Goal: Task Accomplishment & Management: Manage account settings

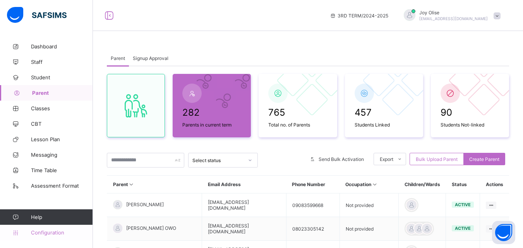
click at [59, 182] on span "Configuration" at bounding box center [62, 233] width 62 height 6
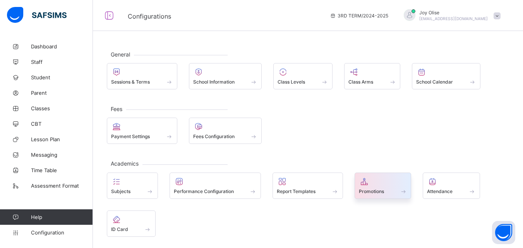
click at [255, 182] on div "Promotions" at bounding box center [383, 191] width 48 height 7
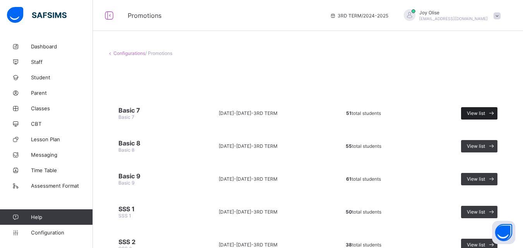
click at [255, 108] on div "View list" at bounding box center [479, 113] width 36 height 12
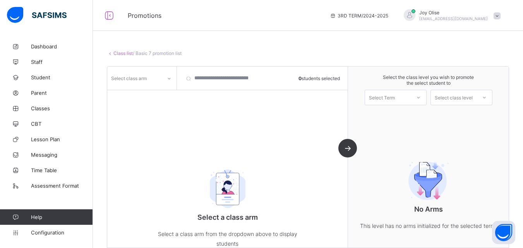
click at [255, 176] on div "Select a class arm Select a class arm from the dropdown above to display studen…" at bounding box center [227, 206] width 240 height 116
click at [255, 147] on div "Select class arm 0 students selected Select a class arm Select a class arm from…" at bounding box center [227, 157] width 241 height 181
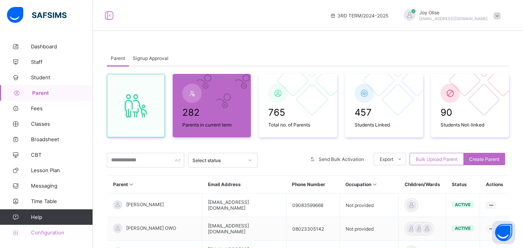
click at [63, 236] on link "Configuration" at bounding box center [46, 232] width 93 height 15
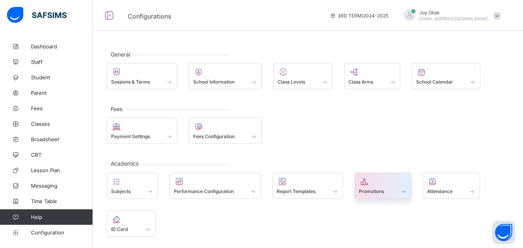
click at [372, 184] on div at bounding box center [383, 181] width 48 height 9
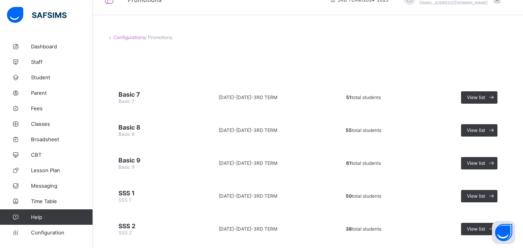
scroll to position [1, 0]
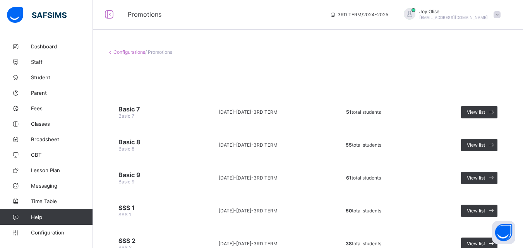
click at [166, 53] on span "/ Promotions" at bounding box center [158, 52] width 27 height 6
click at [485, 115] on span "View list" at bounding box center [476, 112] width 18 height 6
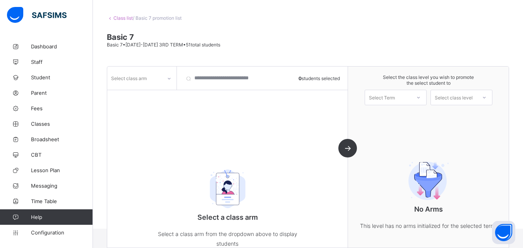
scroll to position [1, 0]
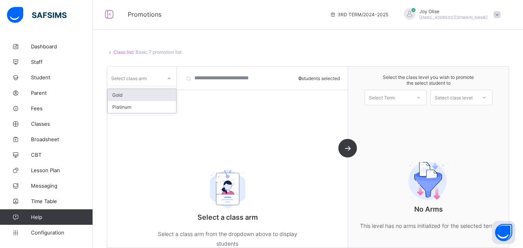
click at [168, 77] on icon at bounding box center [169, 79] width 5 height 8
click at [161, 93] on div "Gold" at bounding box center [142, 95] width 69 height 12
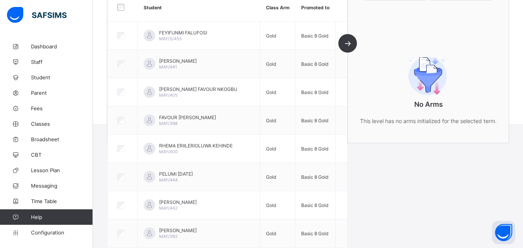
scroll to position [0, 0]
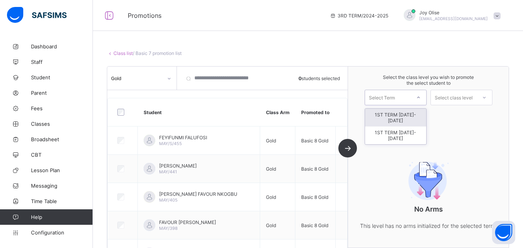
click at [424, 100] on div at bounding box center [418, 97] width 14 height 13
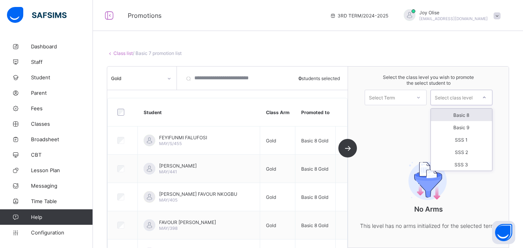
click at [445, 96] on div "Select class level" at bounding box center [454, 97] width 38 height 15
click at [490, 114] on div "Basic 8" at bounding box center [461, 115] width 61 height 12
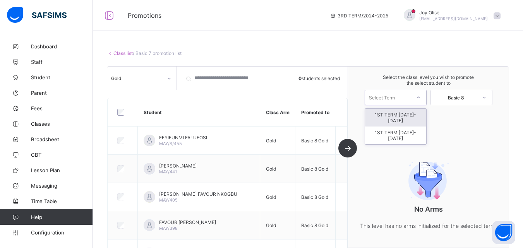
click at [425, 99] on div at bounding box center [418, 97] width 14 height 13
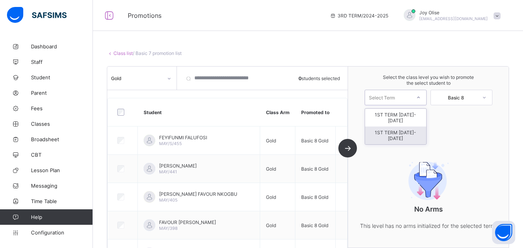
click at [418, 127] on div "1ST TERM [DATE]-[DATE]" at bounding box center [395, 136] width 61 height 18
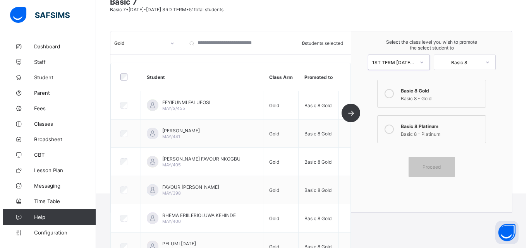
scroll to position [69, 0]
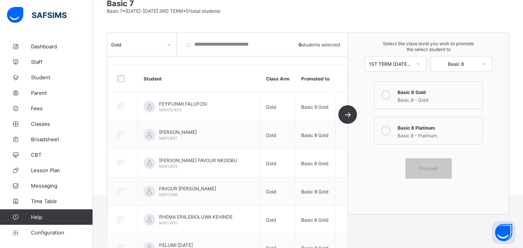
click at [390, 93] on icon at bounding box center [385, 95] width 9 height 9
click at [434, 105] on label "Basic 8 Gold Basic 8 - Gold" at bounding box center [428, 95] width 108 height 28
click at [444, 170] on span "Proceed" at bounding box center [428, 169] width 35 height 6
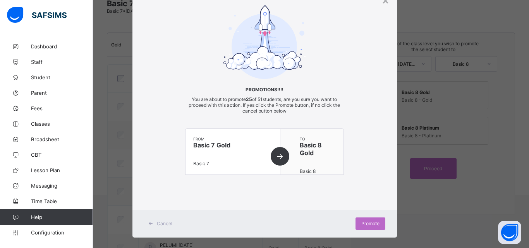
scroll to position [43, 0]
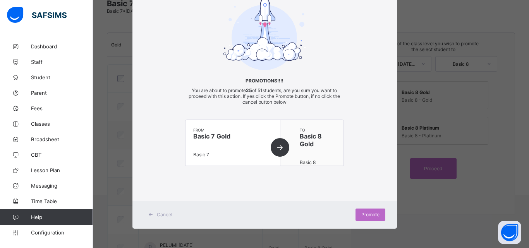
click at [322, 158] on span at bounding box center [318, 154] width 36 height 12
click at [364, 211] on div "Promote" at bounding box center [370, 215] width 30 height 12
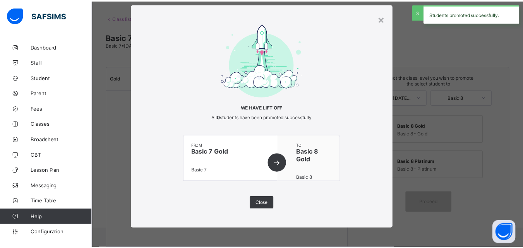
scroll to position [69, 0]
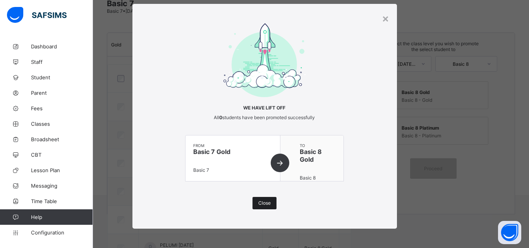
click at [258, 203] on span "Close" at bounding box center [264, 203] width 12 height 6
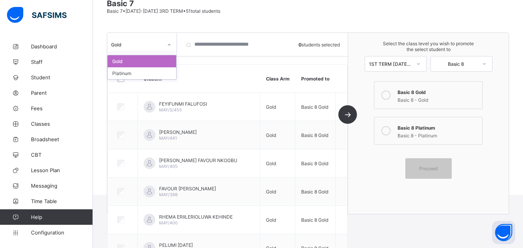
click at [168, 45] on icon at bounding box center [169, 45] width 5 height 8
click at [156, 72] on div "Platinum" at bounding box center [142, 73] width 69 height 12
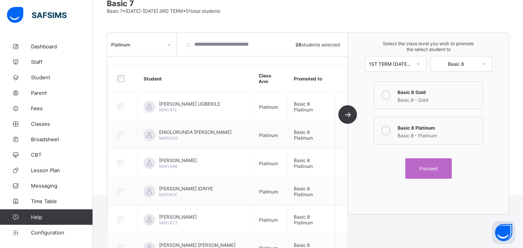
click at [391, 129] on icon at bounding box center [385, 130] width 9 height 9
click at [437, 166] on span "Proceed" at bounding box center [428, 169] width 18 height 6
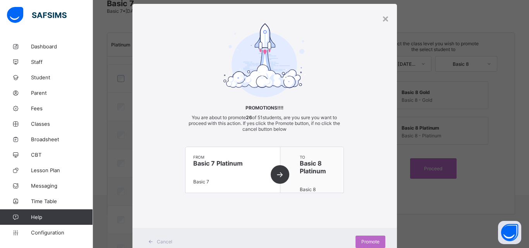
scroll to position [43, 0]
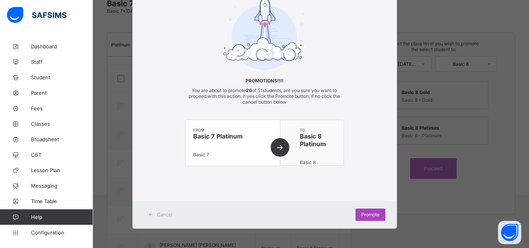
click at [368, 215] on span "Promote" at bounding box center [370, 215] width 18 height 6
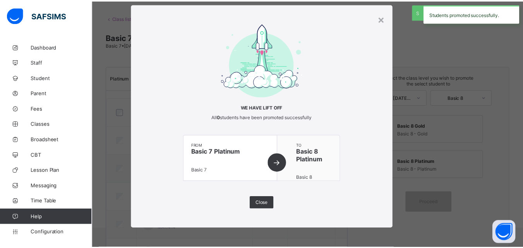
scroll to position [69, 0]
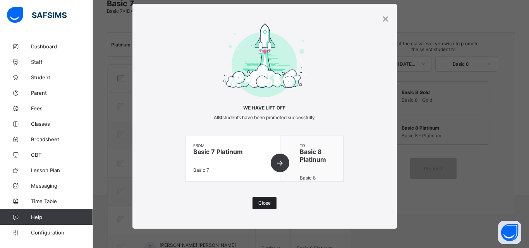
click at [258, 206] on span "Close" at bounding box center [264, 203] width 12 height 6
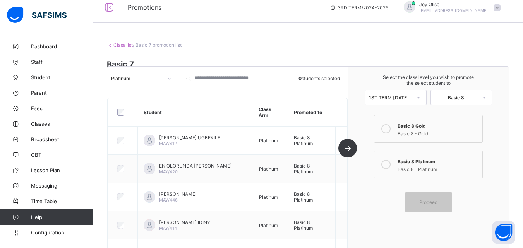
scroll to position [0, 0]
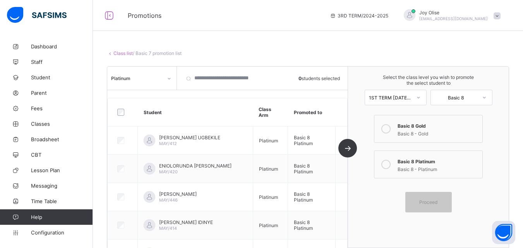
click at [120, 55] on link "Class list" at bounding box center [122, 53] width 19 height 6
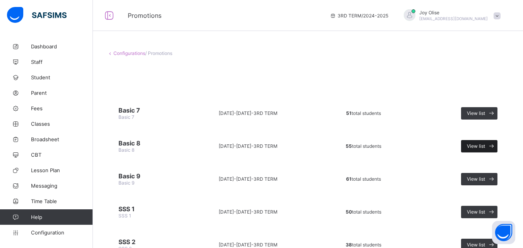
click at [491, 147] on span at bounding box center [491, 146] width 12 height 12
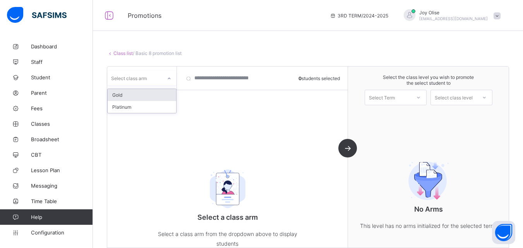
click at [171, 80] on div at bounding box center [169, 78] width 13 height 12
click at [167, 94] on div "Gold" at bounding box center [142, 95] width 69 height 12
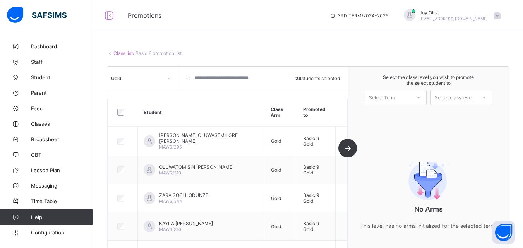
click at [423, 92] on div at bounding box center [418, 97] width 14 height 13
click at [417, 127] on div "1ST TERM [DATE]-[DATE]" at bounding box center [395, 136] width 61 height 18
click at [473, 99] on div "Select class level" at bounding box center [454, 97] width 38 height 15
click at [476, 111] on div "Basic 9" at bounding box center [461, 115] width 61 height 12
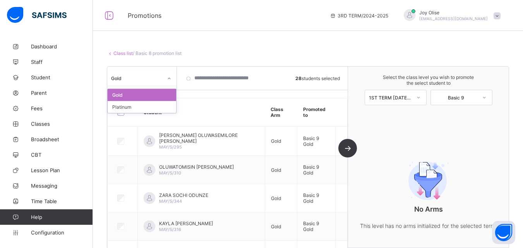
click at [167, 79] on icon at bounding box center [169, 79] width 5 height 8
click at [162, 93] on div "Gold" at bounding box center [142, 95] width 69 height 12
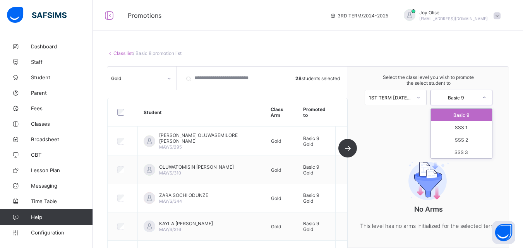
click at [485, 95] on div at bounding box center [484, 97] width 14 height 13
click at [483, 115] on div "Basic 9" at bounding box center [461, 115] width 61 height 12
click at [483, 115] on div "Select the class level you wish to promote the select student to 1ST TERM 2025-…" at bounding box center [428, 157] width 161 height 181
click at [348, 151] on div "Gold 28 students selected Student Class Arm Promoted to CHRISTIANA OLUWASEMILOR…" at bounding box center [227, 157] width 241 height 181
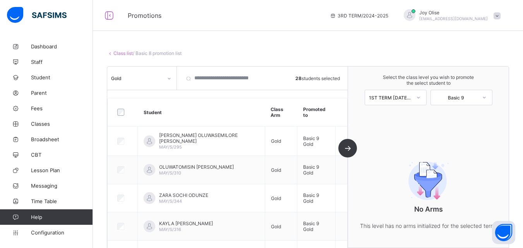
click at [348, 151] on div "Gold 28 students selected Student Class Arm Promoted to CHRISTIANA OLUWASEMILOR…" at bounding box center [227, 157] width 241 height 181
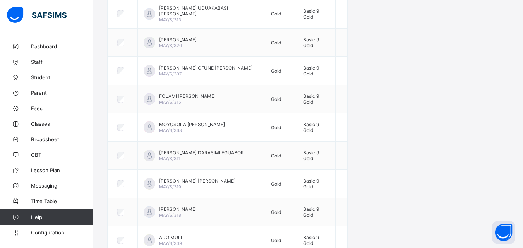
scroll to position [705, 0]
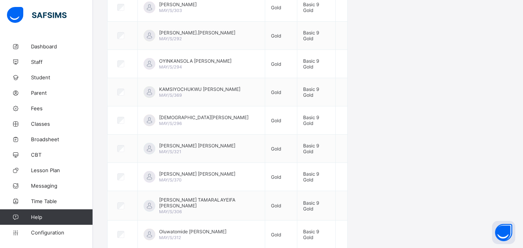
scroll to position [315, 0]
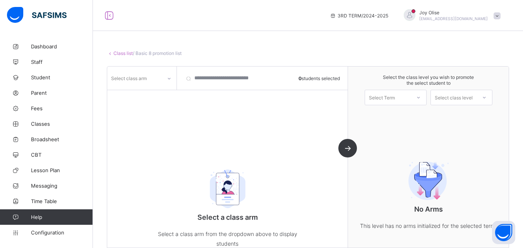
scroll to position [26, 0]
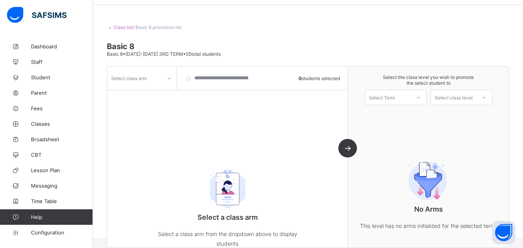
click at [163, 76] on div at bounding box center [169, 78] width 13 height 12
click at [157, 98] on div "Gold" at bounding box center [142, 95] width 69 height 12
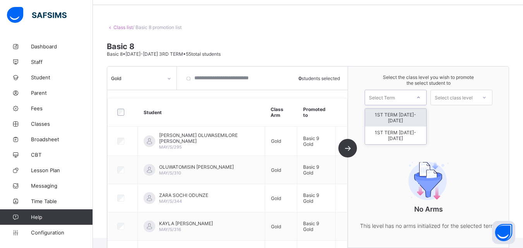
click at [409, 96] on div "Select Term" at bounding box center [388, 97] width 46 height 11
click at [405, 127] on div "1ST TERM 2025-2026" at bounding box center [395, 136] width 61 height 18
click at [477, 98] on div "Select class level" at bounding box center [454, 97] width 46 height 11
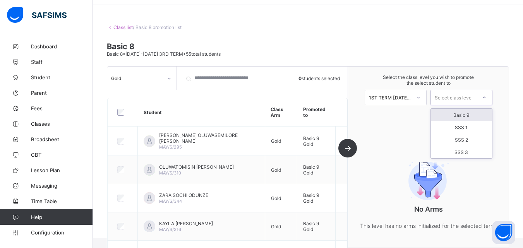
click at [478, 113] on div "Basic 9" at bounding box center [461, 115] width 61 height 12
click at [478, 113] on div "Select the class level you wish to promote the select student to 1ST TERM 2025-…" at bounding box center [428, 90] width 161 height 46
click at [487, 98] on icon at bounding box center [484, 98] width 5 height 8
click at [484, 113] on div "Basic 9" at bounding box center [461, 115] width 61 height 12
click at [129, 26] on link "Class list" at bounding box center [122, 27] width 19 height 6
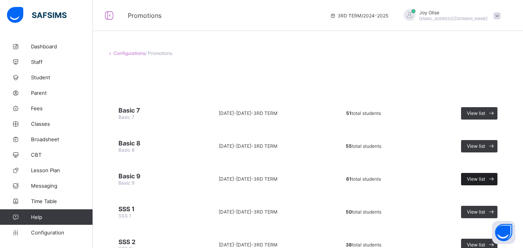
click at [478, 178] on span "View list" at bounding box center [476, 179] width 18 height 6
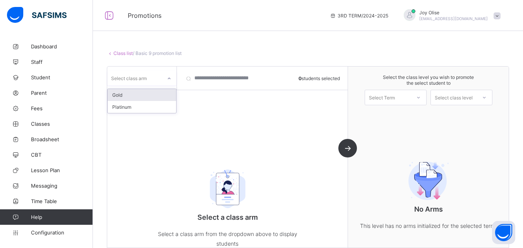
click at [167, 78] on icon at bounding box center [169, 79] width 5 height 8
click at [162, 91] on div "Gold" at bounding box center [142, 95] width 69 height 12
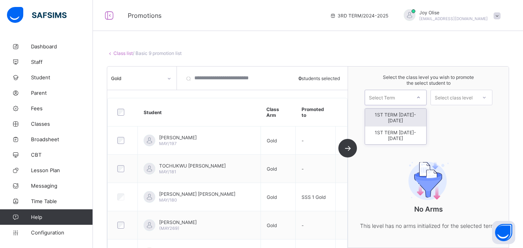
click at [411, 97] on div "Select Term" at bounding box center [388, 97] width 46 height 11
click at [410, 127] on div "1ST TERM [DATE]-[DATE]" at bounding box center [395, 136] width 61 height 18
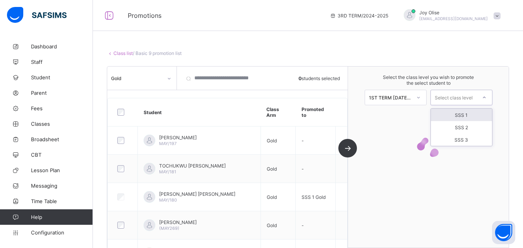
click at [482, 99] on div at bounding box center [484, 97] width 14 height 13
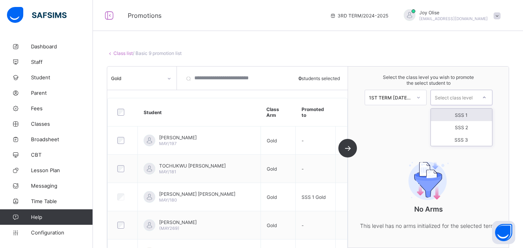
click at [481, 113] on div "SSS 1" at bounding box center [461, 115] width 61 height 12
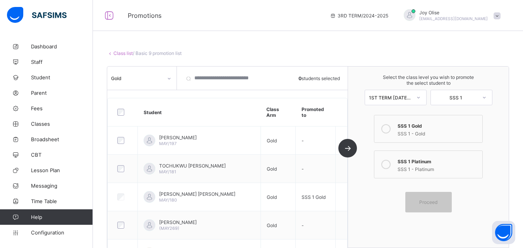
click at [425, 128] on div "SSS 1 Gold" at bounding box center [438, 125] width 81 height 8
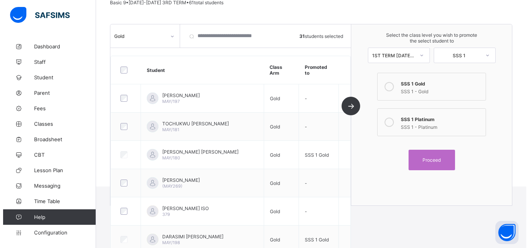
scroll to position [79, 0]
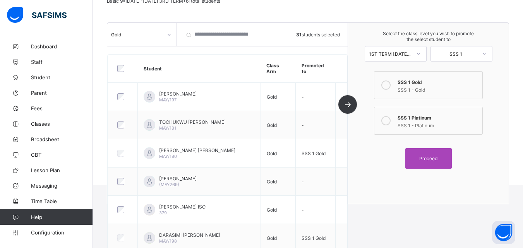
click at [445, 156] on span "Proceed" at bounding box center [428, 159] width 35 height 6
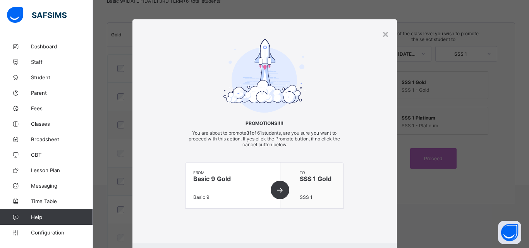
scroll to position [43, 0]
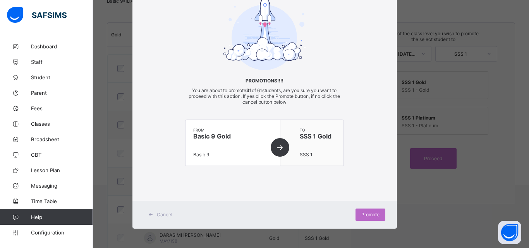
click at [352, 215] on div "Promote" at bounding box center [324, 215] width 121 height 12
click at [357, 215] on div "Promote" at bounding box center [370, 215] width 30 height 12
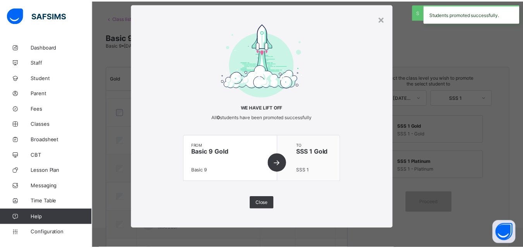
scroll to position [79, 0]
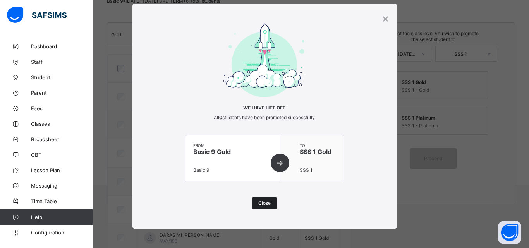
click at [265, 201] on span "Close" at bounding box center [264, 203] width 12 height 6
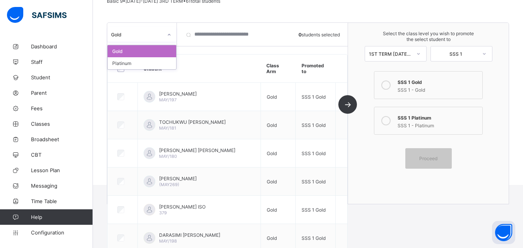
click at [162, 34] on div at bounding box center [169, 34] width 15 height 15
click at [154, 61] on div "Platinum" at bounding box center [142, 63] width 69 height 12
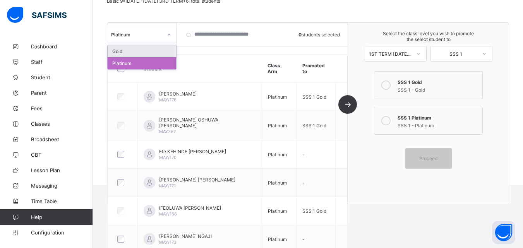
click at [164, 36] on div at bounding box center [169, 35] width 13 height 12
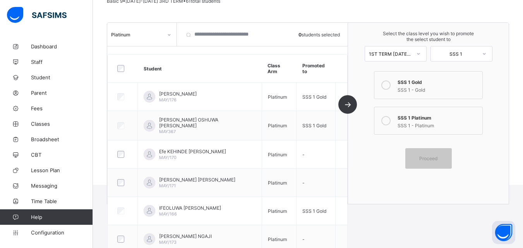
click at [158, 16] on div "Class list / Basic 9 promotion list Basic 9 Basic 9 • 2023-2024 3RD TERM • 61 t…" at bounding box center [308, 72] width 430 height 225
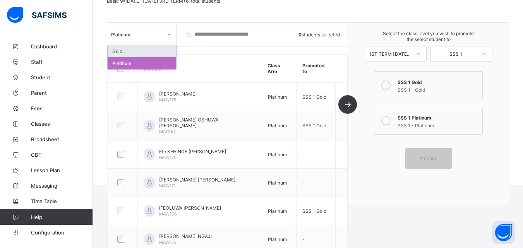
click at [171, 34] on icon at bounding box center [169, 35] width 5 height 8
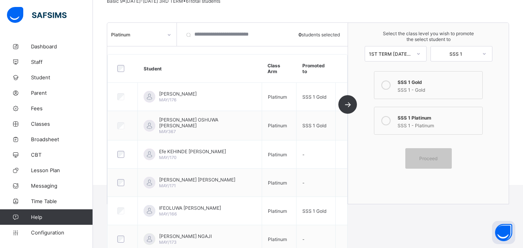
click at [388, 119] on icon at bounding box center [385, 120] width 9 height 9
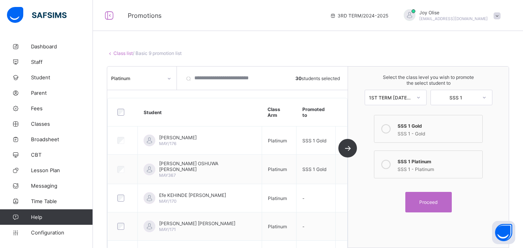
scroll to position [19, 0]
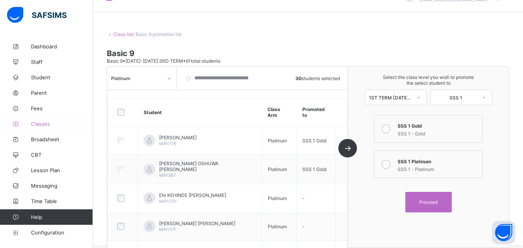
click at [47, 126] on span "Classes" at bounding box center [62, 124] width 62 height 6
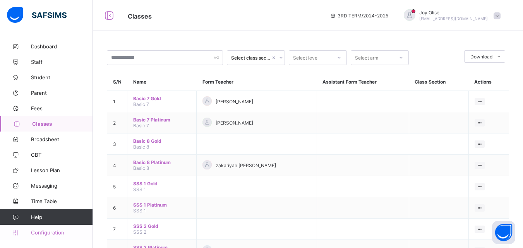
click at [51, 230] on span "Configuration" at bounding box center [62, 233] width 62 height 6
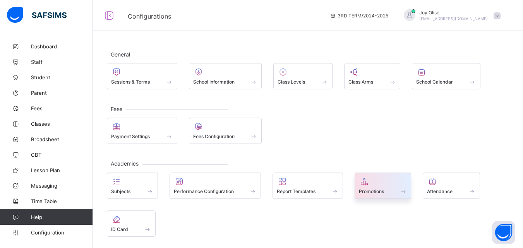
click at [385, 184] on div at bounding box center [383, 181] width 48 height 9
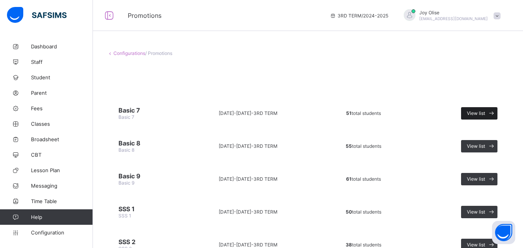
click at [479, 115] on span "View list" at bounding box center [476, 113] width 18 height 6
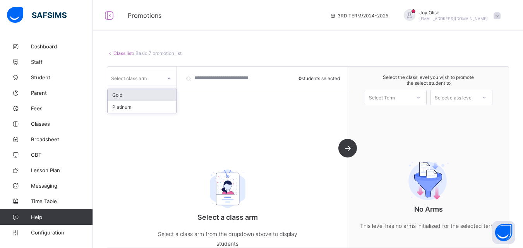
click at [153, 81] on div "Select class arm" at bounding box center [134, 78] width 55 height 11
click at [147, 93] on div "Gold" at bounding box center [142, 95] width 69 height 12
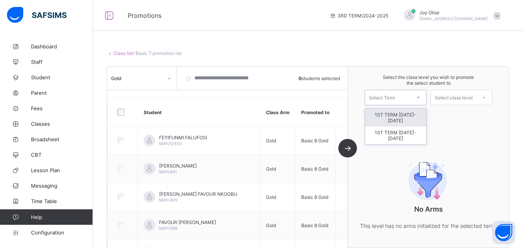
click at [421, 95] on icon at bounding box center [418, 98] width 5 height 8
click at [333, 94] on div "Gold 0 students selected Student Class Arm Promoted to FEYIFUNMI FALUFOSI MAY/S…" at bounding box center [227, 157] width 241 height 181
click at [45, 235] on span "Configuration" at bounding box center [62, 233] width 62 height 6
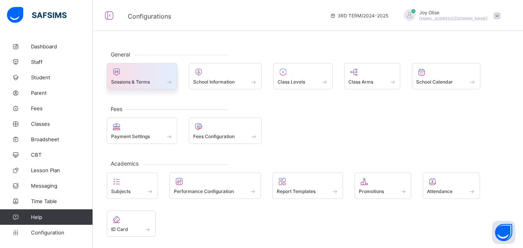
click at [160, 79] on div "Sessions & Terms" at bounding box center [142, 82] width 62 height 7
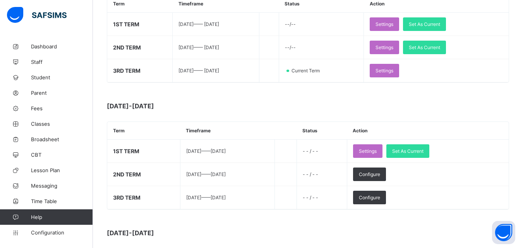
scroll to position [148, 0]
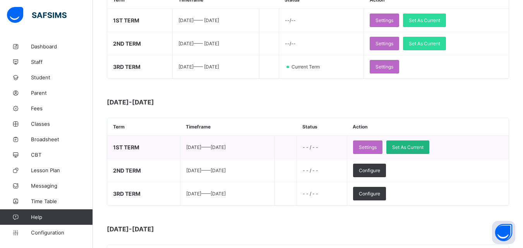
click at [423, 147] on span "Set As Current" at bounding box center [407, 147] width 31 height 6
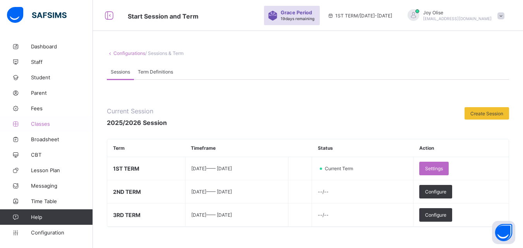
click at [41, 128] on link "Classes" at bounding box center [46, 123] width 93 height 15
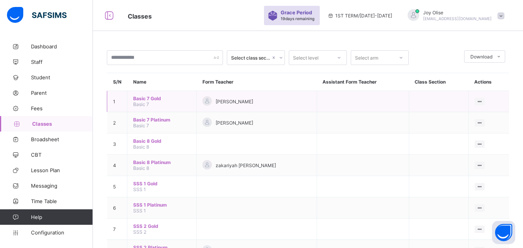
click at [137, 99] on span "Basic 7 Gold" at bounding box center [161, 99] width 57 height 6
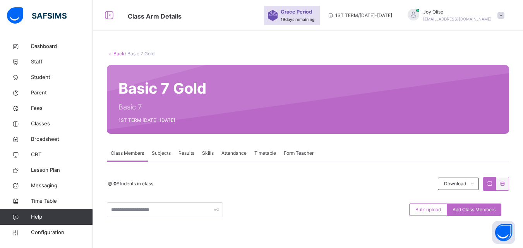
click at [51, 235] on span "Configuration" at bounding box center [62, 233] width 62 height 8
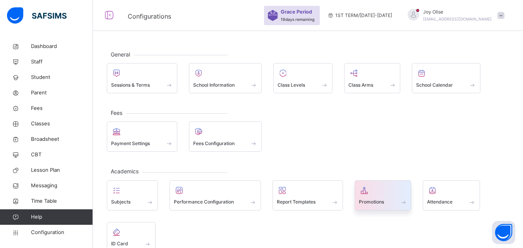
click at [363, 191] on icon at bounding box center [364, 190] width 11 height 9
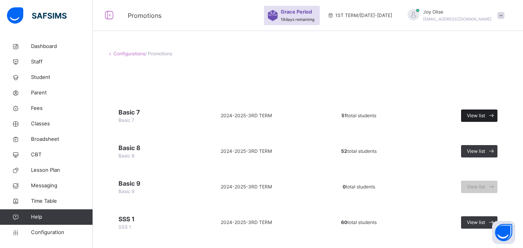
click at [485, 115] on span "View list" at bounding box center [476, 115] width 18 height 7
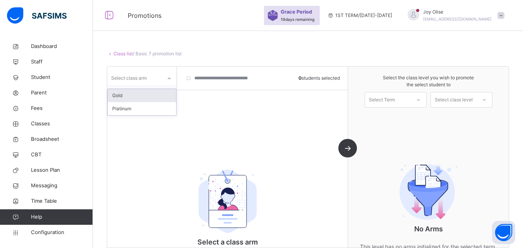
click at [169, 77] on icon at bounding box center [169, 79] width 5 height 8
click at [162, 93] on div "Gold" at bounding box center [142, 95] width 69 height 13
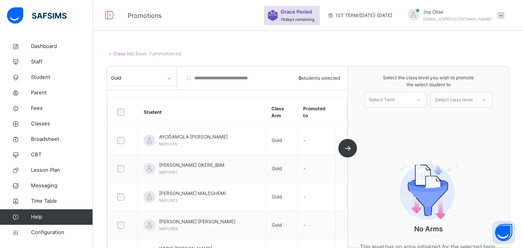
click at [421, 99] on icon at bounding box center [418, 100] width 5 height 8
click at [417, 117] on div "1ST TERM [DATE]-[DATE]" at bounding box center [395, 121] width 61 height 20
click at [448, 100] on div "Select class level" at bounding box center [454, 99] width 38 height 15
click at [454, 117] on div "Basic 8" at bounding box center [461, 117] width 61 height 13
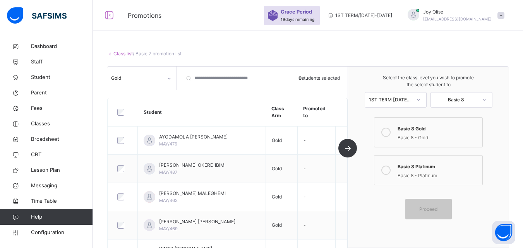
click at [424, 134] on div "Basic 8 - Gold" at bounding box center [438, 136] width 81 height 9
click at [437, 209] on span "Proceed" at bounding box center [428, 209] width 18 height 7
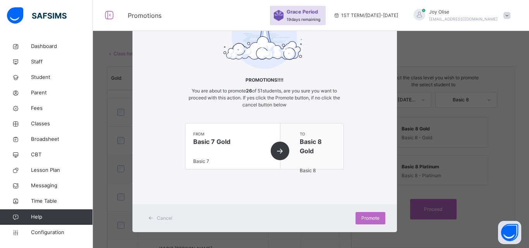
scroll to position [47, 0]
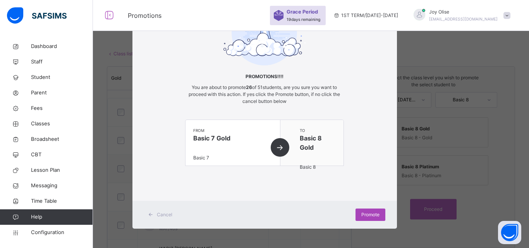
click at [373, 213] on span "Promote" at bounding box center [370, 214] width 18 height 7
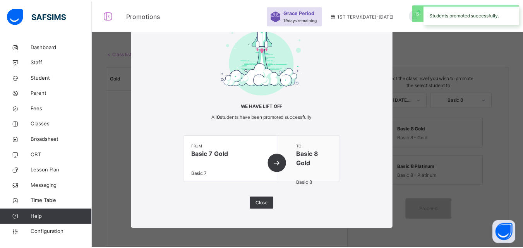
scroll to position [18, 0]
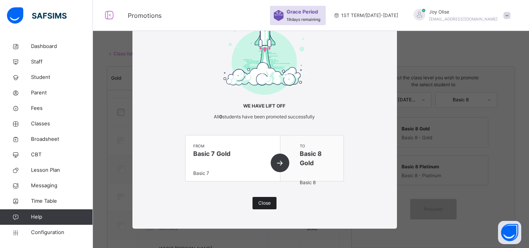
click at [255, 201] on div "Close" at bounding box center [264, 203] width 24 height 12
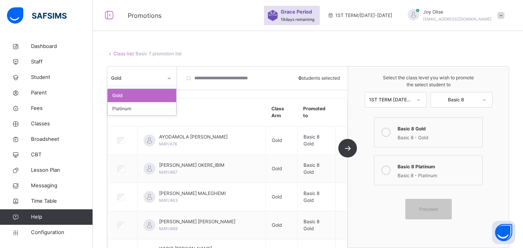
click at [166, 78] on div at bounding box center [169, 78] width 13 height 12
click at [156, 104] on div "Platinum" at bounding box center [142, 108] width 69 height 13
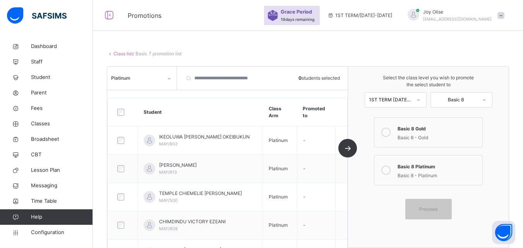
click at [390, 172] on icon at bounding box center [385, 170] width 9 height 9
click at [422, 207] on span "Proceed" at bounding box center [428, 209] width 35 height 7
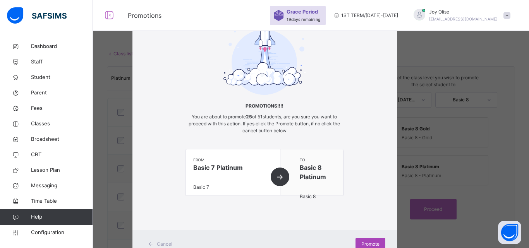
click at [379, 241] on div "Promote" at bounding box center [370, 244] width 30 height 12
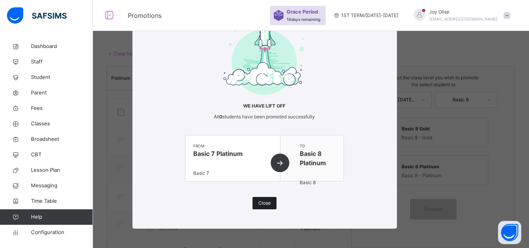
click at [270, 204] on div "Close" at bounding box center [264, 203] width 24 height 12
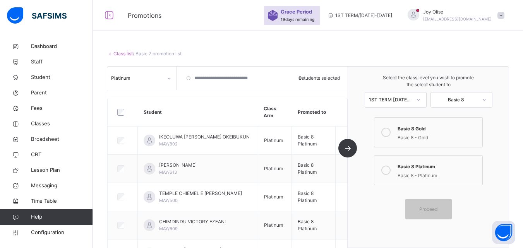
click at [120, 55] on link "Class list" at bounding box center [122, 54] width 19 height 6
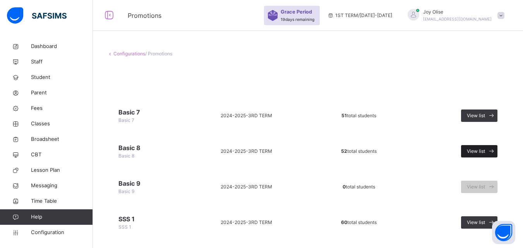
click at [482, 151] on span "View list" at bounding box center [476, 151] width 18 height 7
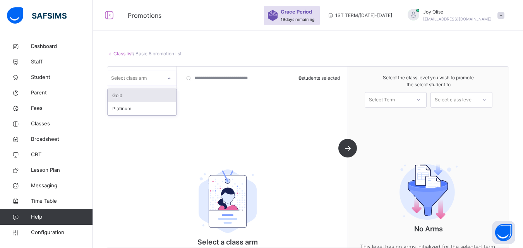
click at [169, 79] on icon at bounding box center [169, 79] width 5 height 8
click at [159, 98] on div "Gold" at bounding box center [142, 95] width 69 height 13
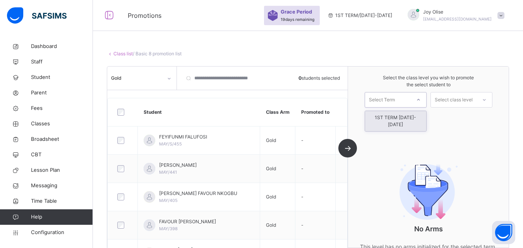
click at [395, 98] on div "Select Term" at bounding box center [382, 99] width 26 height 15
click at [400, 116] on div "1ST TERM [DATE]-[DATE]" at bounding box center [395, 121] width 61 height 20
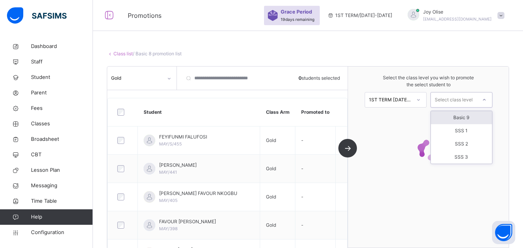
click at [442, 98] on div "Select class level" at bounding box center [454, 99] width 38 height 15
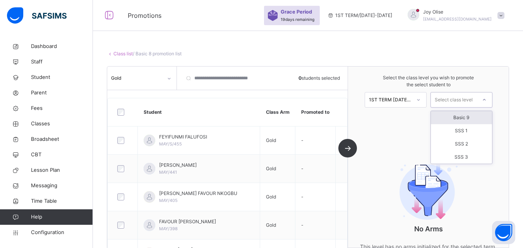
click at [456, 122] on div "Basic 9" at bounding box center [461, 117] width 61 height 13
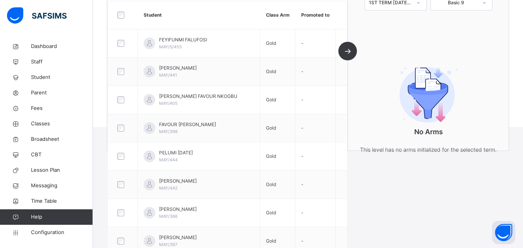
scroll to position [27, 0]
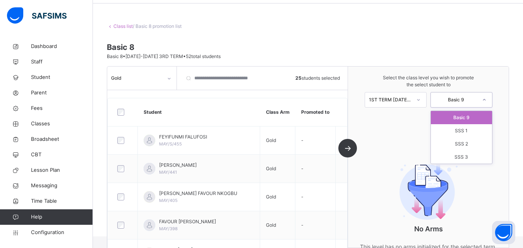
click at [477, 97] on div "Basic 9" at bounding box center [456, 99] width 43 height 7
click at [476, 114] on div "Basic 9" at bounding box center [461, 117] width 61 height 13
click at [46, 126] on span "Classes" at bounding box center [62, 124] width 62 height 8
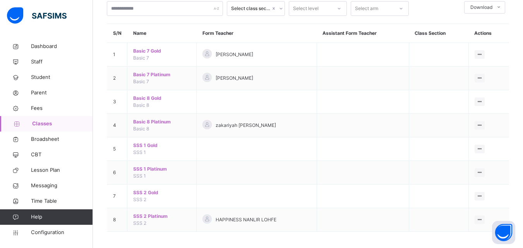
scroll to position [51, 0]
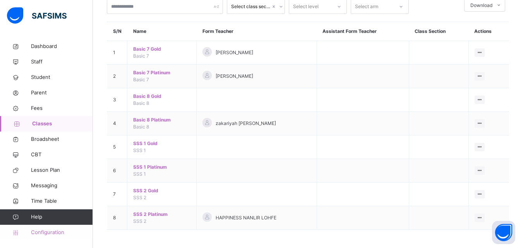
click at [37, 234] on span "Configuration" at bounding box center [62, 233] width 62 height 8
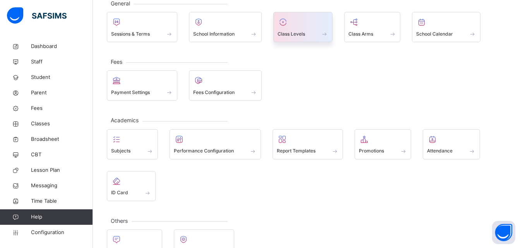
click at [307, 35] on div "Class Levels" at bounding box center [303, 34] width 51 height 8
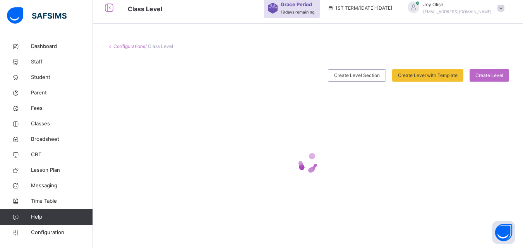
scroll to position [2, 0]
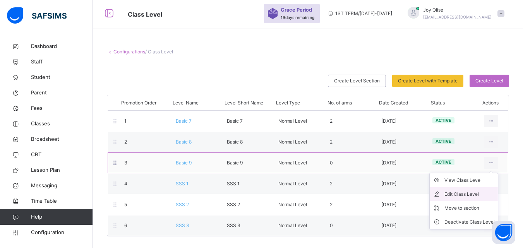
click at [487, 192] on div "Edit Class Level" at bounding box center [469, 194] width 50 height 8
type input "*******"
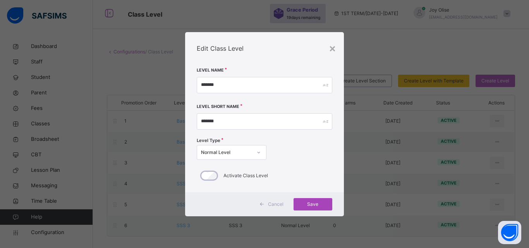
click at [313, 201] on span "Save" at bounding box center [312, 204] width 27 height 7
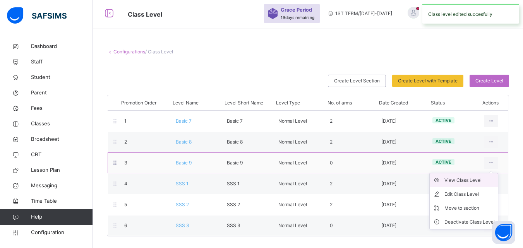
click at [485, 183] on div "View Class Level" at bounding box center [469, 181] width 50 height 8
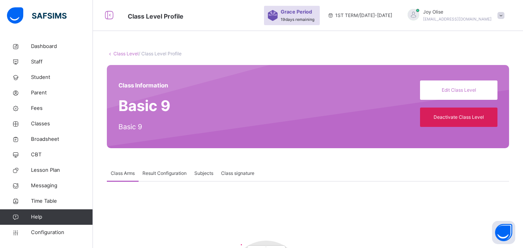
drag, startPoint x: 300, startPoint y: 89, endPoint x: 487, endPoint y: 46, distance: 191.3
click at [487, 46] on div "Class Level / Class Level Profile Class Information Basic 9 Basic 9 Edit Class …" at bounding box center [308, 191] width 430 height 304
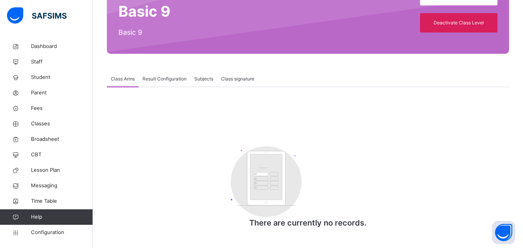
scroll to position [91, 0]
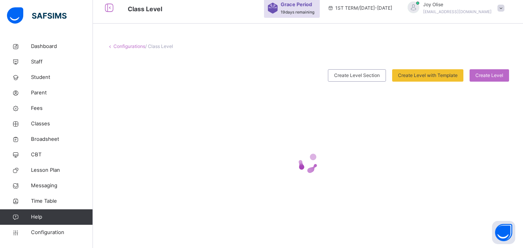
scroll to position [2, 0]
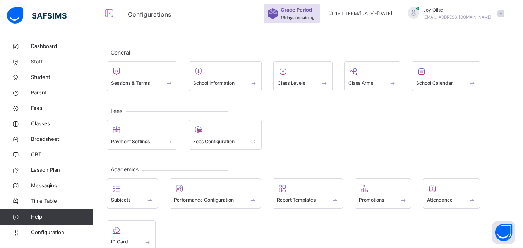
scroll to position [51, 0]
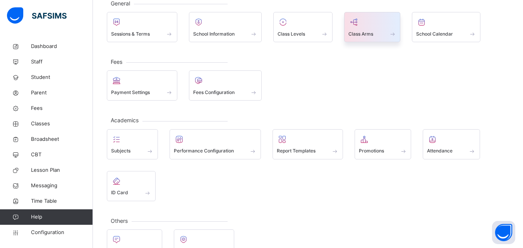
click at [372, 31] on span "Class Arms" at bounding box center [360, 34] width 25 height 7
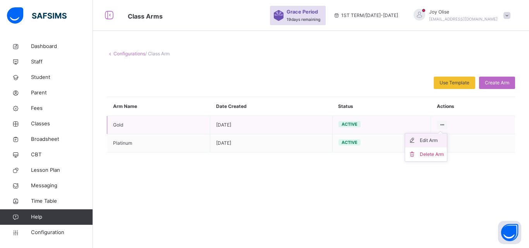
click at [433, 138] on div "Edit Arm" at bounding box center [432, 141] width 24 height 8
type input "****"
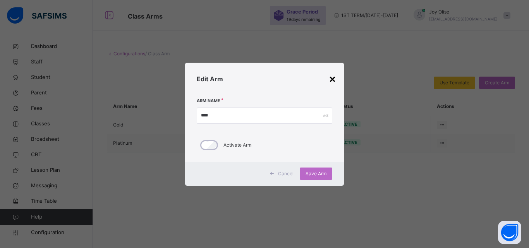
click at [332, 80] on div "×" at bounding box center [332, 78] width 7 height 16
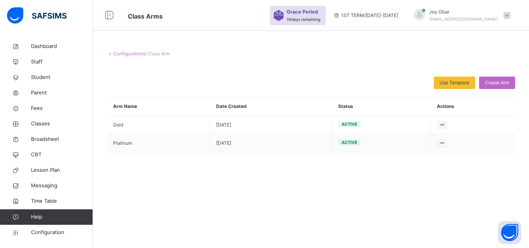
click at [140, 52] on link "Configurations" at bounding box center [129, 54] width 32 height 6
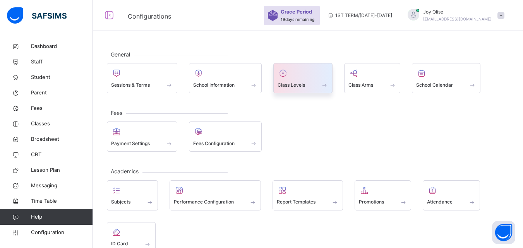
click at [284, 75] on icon at bounding box center [283, 73] width 11 height 9
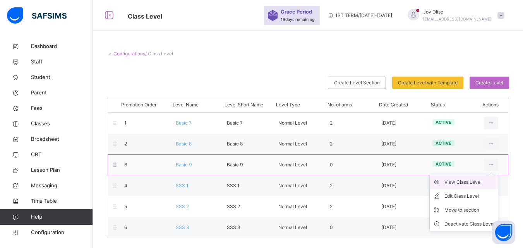
click at [492, 183] on div "View Class Level" at bounding box center [469, 182] width 50 height 8
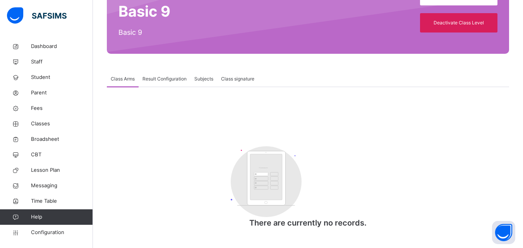
scroll to position [81, 0]
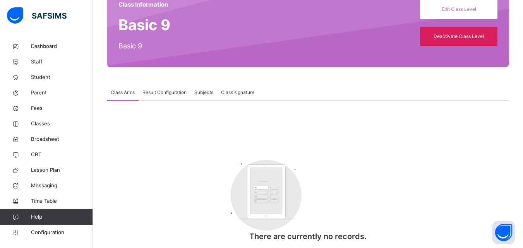
click at [159, 89] on span "Result Configuration" at bounding box center [164, 92] width 44 height 7
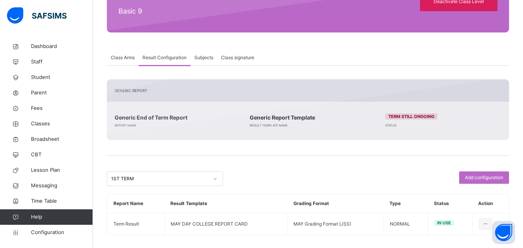
scroll to position [122, 0]
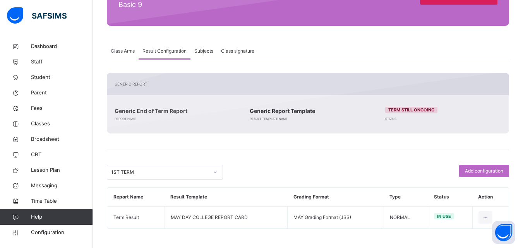
click at [208, 49] on span "Subjects" at bounding box center [203, 51] width 19 height 7
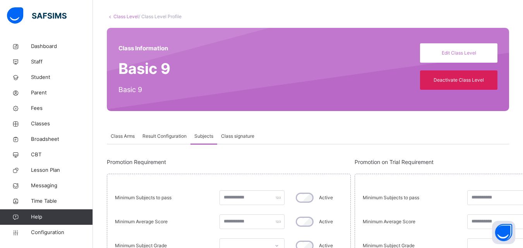
scroll to position [36, 0]
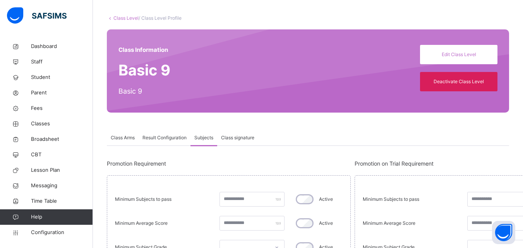
click at [246, 137] on span "Class signature" at bounding box center [237, 137] width 33 height 7
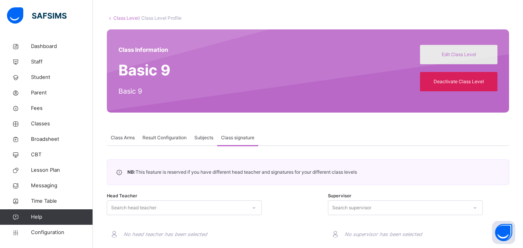
click at [455, 55] on span "Edit Class Level" at bounding box center [459, 54] width 66 height 7
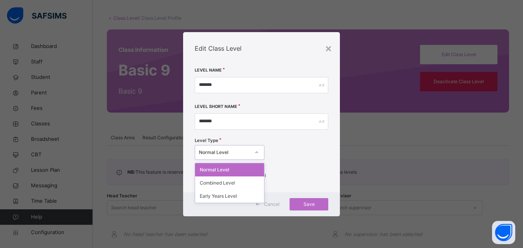
click at [254, 153] on icon at bounding box center [256, 153] width 5 height 8
click at [250, 167] on div "Normal Level" at bounding box center [229, 169] width 69 height 13
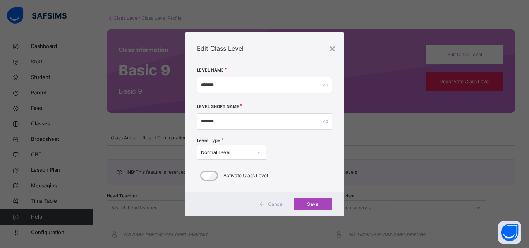
click at [316, 205] on span "Save" at bounding box center [312, 204] width 27 height 7
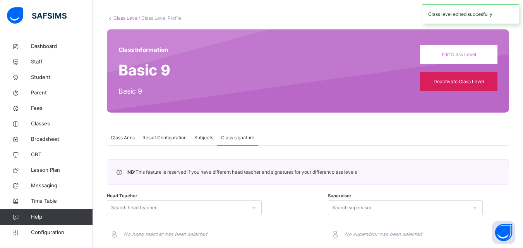
click at [207, 137] on span "Subjects" at bounding box center [203, 137] width 19 height 7
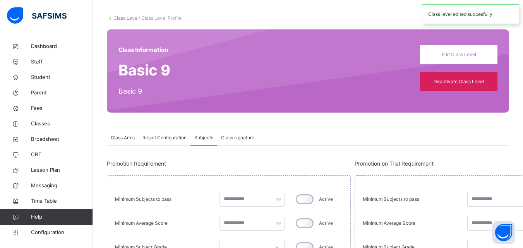
click at [185, 135] on span "Result Configuration" at bounding box center [164, 137] width 44 height 7
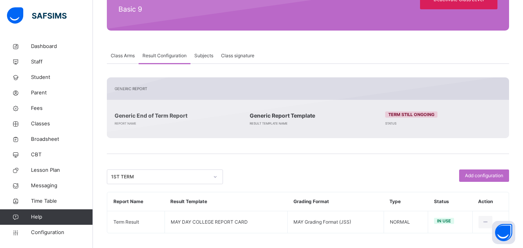
scroll to position [122, 0]
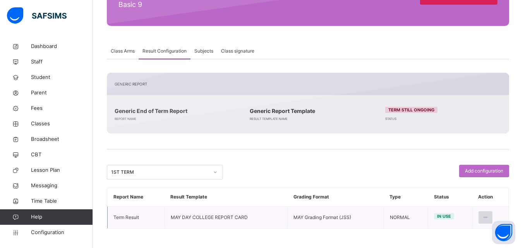
click at [487, 218] on icon at bounding box center [485, 217] width 7 height 7
click at [479, 233] on div "Edit Configuration" at bounding box center [466, 235] width 45 height 8
type input "**********"
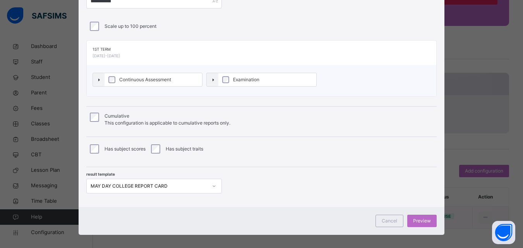
scroll to position [57, 0]
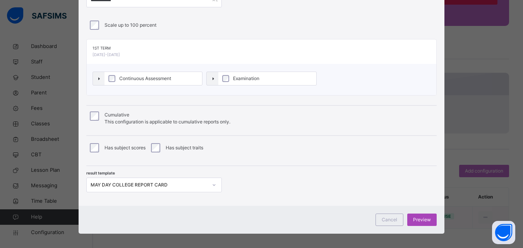
click at [417, 221] on span "Preview" at bounding box center [422, 219] width 18 height 7
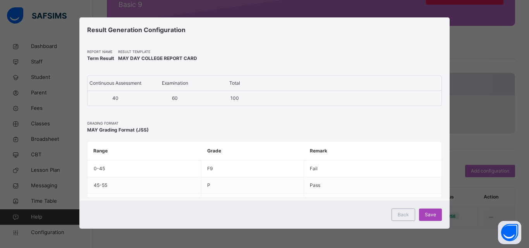
click at [426, 211] on span "Save" at bounding box center [430, 214] width 11 height 7
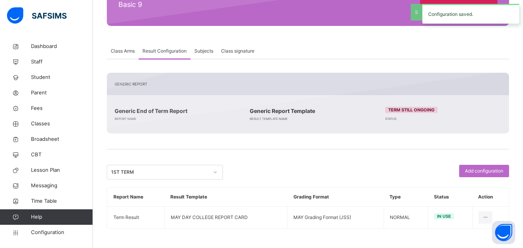
click at [120, 53] on span "Class Arms" at bounding box center [123, 51] width 24 height 7
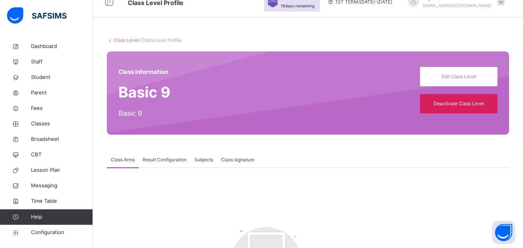
scroll to position [12, 0]
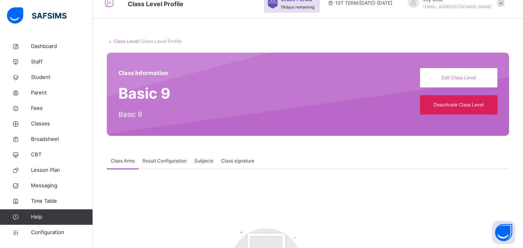
click at [134, 40] on link "Class Level" at bounding box center [125, 41] width 25 height 6
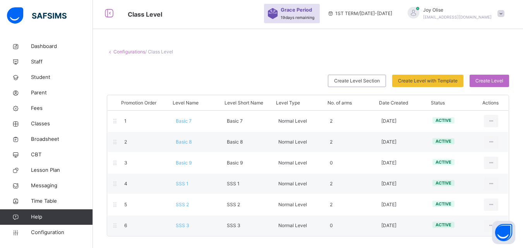
scroll to position [2, 0]
click at [371, 84] on div "Create Level Section" at bounding box center [357, 81] width 58 height 12
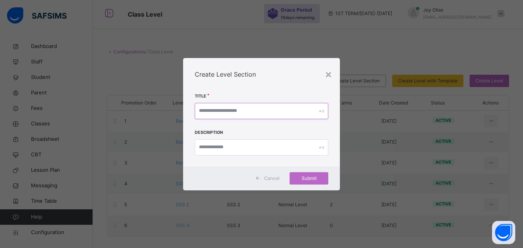
click at [303, 116] on input "text" at bounding box center [262, 111] width 134 height 16
click at [329, 74] on div "×" at bounding box center [328, 74] width 7 height 16
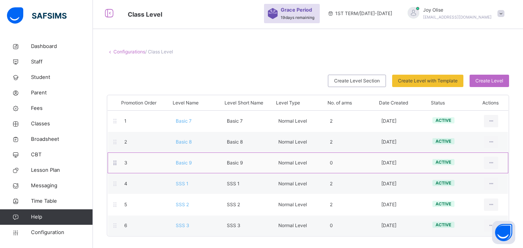
click at [116, 167] on div at bounding box center [115, 163] width 7 height 10
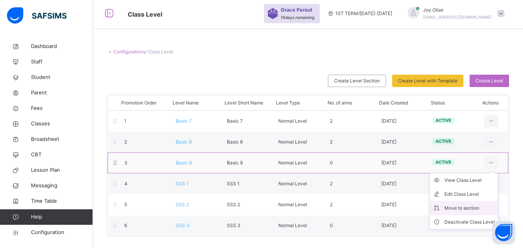
click at [489, 204] on div "Move to section" at bounding box center [469, 208] width 50 height 8
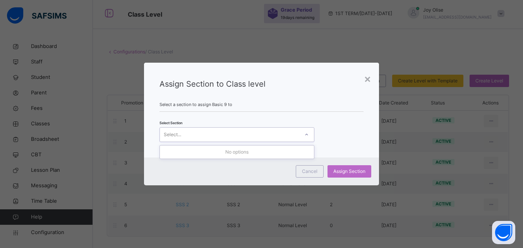
click at [280, 132] on div "Select..." at bounding box center [229, 135] width 139 height 12
click at [306, 135] on icon at bounding box center [306, 135] width 5 height 8
click at [367, 82] on div "×" at bounding box center [367, 78] width 7 height 16
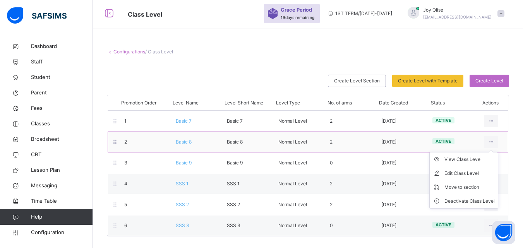
click at [498, 152] on ul "View Class Level Edit Class Level Move to section Deactivate Class Level" at bounding box center [463, 180] width 69 height 57
click at [489, 186] on div "Move to section" at bounding box center [469, 187] width 50 height 8
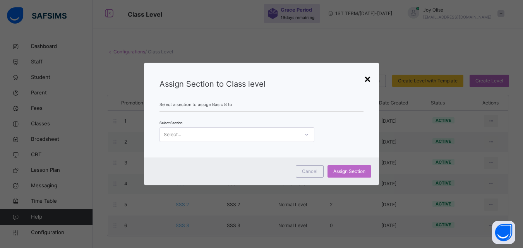
click at [370, 79] on div "×" at bounding box center [367, 78] width 7 height 16
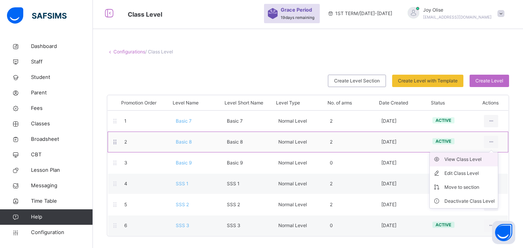
click at [486, 163] on div "View Class Level" at bounding box center [469, 160] width 50 height 8
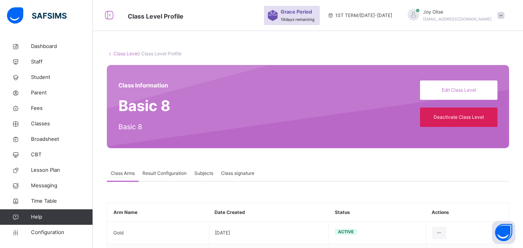
scroll to position [38, 0]
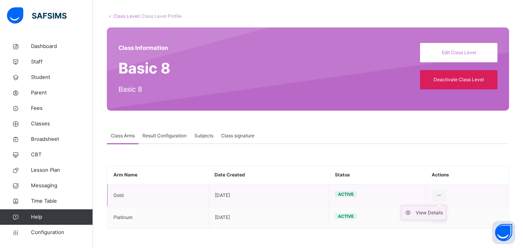
click at [432, 210] on div "View Details" at bounding box center [429, 213] width 27 height 8
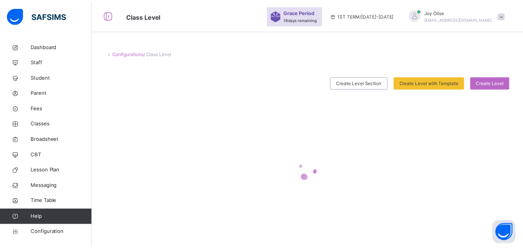
scroll to position [2, 0]
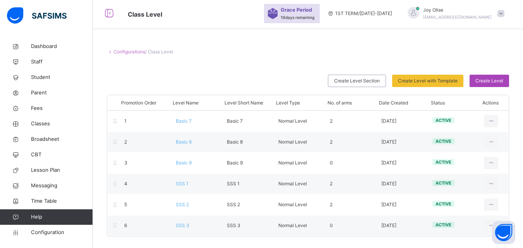
click at [490, 82] on span "Create Level" at bounding box center [489, 80] width 28 height 7
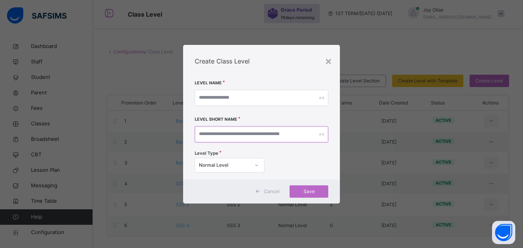
click at [314, 132] on input "text" at bounding box center [262, 134] width 134 height 16
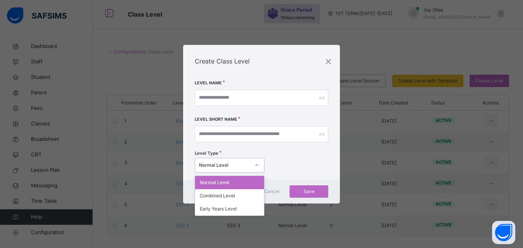
click at [255, 166] on icon at bounding box center [256, 165] width 5 height 8
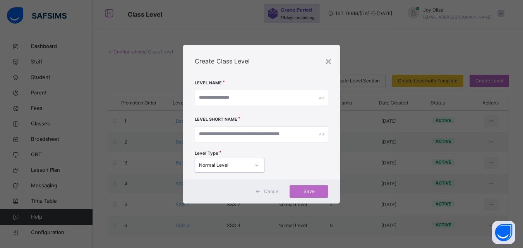
click at [255, 166] on icon at bounding box center [256, 165] width 5 height 8
click at [329, 58] on div "×" at bounding box center [328, 61] width 7 height 16
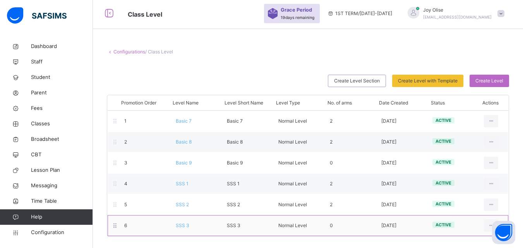
click at [117, 228] on icon at bounding box center [115, 225] width 7 height 7
click at [184, 228] on span "SSS 3" at bounding box center [183, 226] width 14 height 6
click at [184, 228] on div "Configurations / Class Level Create Level Section Create Level with Template Se…" at bounding box center [308, 123] width 430 height 250
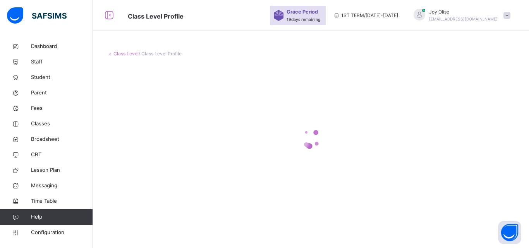
click at [184, 228] on div "Class Level / Class Level Profile" at bounding box center [311, 124] width 436 height 248
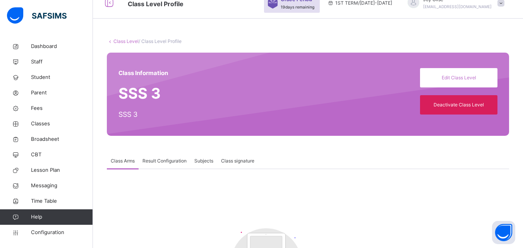
scroll to position [33, 0]
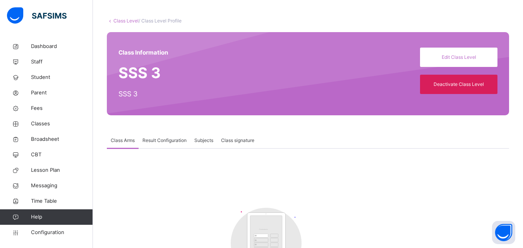
click at [475, 51] on div "Class Information SSS 3 SSS 3 Edit Class Level Deactivate Class Level" at bounding box center [308, 73] width 402 height 83
click at [471, 55] on span "Edit Class Level" at bounding box center [459, 57] width 66 height 7
click at [0, 0] on div "× Edit Class Level Level Name ***** Level Short Name ***** Level Type Normal Le…" at bounding box center [0, 0] width 0 height 0
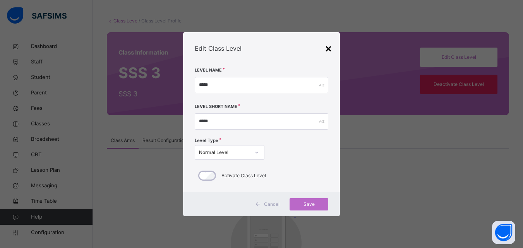
click at [332, 50] on div "×" at bounding box center [328, 48] width 7 height 16
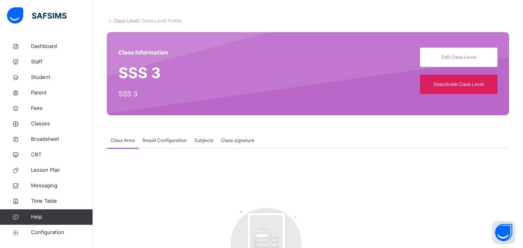
click at [187, 139] on span "Result Configuration" at bounding box center [164, 140] width 44 height 7
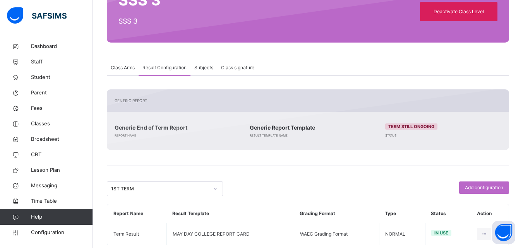
scroll to position [122, 0]
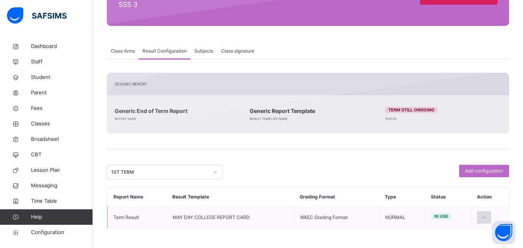
click at [487, 218] on icon at bounding box center [484, 217] width 7 height 7
click at [484, 173] on span "Add configuration" at bounding box center [484, 171] width 38 height 7
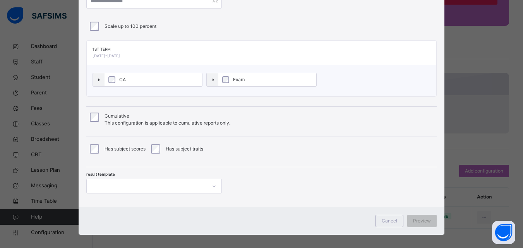
scroll to position [62, 0]
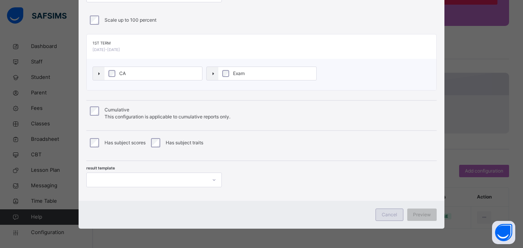
click at [386, 218] on span "Cancel" at bounding box center [389, 214] width 15 height 7
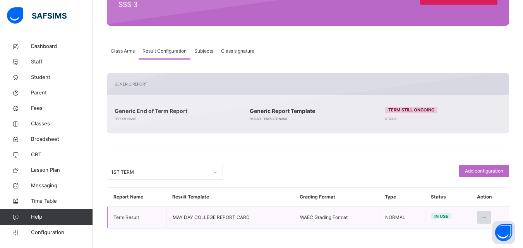
click at [487, 216] on icon at bounding box center [484, 217] width 7 height 7
click at [487, 219] on icon at bounding box center [484, 217] width 7 height 7
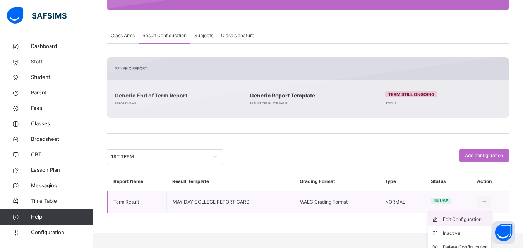
scroll to position [144, 0]
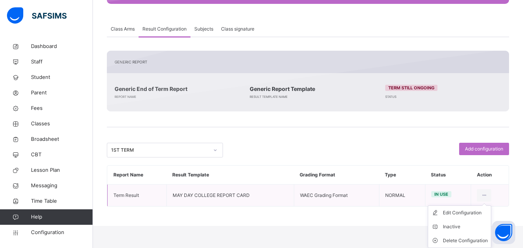
click at [469, 209] on ul "Edit Configuration Inactive Delete Configuration" at bounding box center [459, 227] width 63 height 43
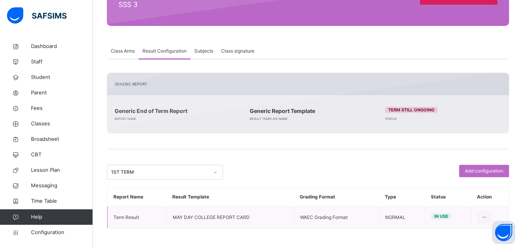
click at [206, 51] on span "Subjects" at bounding box center [203, 51] width 19 height 7
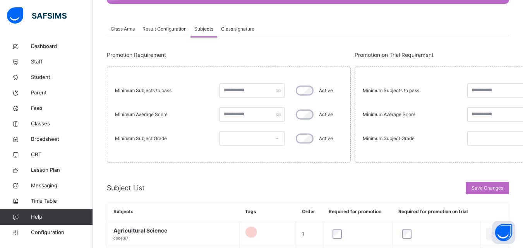
click at [230, 29] on span "Class signature" at bounding box center [237, 29] width 33 height 7
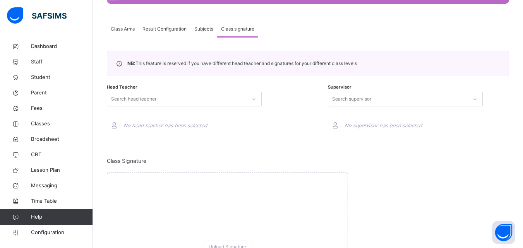
click at [131, 36] on div "Class Arms" at bounding box center [123, 28] width 32 height 15
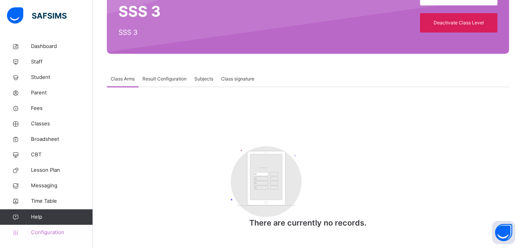
click at [55, 231] on span "Configuration" at bounding box center [62, 233] width 62 height 8
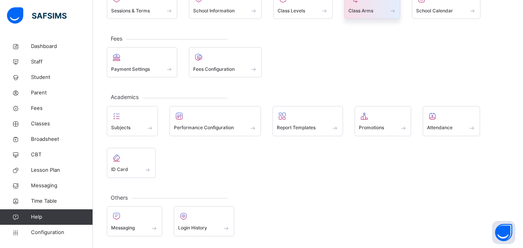
click at [351, 13] on span "Class Arms" at bounding box center [360, 10] width 25 height 7
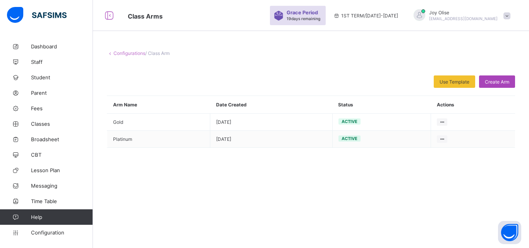
click at [486, 84] on span "Create Arm" at bounding box center [497, 82] width 24 height 6
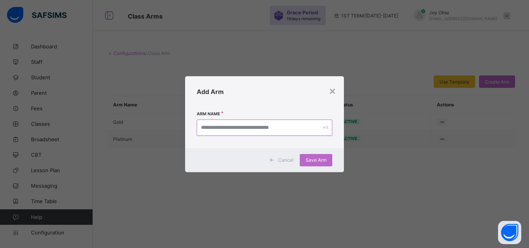
click at [307, 126] on input "text" at bounding box center [264, 128] width 135 height 16
click at [333, 89] on div "×" at bounding box center [332, 90] width 7 height 13
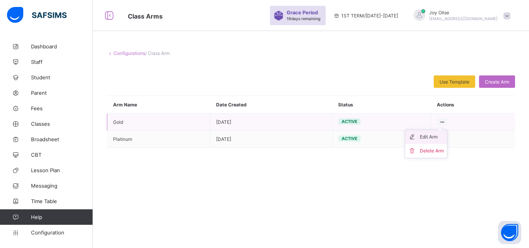
click at [433, 139] on div "Edit Arm" at bounding box center [432, 137] width 24 height 8
type input "****"
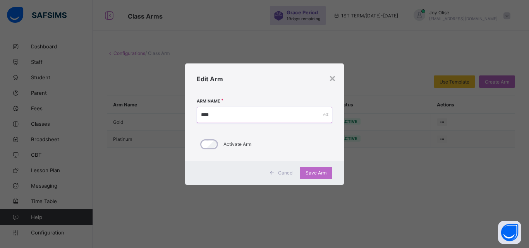
click at [317, 111] on input "****" at bounding box center [264, 115] width 135 height 16
click at [326, 82] on div "Edit Arm" at bounding box center [264, 78] width 159 height 31
click at [331, 79] on div "×" at bounding box center [332, 77] width 7 height 13
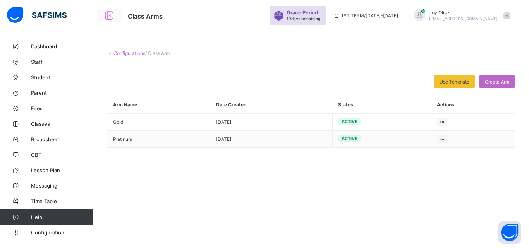
click at [111, 15] on icon at bounding box center [109, 15] width 13 height 11
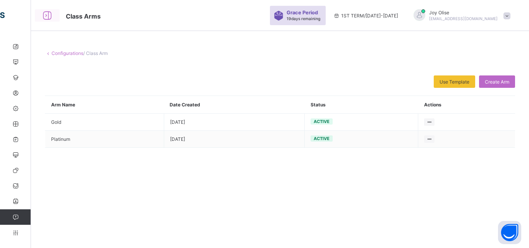
click at [45, 13] on icon at bounding box center [47, 15] width 13 height 11
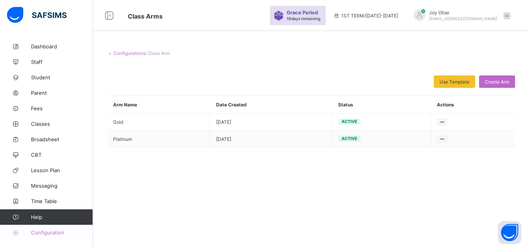
click at [45, 235] on span "Configuration" at bounding box center [62, 233] width 62 height 6
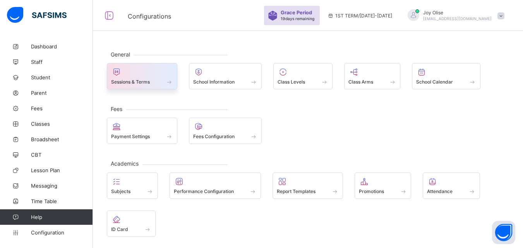
click at [156, 82] on div "Sessions & Terms" at bounding box center [142, 82] width 62 height 7
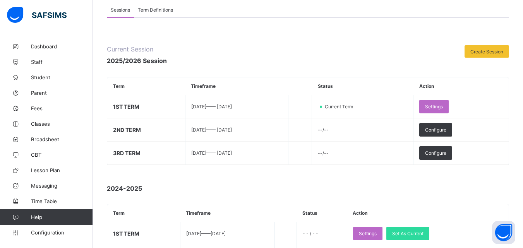
scroll to position [65, 0]
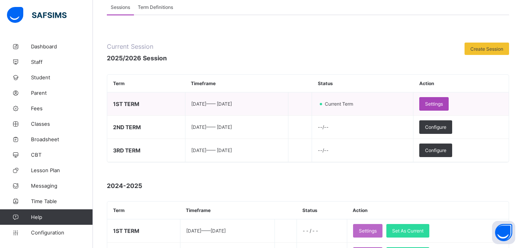
click at [443, 106] on span "Settings" at bounding box center [434, 104] width 18 height 6
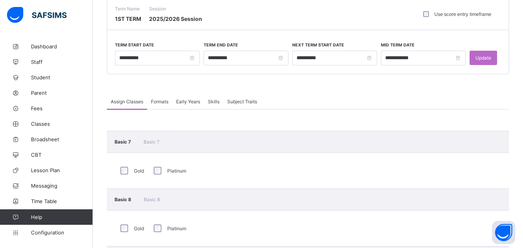
scroll to position [50, 0]
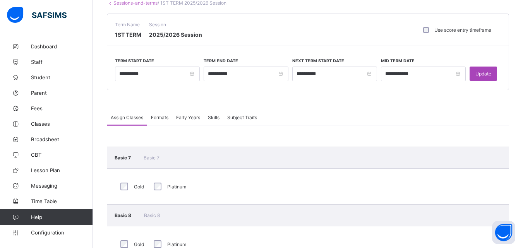
click at [491, 71] on span "Update" at bounding box center [483, 74] width 16 height 6
click at [50, 231] on span "Configuration" at bounding box center [62, 233] width 62 height 6
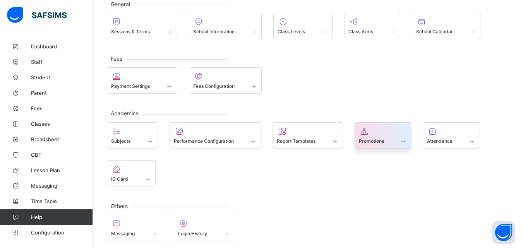
click at [369, 137] on span at bounding box center [383, 137] width 48 height 2
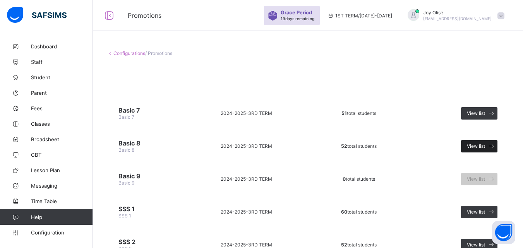
click at [479, 150] on div "View list" at bounding box center [479, 146] width 36 height 12
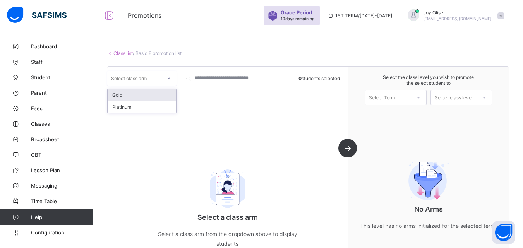
click at [165, 79] on div at bounding box center [169, 78] width 13 height 12
click at [160, 93] on div "Gold" at bounding box center [142, 95] width 69 height 12
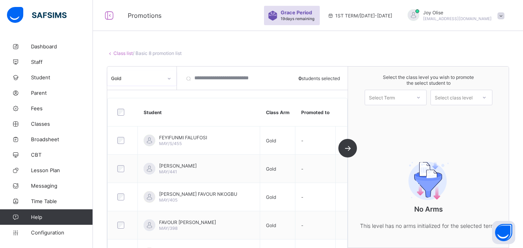
click at [411, 94] on div "Select Term" at bounding box center [388, 97] width 46 height 11
click at [409, 115] on div "1ST TERM [DATE]-[DATE]" at bounding box center [395, 118] width 61 height 18
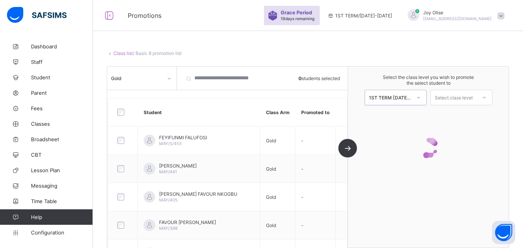
click at [447, 99] on div "Select class level" at bounding box center [454, 97] width 38 height 15
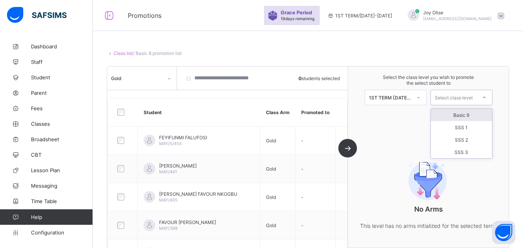
click at [453, 111] on div "Basic 9" at bounding box center [461, 115] width 61 height 12
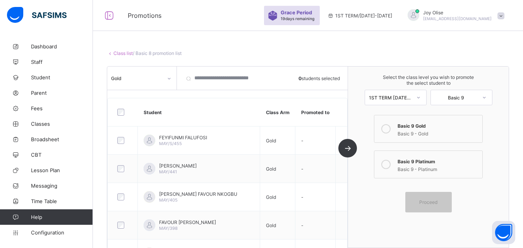
click at [388, 128] on icon at bounding box center [385, 128] width 9 height 9
click at [434, 204] on span "Proceed" at bounding box center [428, 202] width 18 height 6
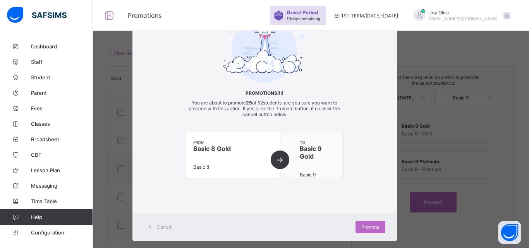
scroll to position [43, 0]
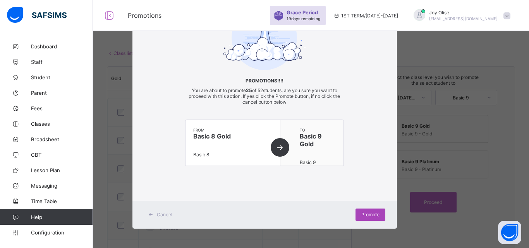
click at [375, 213] on span "Promote" at bounding box center [370, 215] width 18 height 6
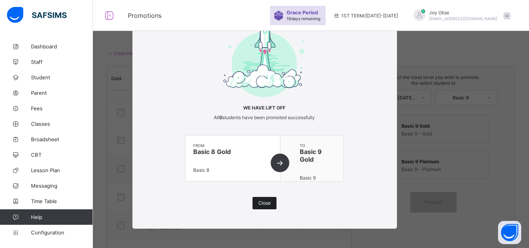
click at [272, 203] on div "Close" at bounding box center [264, 203] width 24 height 12
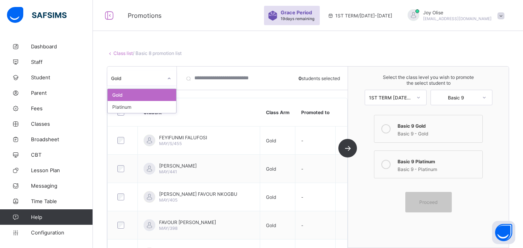
click at [172, 75] on div at bounding box center [169, 78] width 13 height 12
click at [161, 105] on div "Platinum" at bounding box center [142, 107] width 69 height 12
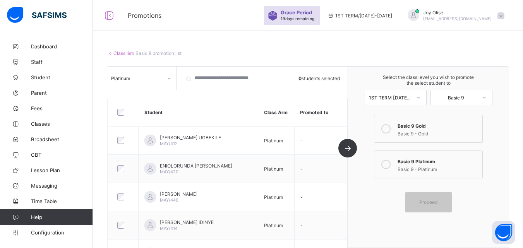
click at [121, 108] on div at bounding box center [123, 112] width 19 height 16
click at [388, 165] on icon at bounding box center [385, 164] width 9 height 9
click at [427, 201] on span "Proceed" at bounding box center [428, 202] width 18 height 6
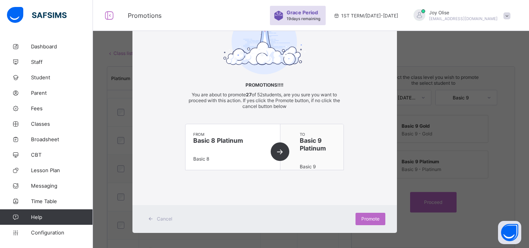
scroll to position [43, 0]
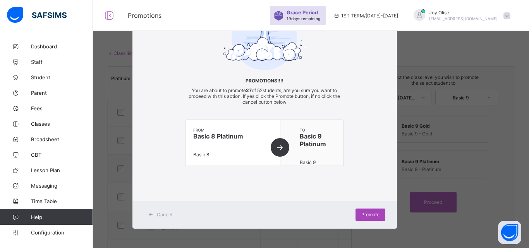
click at [367, 213] on span "Promote" at bounding box center [370, 215] width 18 height 6
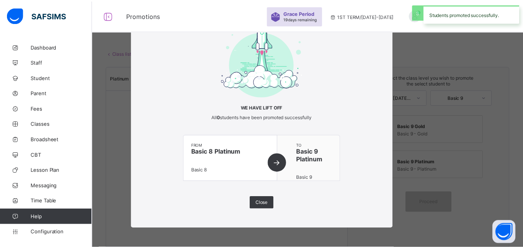
scroll to position [15, 0]
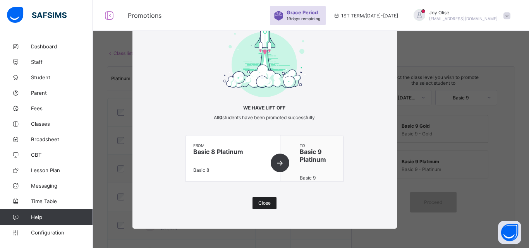
click at [260, 199] on div "Close" at bounding box center [264, 203] width 24 height 12
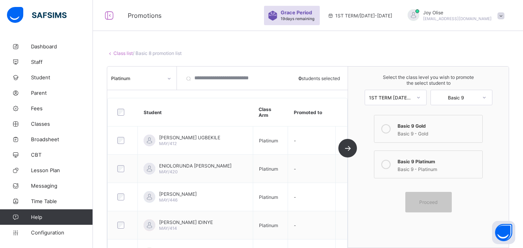
click at [120, 54] on link "Class list" at bounding box center [122, 53] width 19 height 6
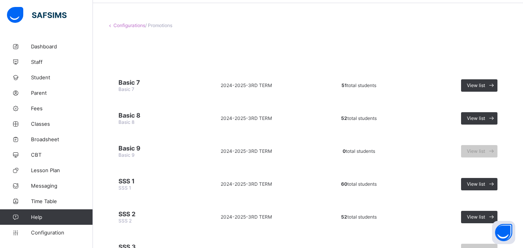
scroll to position [29, 0]
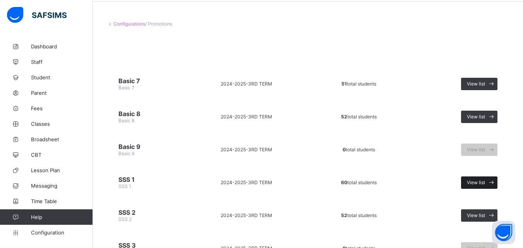
click at [485, 181] on span "View list" at bounding box center [476, 183] width 18 height 6
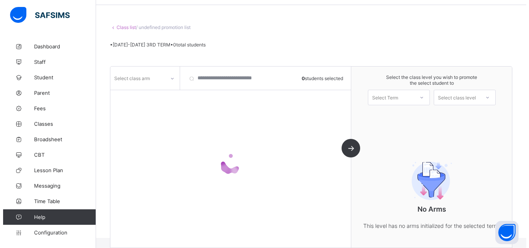
scroll to position [29, 0]
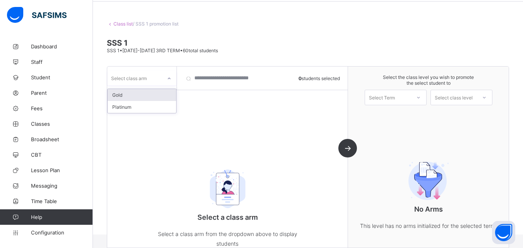
click at [168, 79] on icon at bounding box center [169, 79] width 5 height 8
click at [164, 91] on div "Gold" at bounding box center [142, 95] width 69 height 12
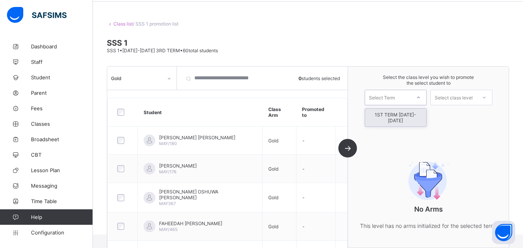
click at [407, 95] on div "Select Term" at bounding box center [388, 97] width 46 height 11
click at [406, 113] on div "1ST TERM [DATE]-[DATE]" at bounding box center [395, 118] width 61 height 18
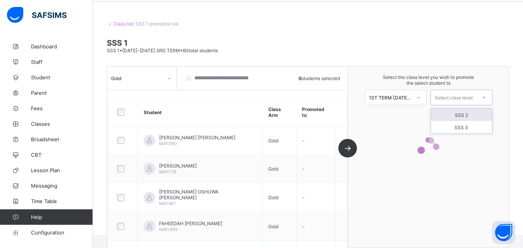
click at [447, 98] on div "Select class level" at bounding box center [454, 97] width 38 height 15
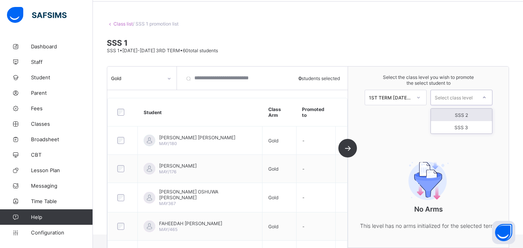
click at [452, 112] on div "SSS 2" at bounding box center [461, 115] width 61 height 12
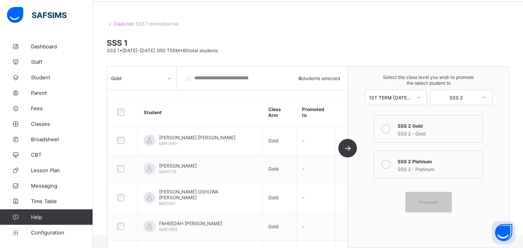
click at [427, 127] on div "SSS 2 Gold" at bounding box center [438, 125] width 81 height 8
click at [442, 197] on div "Proceed" at bounding box center [428, 202] width 46 height 21
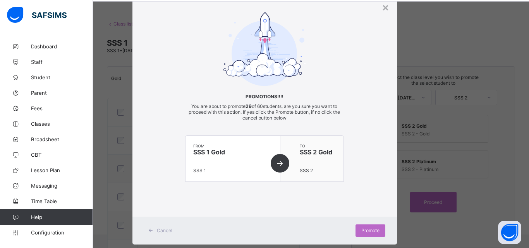
scroll to position [36, 0]
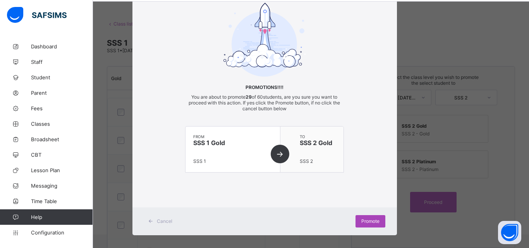
click at [377, 223] on div "Promote" at bounding box center [370, 221] width 30 height 12
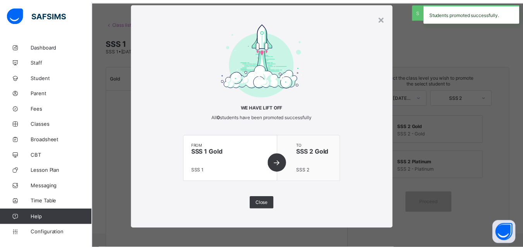
scroll to position [15, 0]
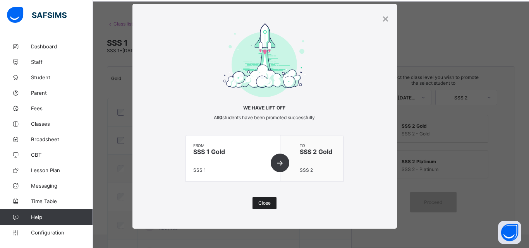
click at [264, 205] on span "Close" at bounding box center [264, 203] width 12 height 6
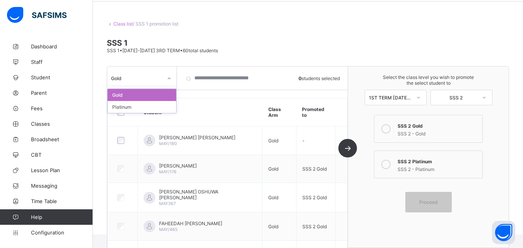
click at [171, 77] on icon at bounding box center [169, 79] width 5 height 8
click at [159, 108] on div "Platinum" at bounding box center [142, 107] width 69 height 12
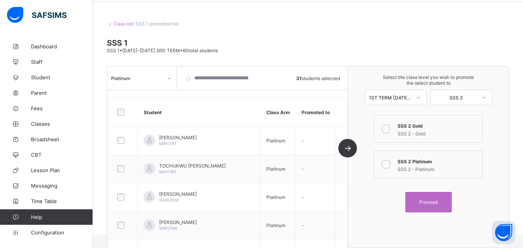
click at [389, 165] on icon at bounding box center [385, 164] width 9 height 9
click at [434, 208] on div "Proceed" at bounding box center [428, 202] width 46 height 21
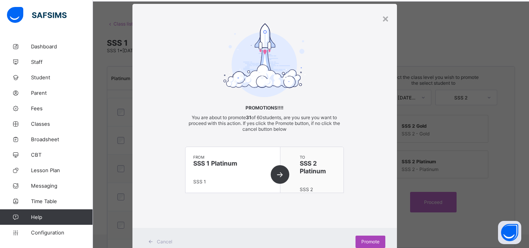
click at [369, 242] on span "Promote" at bounding box center [370, 242] width 18 height 6
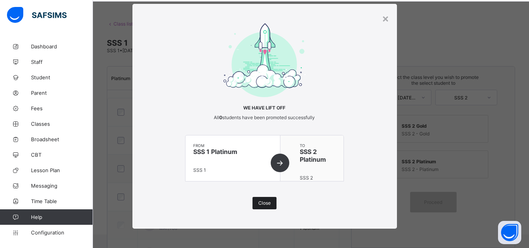
click at [267, 204] on span "Close" at bounding box center [264, 203] width 12 height 6
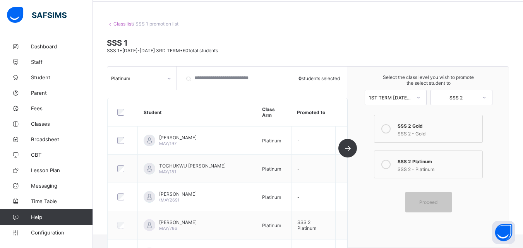
click at [130, 24] on link "Class list" at bounding box center [122, 24] width 19 height 6
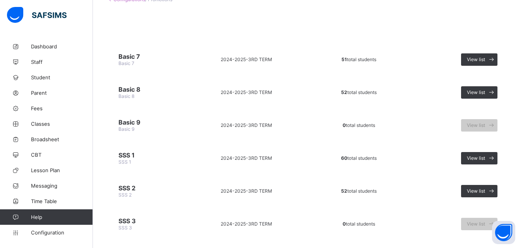
scroll to position [56, 0]
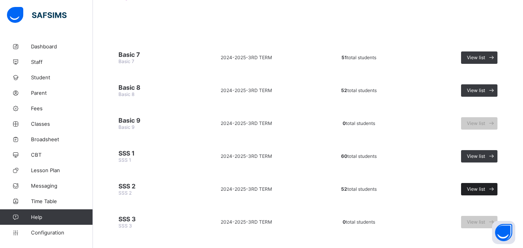
click at [485, 187] on span "View list" at bounding box center [476, 189] width 18 height 6
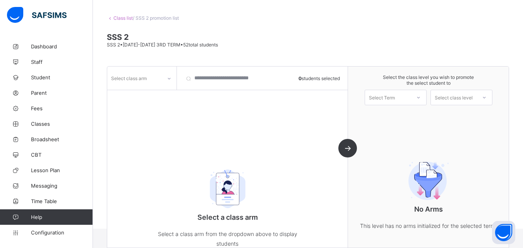
scroll to position [51, 0]
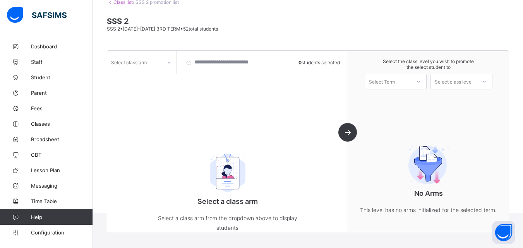
click at [168, 65] on icon at bounding box center [169, 63] width 5 height 8
click at [160, 77] on div "Gold" at bounding box center [142, 79] width 69 height 12
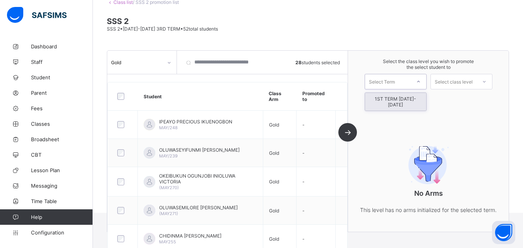
click at [390, 81] on div "Select Term" at bounding box center [382, 81] width 26 height 15
click at [390, 99] on div "1ST TERM [DATE]-[DATE]" at bounding box center [395, 102] width 61 height 18
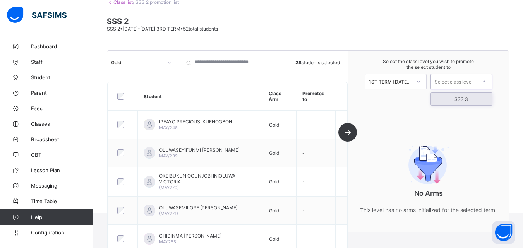
click at [439, 81] on div "Select class level" at bounding box center [454, 81] width 46 height 11
click at [441, 93] on div "SSS 3" at bounding box center [461, 99] width 62 height 13
click at [444, 97] on div "SSS 3" at bounding box center [461, 99] width 61 height 12
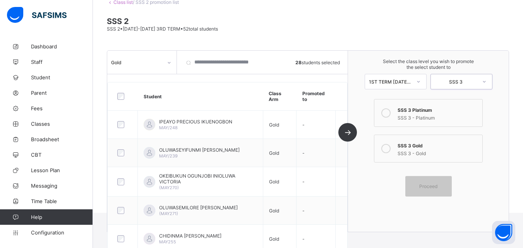
click at [391, 111] on icon at bounding box center [385, 112] width 9 height 9
click at [420, 188] on span "Proceed" at bounding box center [428, 186] width 35 height 6
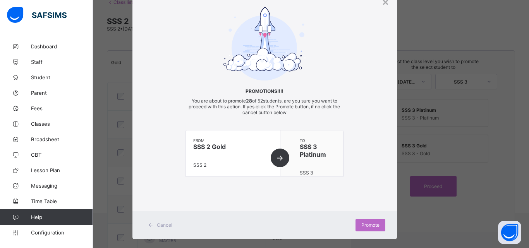
scroll to position [43, 0]
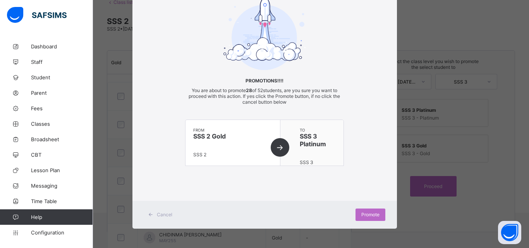
click at [157, 217] on span "Cancel" at bounding box center [164, 215] width 15 height 6
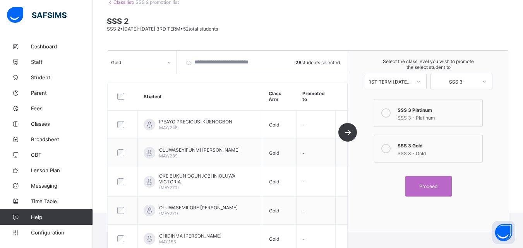
click at [385, 144] on div at bounding box center [385, 148] width 15 height 15
click at [436, 189] on span "Proceed" at bounding box center [428, 186] width 18 height 6
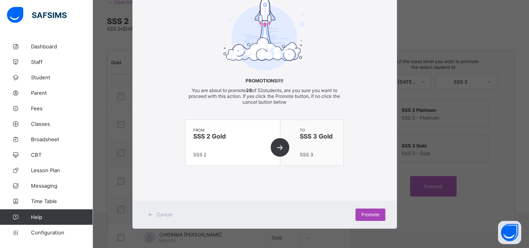
click at [365, 215] on span "Promote" at bounding box center [370, 215] width 18 height 6
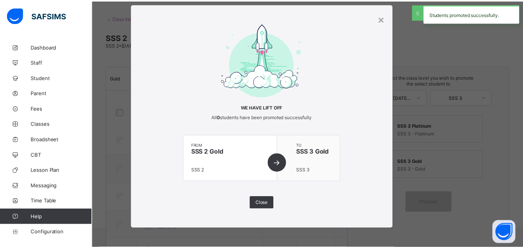
scroll to position [51, 0]
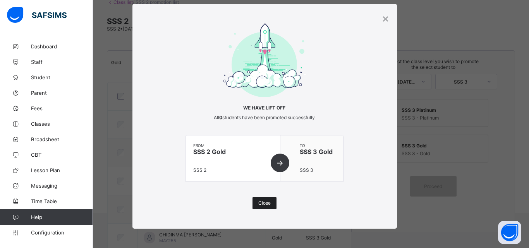
click at [267, 202] on span "Close" at bounding box center [264, 203] width 12 height 6
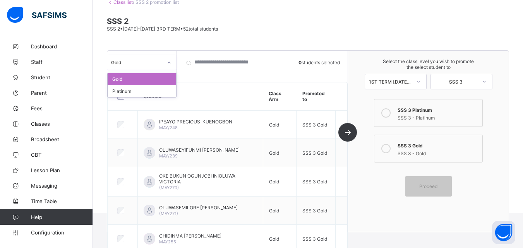
click at [170, 65] on icon at bounding box center [169, 63] width 5 height 8
click at [154, 88] on div "Platinum" at bounding box center [142, 91] width 69 height 12
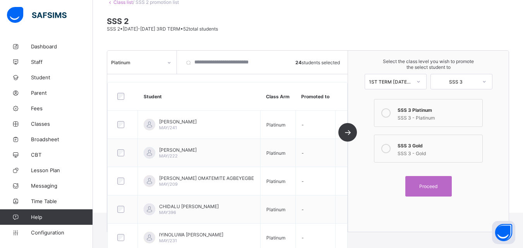
click at [390, 113] on icon at bounding box center [385, 112] width 9 height 9
click at [421, 191] on div "Proceed" at bounding box center [428, 186] width 46 height 21
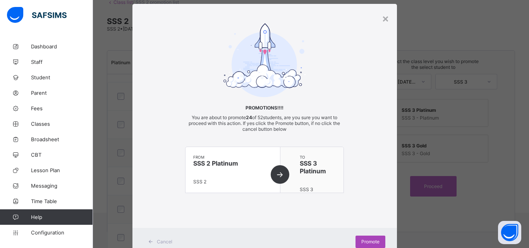
click at [365, 242] on span "Promote" at bounding box center [370, 242] width 18 height 6
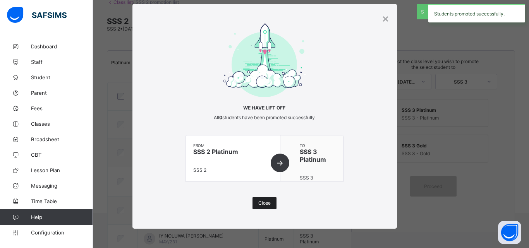
click at [268, 203] on span "Close" at bounding box center [264, 203] width 12 height 6
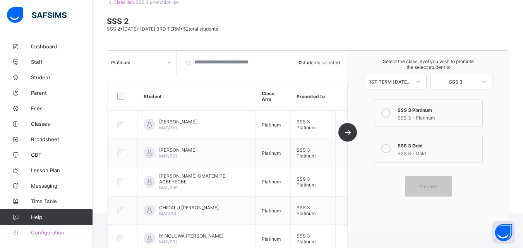
click at [45, 237] on link "Configuration" at bounding box center [46, 232] width 93 height 15
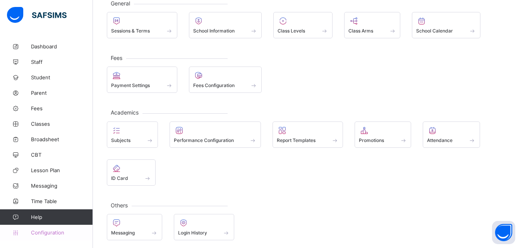
click at [45, 237] on link "Configuration" at bounding box center [46, 232] width 93 height 15
click at [53, 123] on span "Classes" at bounding box center [62, 124] width 62 height 6
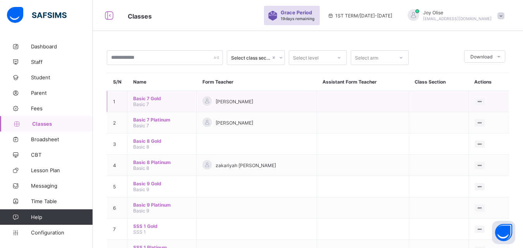
click at [142, 100] on span "Basic 7 Gold" at bounding box center [161, 99] width 57 height 6
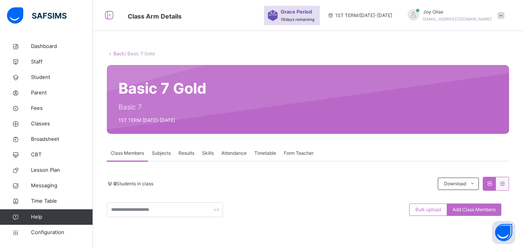
click at [118, 55] on link "Back" at bounding box center [118, 54] width 11 height 6
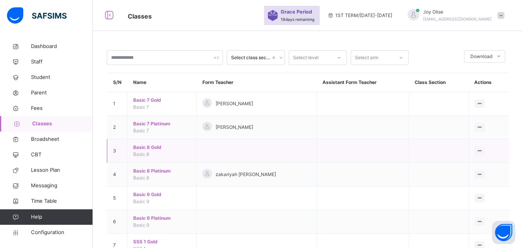
click at [141, 147] on span "Basic 8 Gold" at bounding box center [161, 147] width 57 height 7
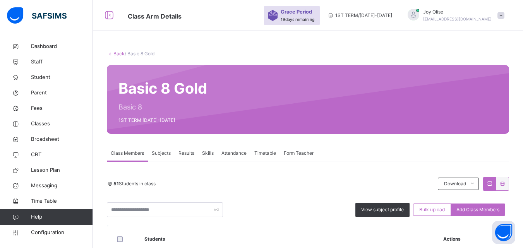
click at [113, 53] on icon at bounding box center [110, 54] width 7 height 6
click at [115, 54] on link "Back" at bounding box center [118, 54] width 11 height 6
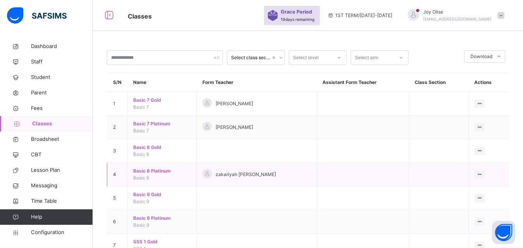
click at [148, 171] on span "Basic 8 Platinum" at bounding box center [161, 171] width 57 height 7
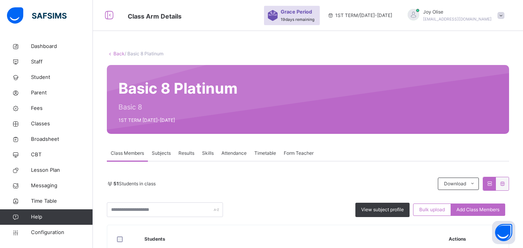
click at [120, 51] on link "Back" at bounding box center [118, 54] width 11 height 6
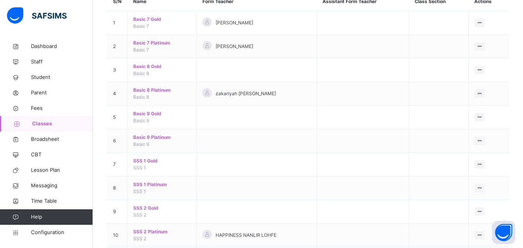
scroll to position [90, 0]
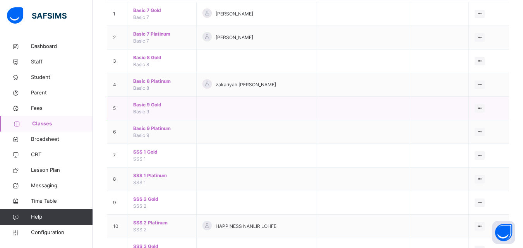
click at [143, 105] on span "Basic 9 Gold" at bounding box center [161, 104] width 57 height 7
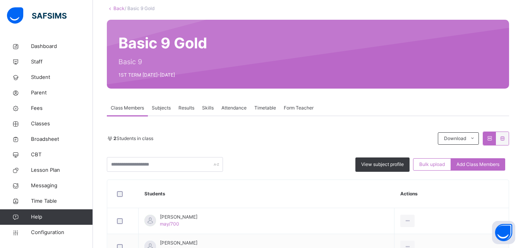
scroll to position [42, 0]
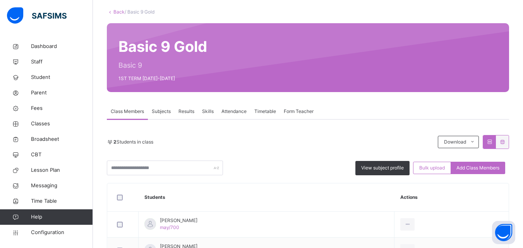
click at [115, 10] on link "Back" at bounding box center [118, 12] width 11 height 6
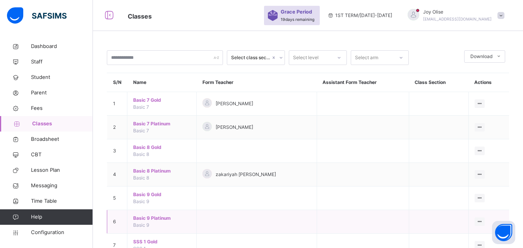
click at [146, 216] on span "Basic 9 Platinum" at bounding box center [161, 218] width 57 height 7
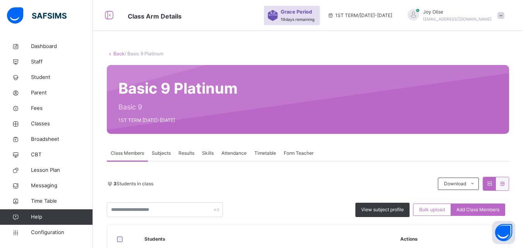
click at [117, 53] on link "Back" at bounding box center [118, 54] width 11 height 6
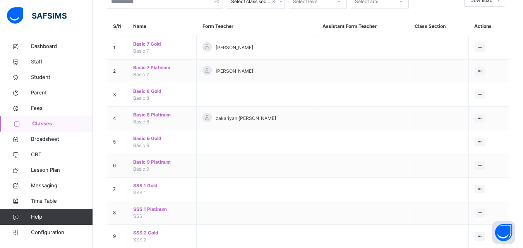
scroll to position [60, 0]
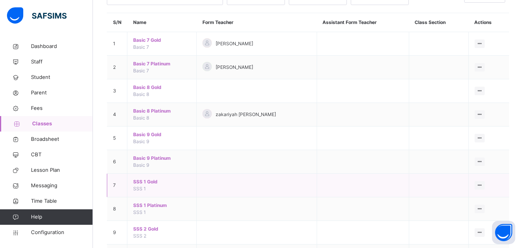
click at [151, 180] on span "SSS 1 Gold" at bounding box center [161, 181] width 57 height 7
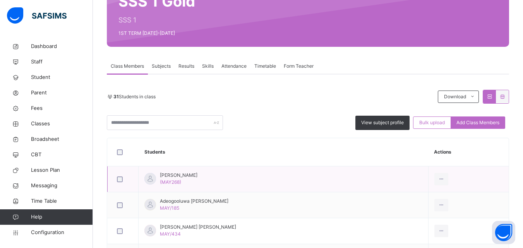
scroll to position [160, 0]
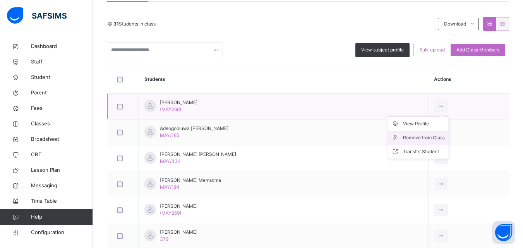
click at [440, 134] on li "Remove from Class" at bounding box center [418, 138] width 60 height 14
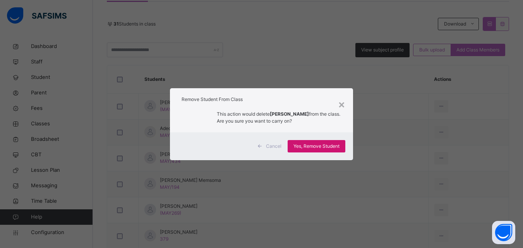
click at [314, 144] on span "Yes, Remove Student" at bounding box center [316, 146] width 46 height 7
click at [314, 144] on div "Yes, Remove Student" at bounding box center [317, 146] width 58 height 12
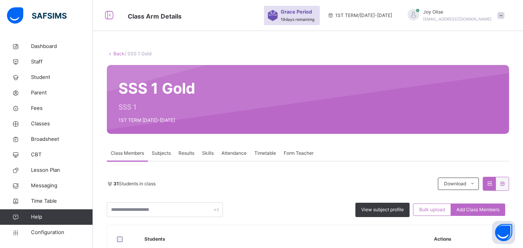
scroll to position [114, 0]
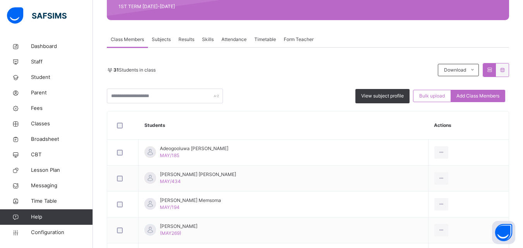
click at [116, 126] on div at bounding box center [122, 126] width 15 height 6
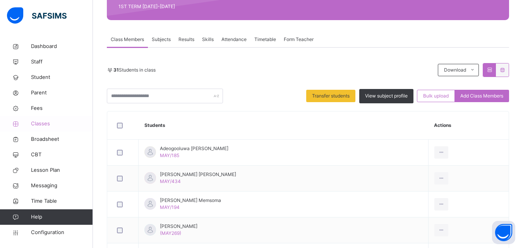
click at [45, 122] on span "Classes" at bounding box center [62, 124] width 62 height 8
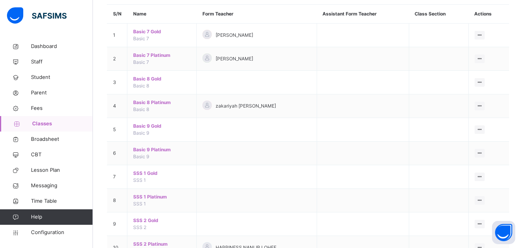
scroll to position [76, 0]
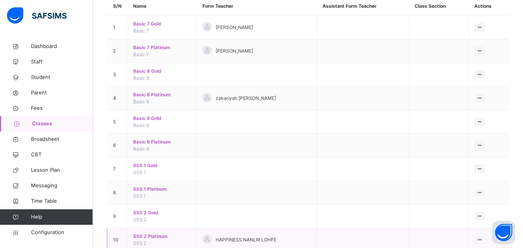
click at [149, 238] on span "SSS 2 Platinum" at bounding box center [161, 236] width 57 height 7
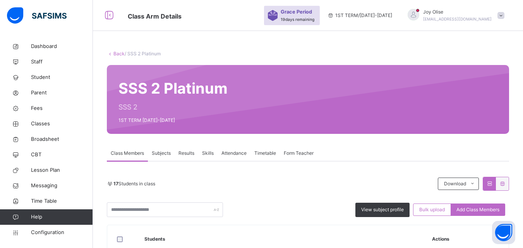
click at [116, 55] on link "Back" at bounding box center [118, 54] width 11 height 6
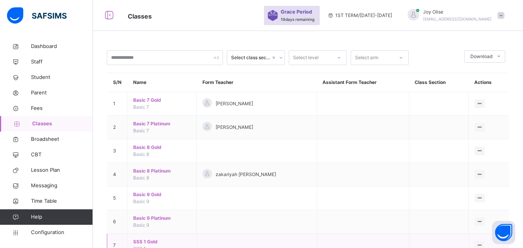
click at [147, 240] on span "SSS 1 Gold" at bounding box center [161, 241] width 57 height 7
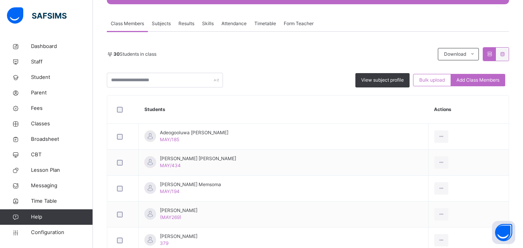
scroll to position [126, 0]
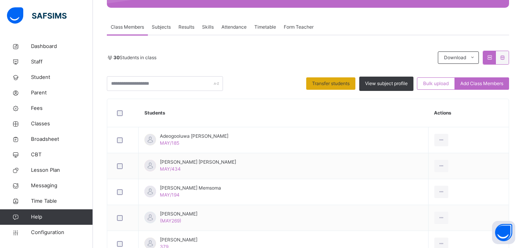
click at [326, 83] on span "Transfer students" at bounding box center [331, 83] width 38 height 7
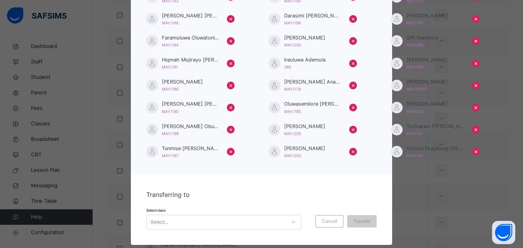
scroll to position [134, 0]
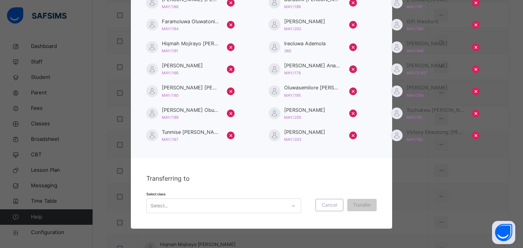
click at [287, 207] on div at bounding box center [293, 206] width 13 height 12
click at [287, 204] on div at bounding box center [293, 206] width 13 height 12
click at [474, 138] on span "×" at bounding box center [476, 134] width 4 height 9
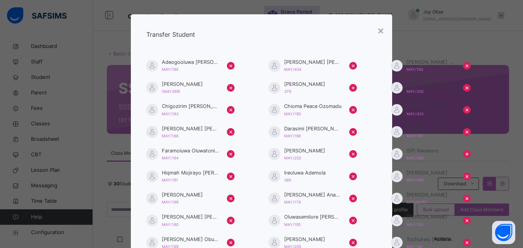
scroll to position [0, 0]
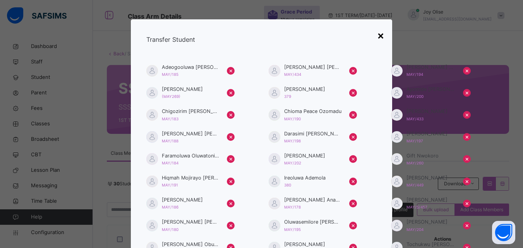
click at [379, 36] on div "×" at bounding box center [380, 35] width 7 height 16
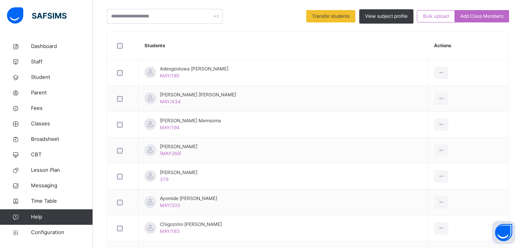
scroll to position [195, 0]
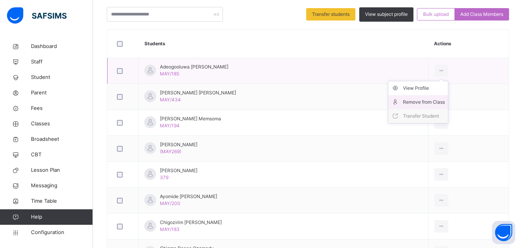
click at [435, 98] on li "Remove from Class" at bounding box center [418, 102] width 60 height 14
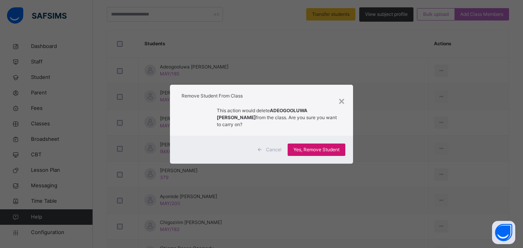
click at [326, 152] on span "Yes, Remove Student" at bounding box center [316, 149] width 46 height 7
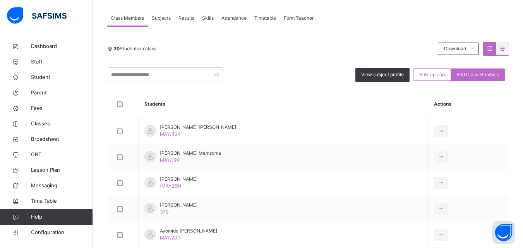
scroll to position [185, 0]
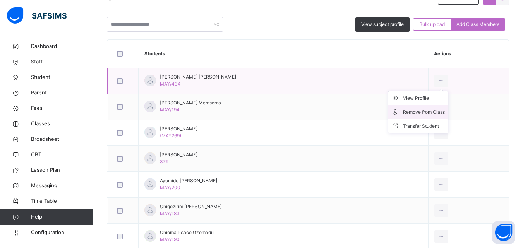
click at [435, 110] on div "Remove from Class" at bounding box center [424, 112] width 42 height 8
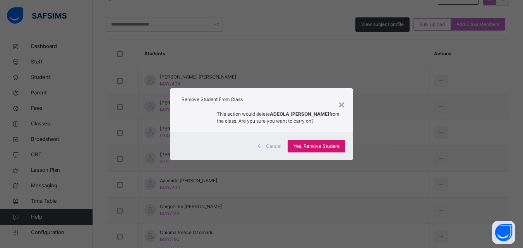
click at [305, 150] on div "Yes, Remove Student" at bounding box center [317, 146] width 58 height 12
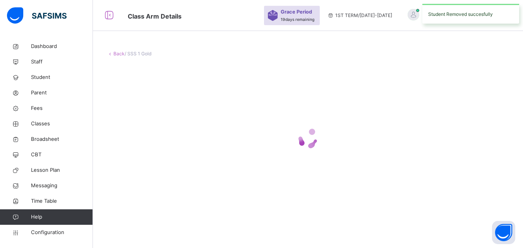
scroll to position [0, 0]
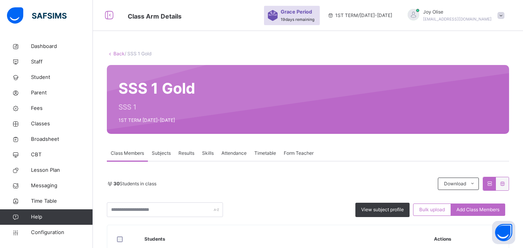
click at [121, 53] on link "Back" at bounding box center [118, 54] width 11 height 6
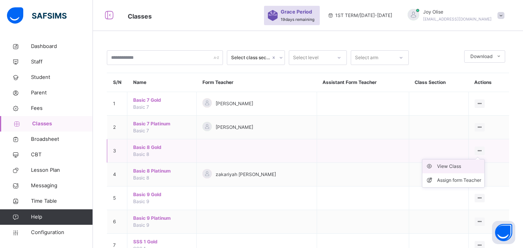
click at [474, 166] on div "View Class" at bounding box center [459, 167] width 44 height 8
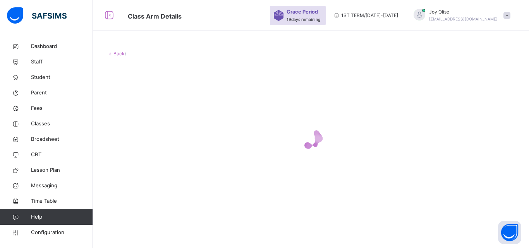
click at [120, 54] on link "Back" at bounding box center [118, 54] width 11 height 6
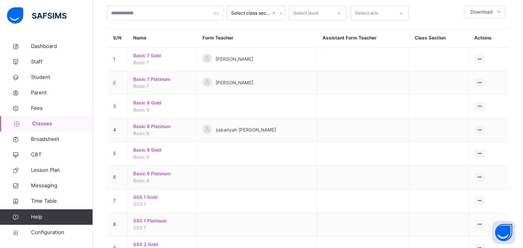
scroll to position [46, 0]
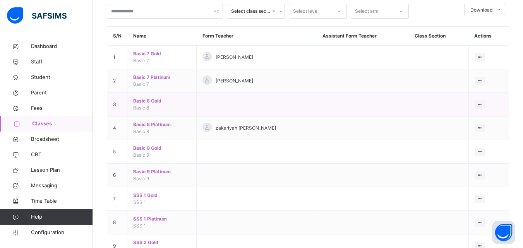
click at [139, 101] on span "Basic 8 Gold" at bounding box center [161, 101] width 57 height 7
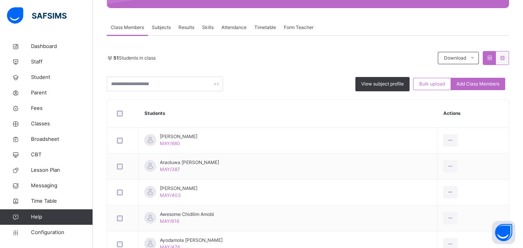
scroll to position [120, 0]
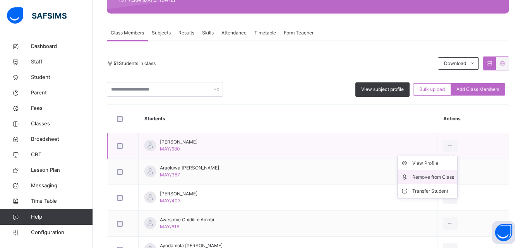
click at [445, 178] on div "Remove from Class" at bounding box center [433, 177] width 42 height 8
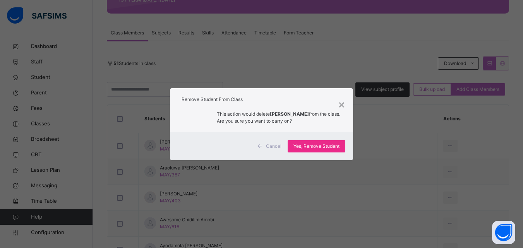
click at [275, 146] on span "Cancel" at bounding box center [273, 146] width 15 height 7
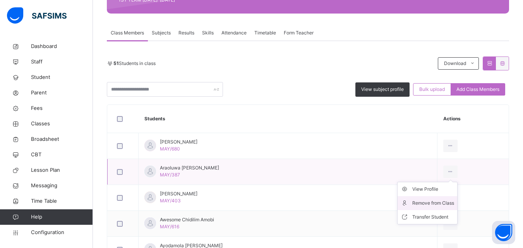
click at [440, 200] on div "Remove from Class" at bounding box center [433, 203] width 42 height 8
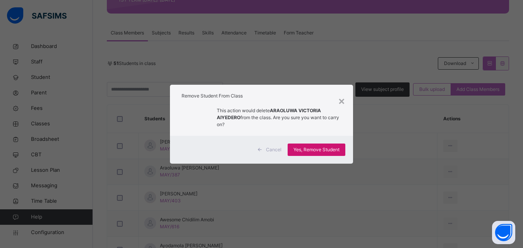
click at [303, 151] on span "Yes, Remove Student" at bounding box center [316, 149] width 46 height 7
click at [330, 148] on span "Yes, Remove Student" at bounding box center [316, 149] width 46 height 7
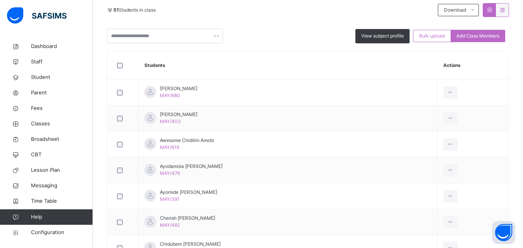
scroll to position [176, 0]
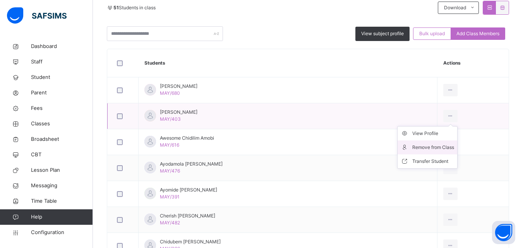
click at [432, 148] on div "Remove from Class" at bounding box center [433, 148] width 42 height 8
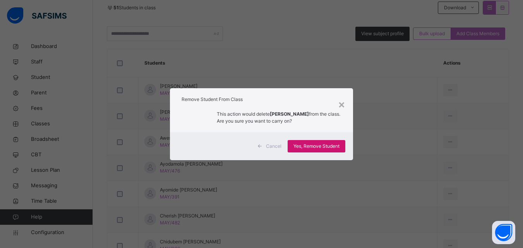
click at [320, 143] on span "Yes, Remove Student" at bounding box center [316, 146] width 46 height 7
click at [317, 145] on span "Yes, Remove Student" at bounding box center [316, 146] width 46 height 7
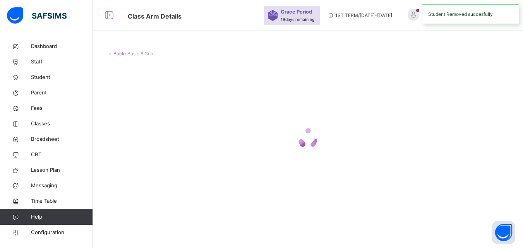
scroll to position [0, 0]
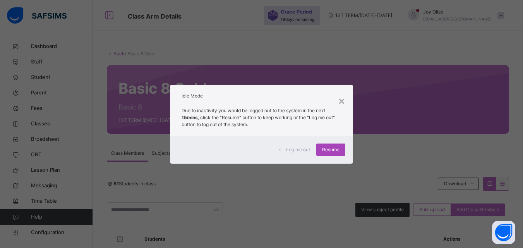
click at [326, 149] on span "Resume" at bounding box center [330, 149] width 17 height 7
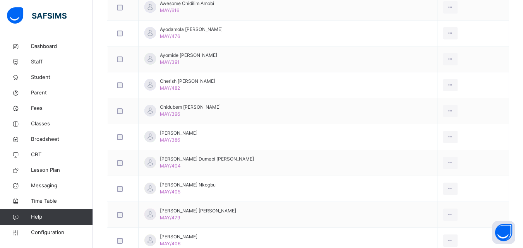
scroll to position [220, 0]
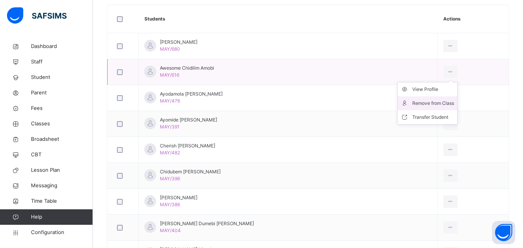
click at [425, 105] on div "Remove from Class" at bounding box center [433, 103] width 42 height 8
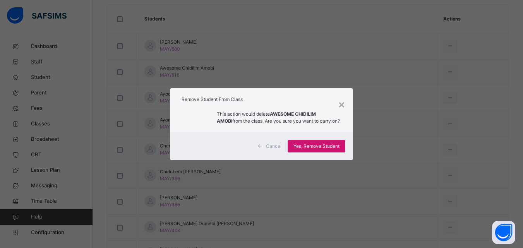
click at [341, 147] on div "Yes, Remove Student" at bounding box center [317, 146] width 58 height 12
click at [325, 143] on span "Yes, Remove Student" at bounding box center [316, 146] width 46 height 7
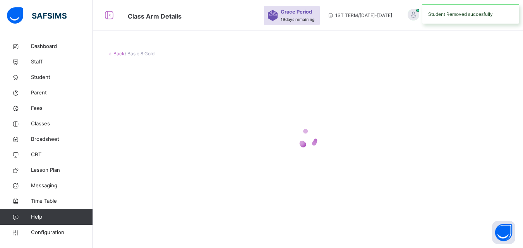
scroll to position [0, 0]
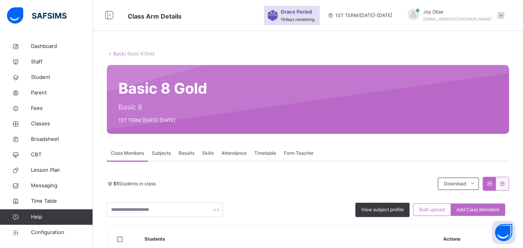
click at [348, 202] on div "View subject profile Bulk upload Add Class Members" at bounding box center [308, 209] width 402 height 15
click at [369, 179] on div "51 Students in class Download Pdf Report Excel Report" at bounding box center [308, 184] width 402 height 14
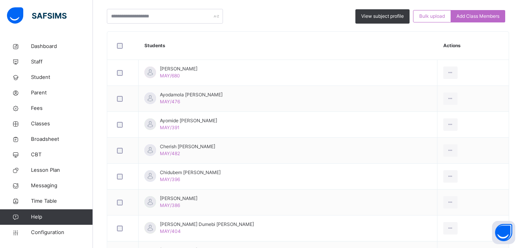
scroll to position [201, 0]
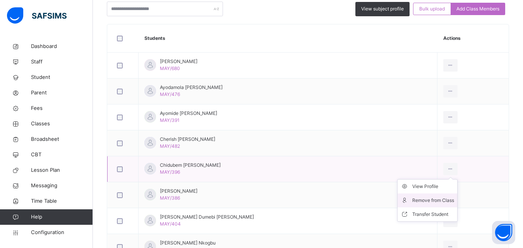
click at [428, 200] on div "Remove from Class" at bounding box center [433, 201] width 42 height 8
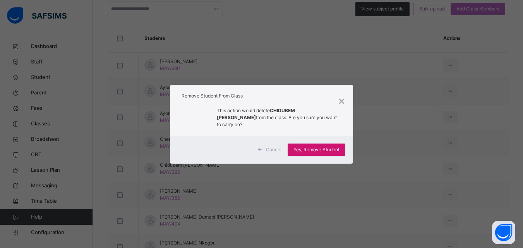
click at [296, 146] on span "Yes, Remove Student" at bounding box center [316, 149] width 46 height 7
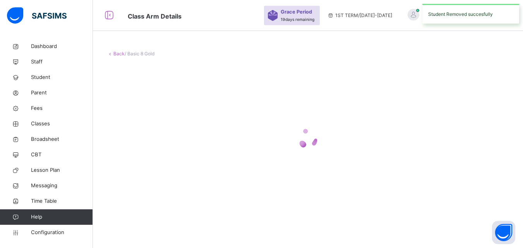
scroll to position [0, 0]
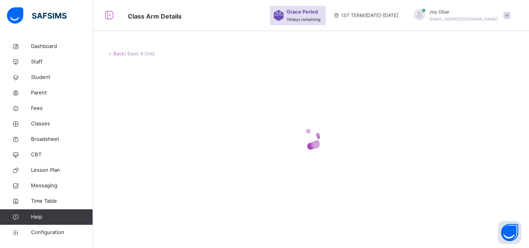
click at [297, 146] on icon at bounding box center [310, 138] width 31 height 31
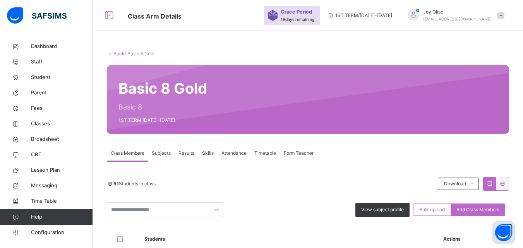
click at [121, 12] on div at bounding box center [109, 15] width 25 height 12
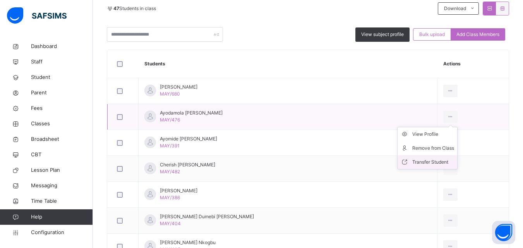
scroll to position [228, 0]
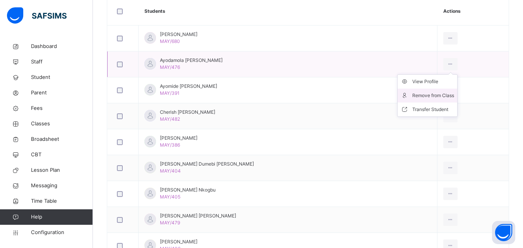
click at [432, 95] on div "Remove from Class" at bounding box center [433, 96] width 42 height 8
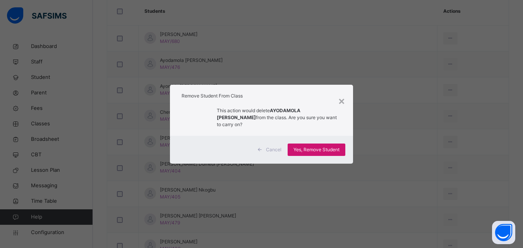
click at [318, 149] on span "Yes, Remove Student" at bounding box center [316, 149] width 46 height 7
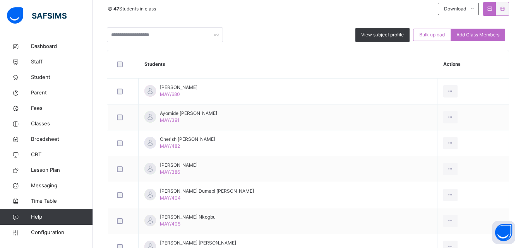
scroll to position [180, 0]
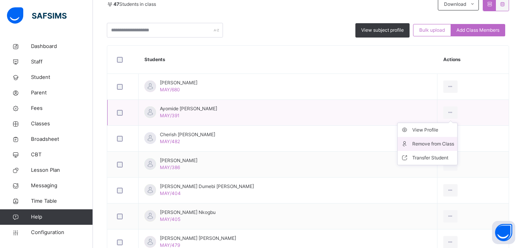
click at [441, 141] on div "Remove from Class" at bounding box center [433, 144] width 42 height 8
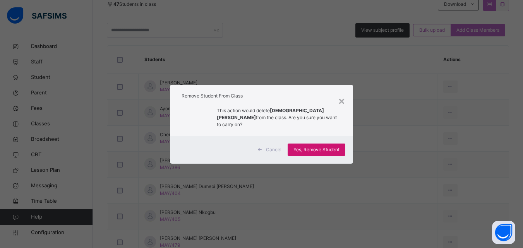
click at [343, 145] on div "Yes, Remove Student" at bounding box center [317, 150] width 58 height 12
click at [337, 147] on span "Yes, Remove Student" at bounding box center [316, 149] width 46 height 7
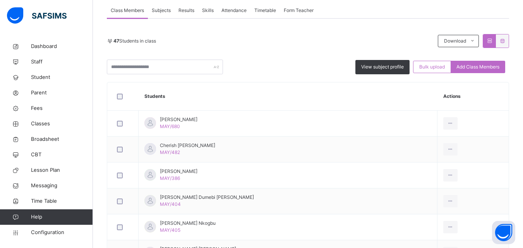
scroll to position [138, 0]
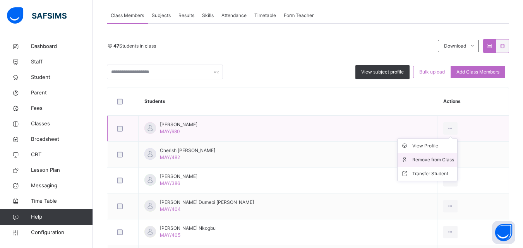
click at [437, 157] on div "Remove from Class" at bounding box center [433, 160] width 42 height 8
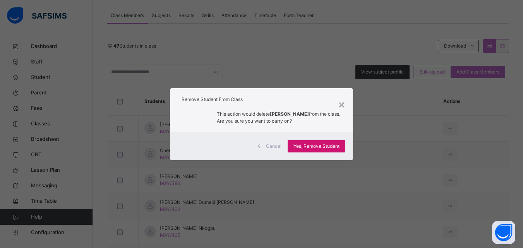
click at [327, 145] on span "Yes, Remove Student" at bounding box center [316, 146] width 46 height 7
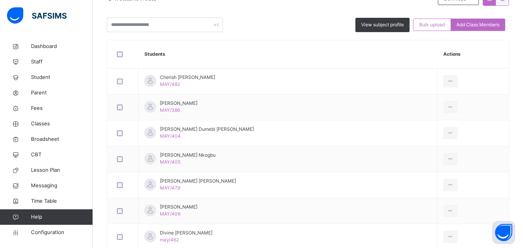
scroll to position [204, 0]
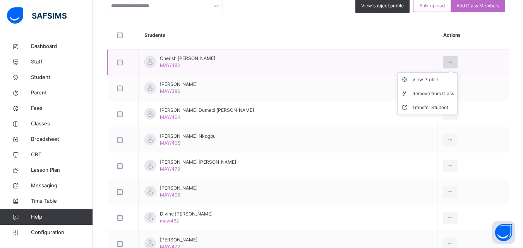
click at [443, 61] on div at bounding box center [450, 62] width 14 height 12
click at [427, 91] on div "Remove from Class" at bounding box center [433, 94] width 42 height 8
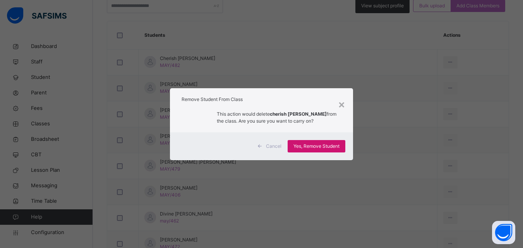
click at [305, 146] on span "Yes, Remove Student" at bounding box center [316, 146] width 46 height 7
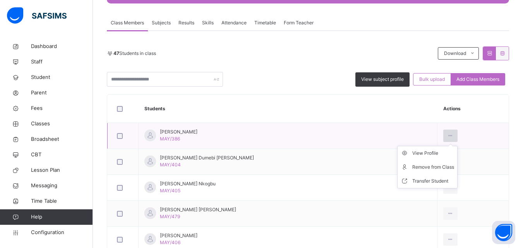
scroll to position [158, 0]
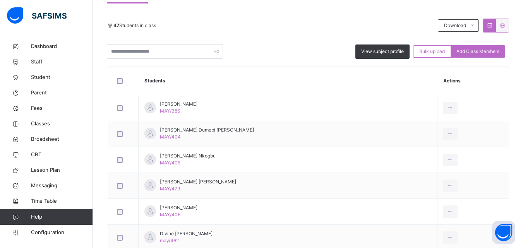
click at [0, 0] on div "Remove from Class" at bounding box center [0, 0] width 0 height 0
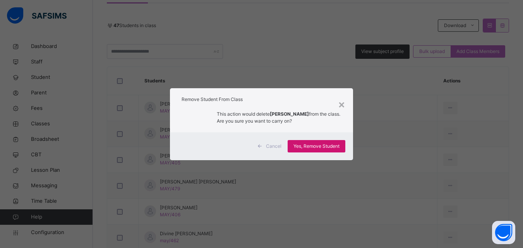
click at [308, 146] on span "Yes, Remove Student" at bounding box center [316, 146] width 46 height 7
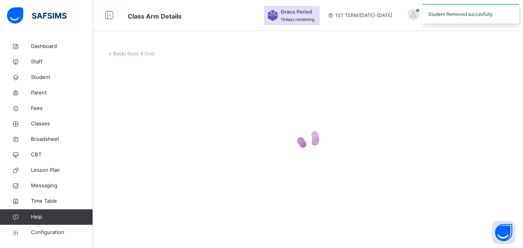
scroll to position [0, 0]
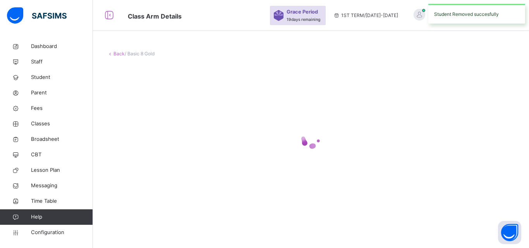
click at [308, 146] on g at bounding box center [310, 139] width 21 height 22
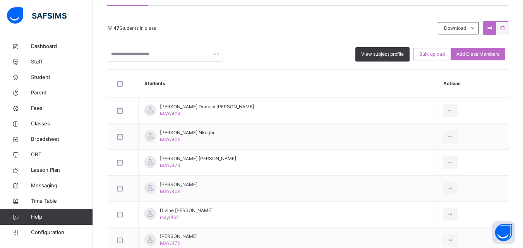
scroll to position [206, 0]
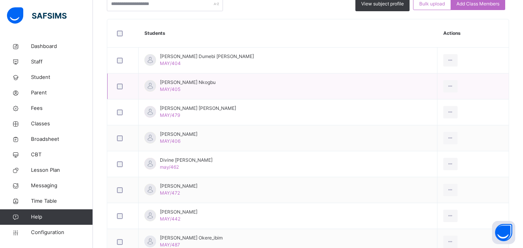
click at [459, 84] on td "View Profile Remove from Class Transfer Student" at bounding box center [472, 87] width 71 height 26
click at [433, 116] on div "Remove from Class" at bounding box center [433, 118] width 42 height 8
click at [0, 0] on div "× Remove Student From Class This action would delete from the class. Are you su…" at bounding box center [0, 0] width 0 height 0
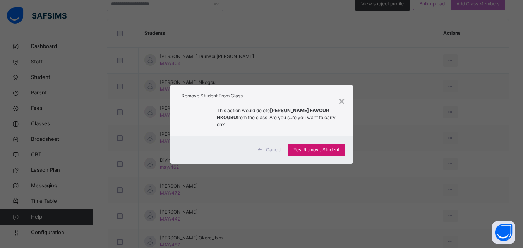
click at [339, 146] on span "Yes, Remove Student" at bounding box center [316, 149] width 46 height 7
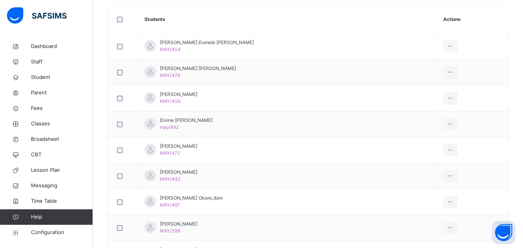
scroll to position [231, 0]
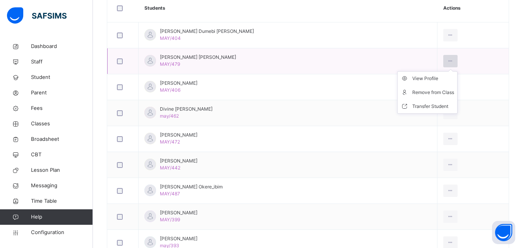
click at [443, 61] on div at bounding box center [450, 61] width 14 height 12
click at [429, 89] on div "Remove from Class" at bounding box center [433, 93] width 42 height 8
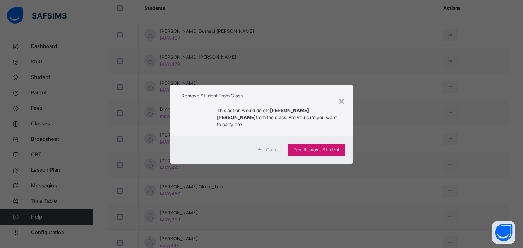
click at [332, 150] on span "Yes, Remove Student" at bounding box center [316, 149] width 46 height 7
click at [332, 150] on div "Yes, Remove Student" at bounding box center [317, 150] width 58 height 12
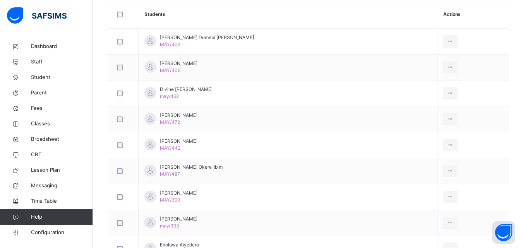
scroll to position [221, 0]
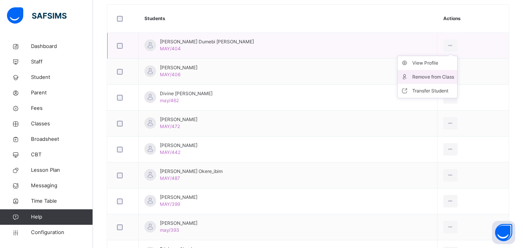
click at [437, 77] on div "Remove from Class" at bounding box center [433, 77] width 42 height 8
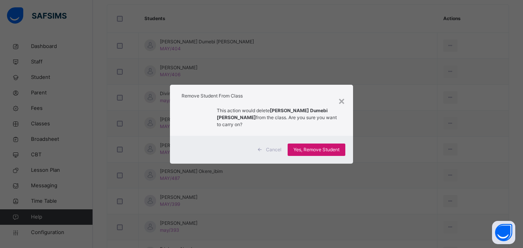
click at [339, 146] on span "Yes, Remove Student" at bounding box center [316, 149] width 46 height 7
click at [329, 147] on span "Yes, Remove Student" at bounding box center [316, 149] width 46 height 7
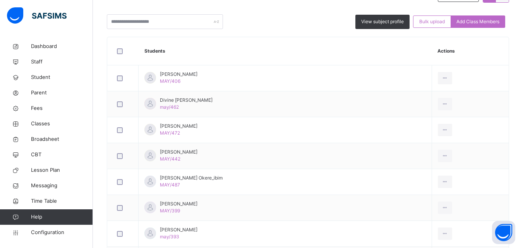
scroll to position [197, 0]
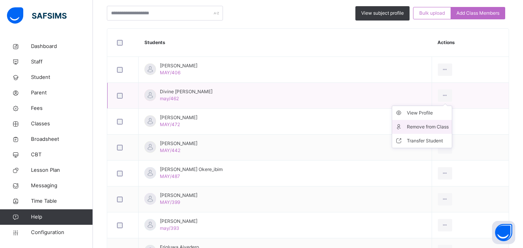
click at [436, 124] on div "Remove from Class" at bounding box center [428, 127] width 42 height 8
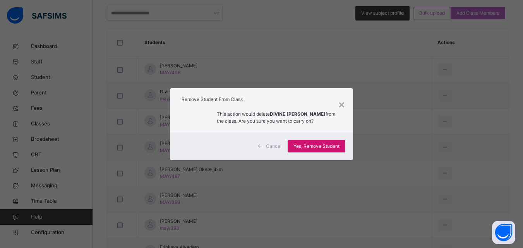
click at [309, 149] on span "Yes, Remove Student" at bounding box center [316, 146] width 46 height 7
click at [309, 149] on div "Yes, Remove Student" at bounding box center [317, 146] width 58 height 12
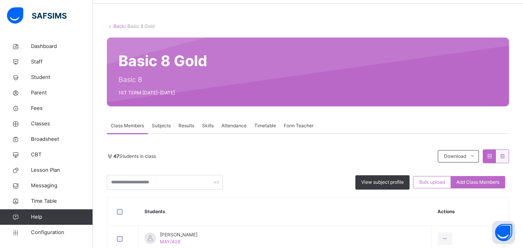
scroll to position [0, 0]
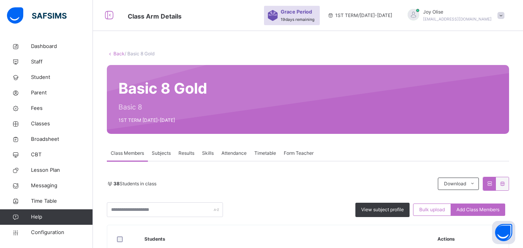
scroll to position [154, 0]
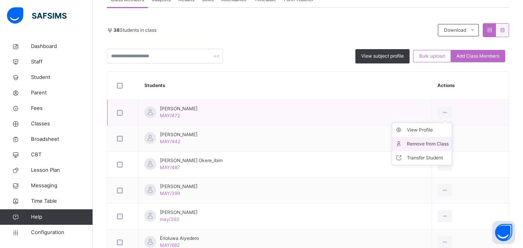
click at [425, 141] on div "Remove from Class" at bounding box center [428, 144] width 42 height 8
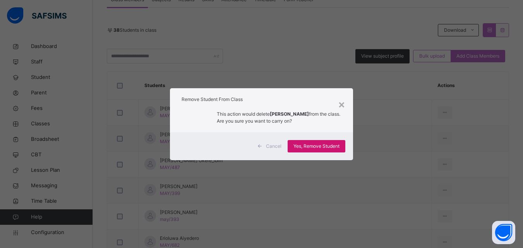
click at [338, 149] on span "Yes, Remove Student" at bounding box center [316, 146] width 46 height 7
click at [328, 147] on span "Yes, Remove Student" at bounding box center [316, 146] width 46 height 7
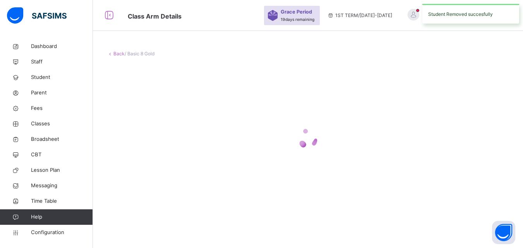
scroll to position [0, 0]
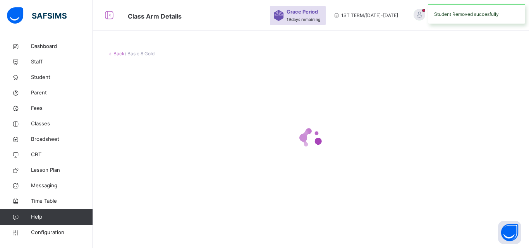
click at [328, 147] on div at bounding box center [311, 138] width 408 height 31
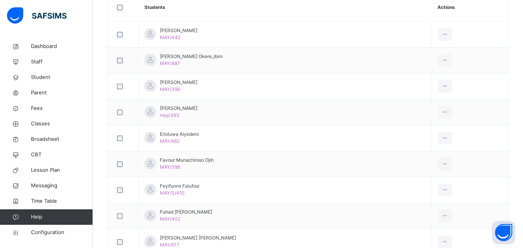
scroll to position [234, 0]
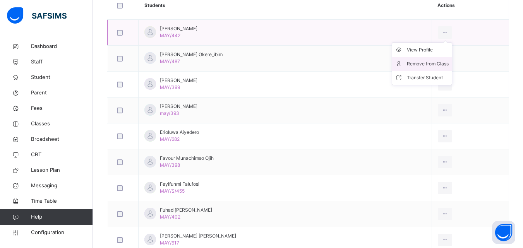
click at [435, 61] on div "Remove from Class" at bounding box center [428, 64] width 42 height 8
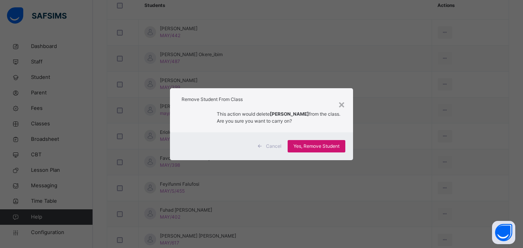
click at [310, 144] on span "Yes, Remove Student" at bounding box center [316, 146] width 46 height 7
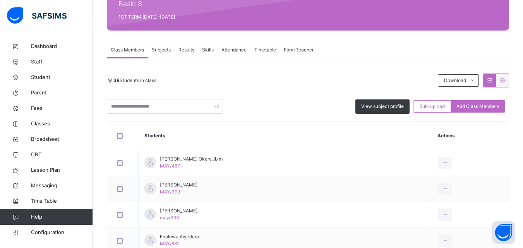
scroll to position [139, 0]
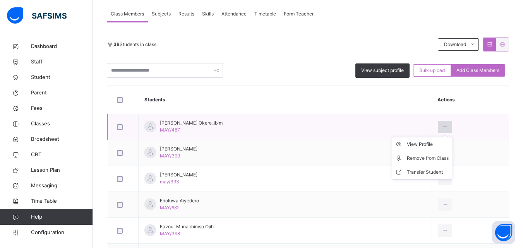
click at [442, 125] on div at bounding box center [445, 127] width 14 height 12
click at [419, 156] on div "Remove from Class" at bounding box center [428, 158] width 42 height 8
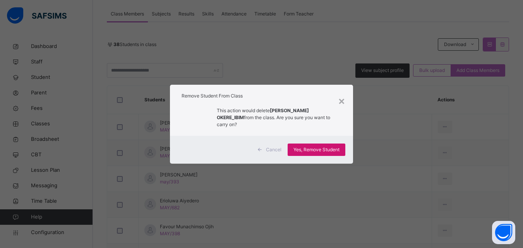
click at [345, 152] on div "Yes, Remove Student" at bounding box center [317, 150] width 58 height 12
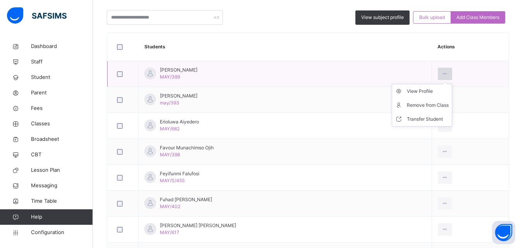
scroll to position [195, 0]
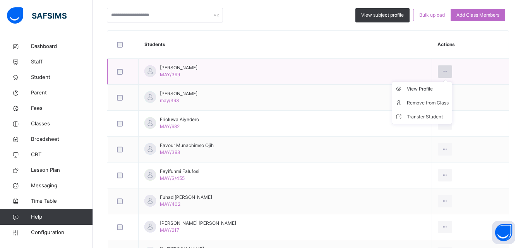
click at [448, 70] on icon at bounding box center [445, 71] width 7 height 7
click at [428, 99] on div "Remove from Class" at bounding box center [428, 103] width 42 height 8
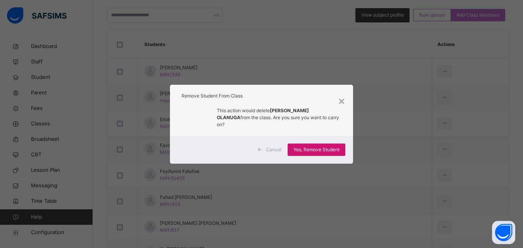
click at [324, 146] on span "Yes, Remove Student" at bounding box center [316, 149] width 46 height 7
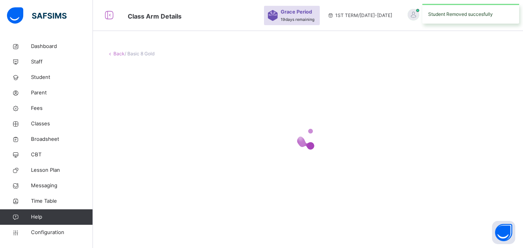
scroll to position [0, 0]
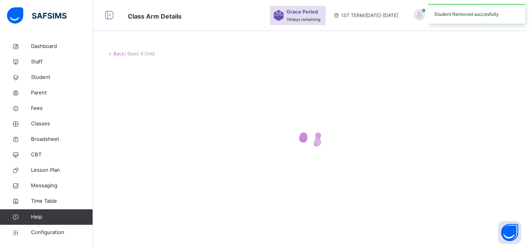
click at [324, 145] on icon at bounding box center [310, 138] width 31 height 31
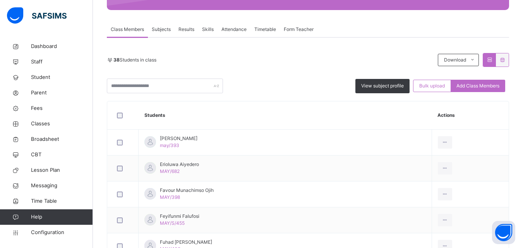
scroll to position [170, 0]
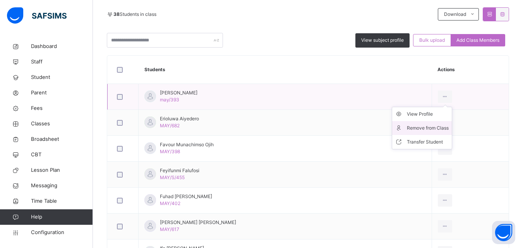
click at [434, 126] on div "Remove from Class" at bounding box center [428, 128] width 42 height 8
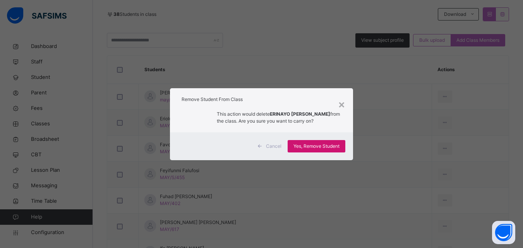
click at [317, 147] on span "Yes, Remove Student" at bounding box center [316, 146] width 46 height 7
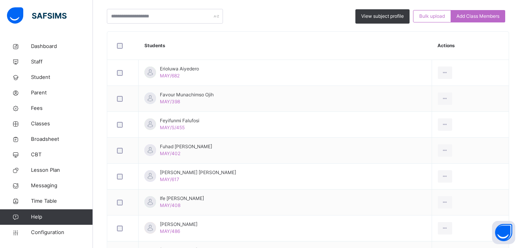
scroll to position [201, 0]
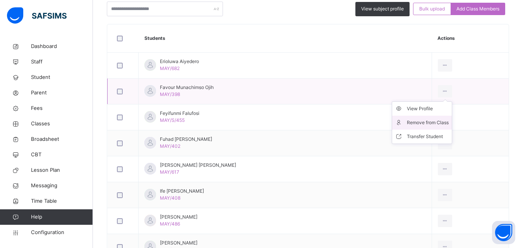
click at [426, 124] on div "Remove from Class" at bounding box center [428, 123] width 42 height 8
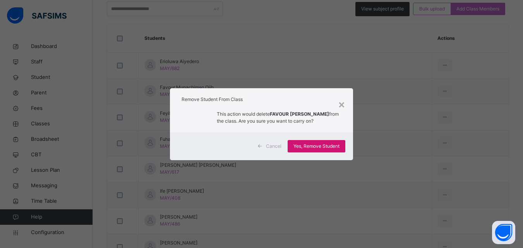
click at [310, 146] on span "Yes, Remove Student" at bounding box center [316, 146] width 46 height 7
click at [310, 146] on div "Yes, Remove Student" at bounding box center [317, 146] width 58 height 12
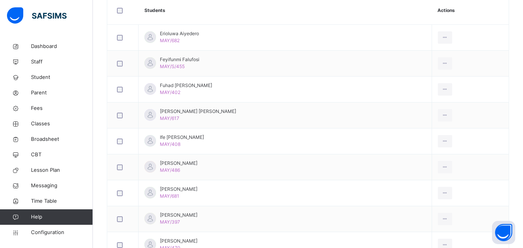
scroll to position [233, 0]
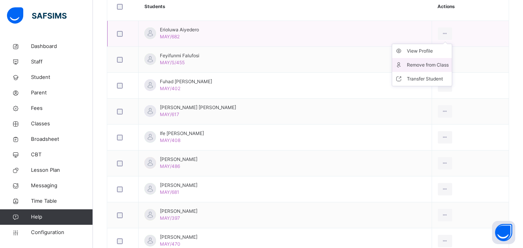
click at [446, 36] on icon at bounding box center [445, 33] width 7 height 7
click at [432, 64] on div "Remove from Class" at bounding box center [428, 65] width 42 height 8
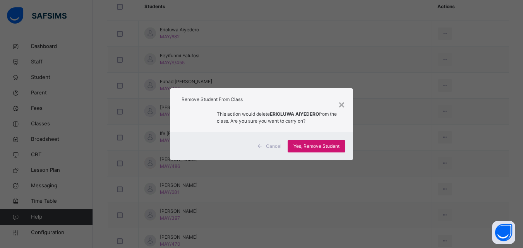
click at [314, 143] on span "Yes, Remove Student" at bounding box center [316, 146] width 46 height 7
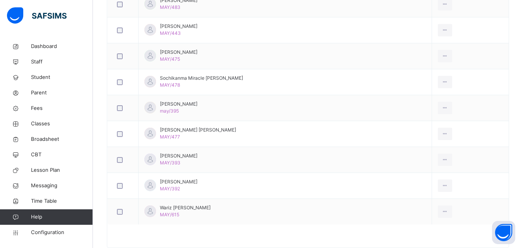
scroll to position [803, 0]
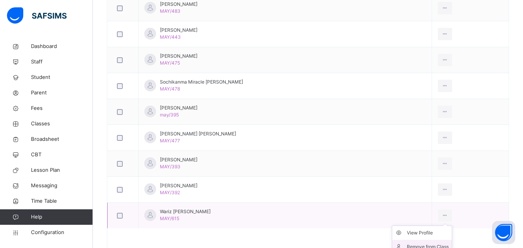
click at [436, 242] on li "Remove from Class" at bounding box center [422, 247] width 60 height 14
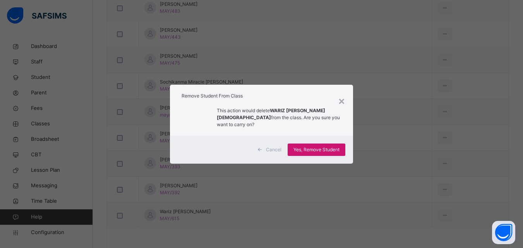
click at [331, 147] on span "Yes, Remove Student" at bounding box center [316, 149] width 46 height 7
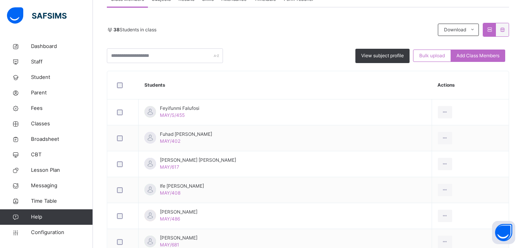
scroll to position [161, 0]
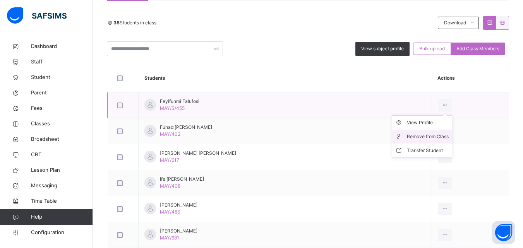
click at [430, 135] on div "Remove from Class" at bounding box center [428, 137] width 42 height 8
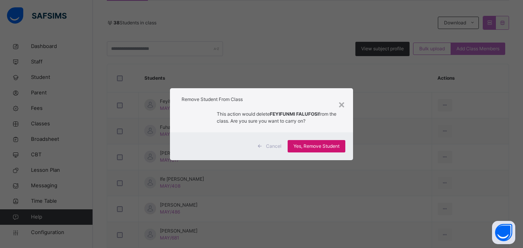
click at [305, 143] on span "Yes, Remove Student" at bounding box center [316, 146] width 46 height 7
click at [305, 143] on div "Yes, Remove Student" at bounding box center [317, 146] width 58 height 12
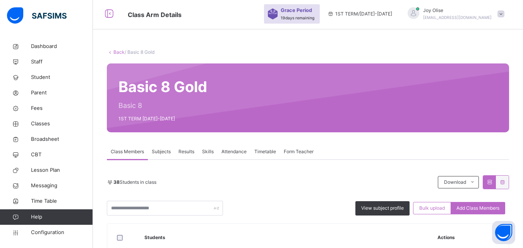
scroll to position [159, 0]
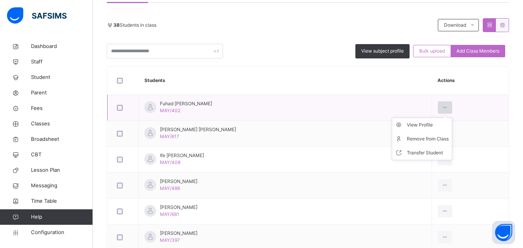
click at [445, 104] on icon at bounding box center [445, 107] width 7 height 7
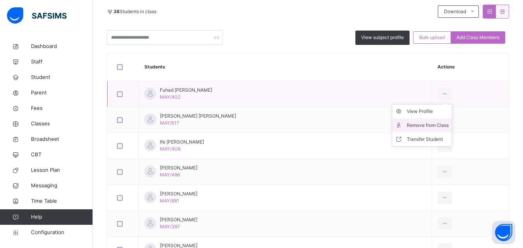
click at [416, 123] on div "Remove from Class" at bounding box center [428, 126] width 42 height 8
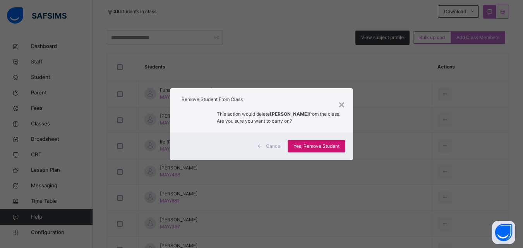
click at [315, 145] on span "Yes, Remove Student" at bounding box center [316, 146] width 46 height 7
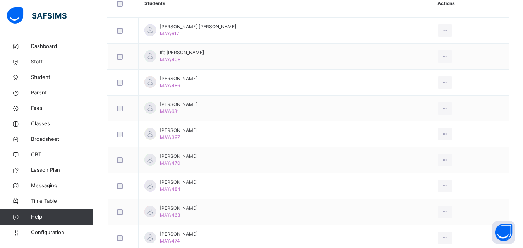
scroll to position [239, 0]
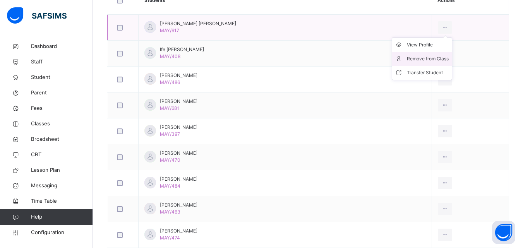
click at [448, 57] on div "Remove from Class" at bounding box center [428, 59] width 42 height 8
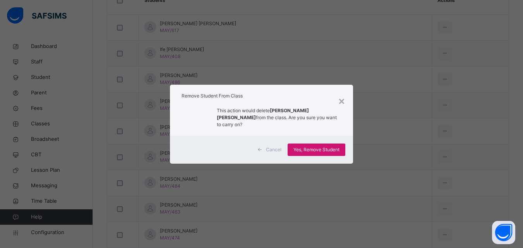
click at [339, 146] on span "Yes, Remove Student" at bounding box center [316, 149] width 46 height 7
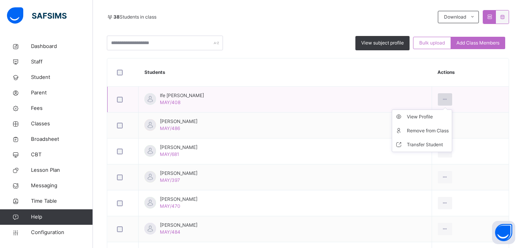
scroll to position [172, 0]
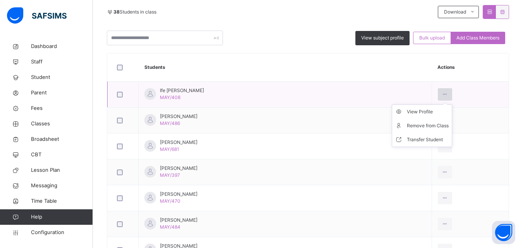
click at [450, 96] on div at bounding box center [445, 94] width 14 height 12
click at [439, 123] on div "Remove from Class" at bounding box center [428, 126] width 42 height 8
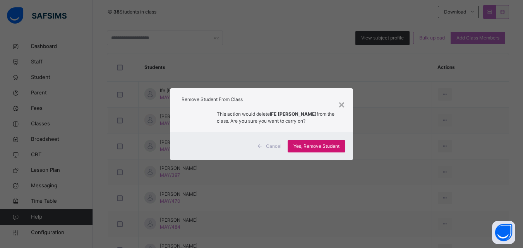
click at [314, 147] on span "Yes, Remove Student" at bounding box center [316, 146] width 46 height 7
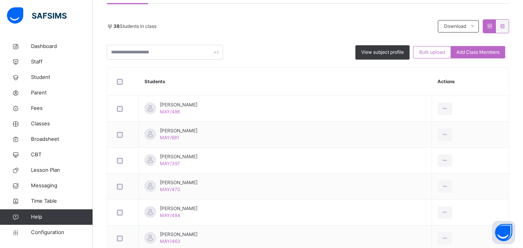
scroll to position [164, 0]
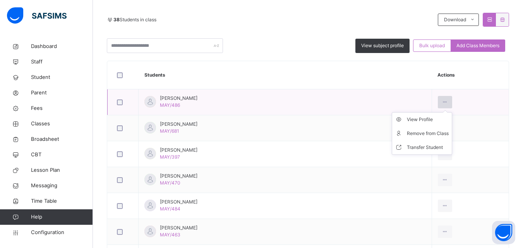
click at [449, 103] on div at bounding box center [445, 102] width 14 height 12
click at [435, 135] on div "Remove from Class" at bounding box center [428, 134] width 42 height 8
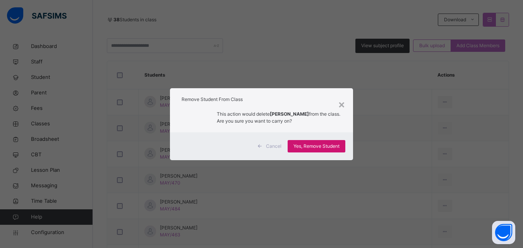
click at [338, 147] on span "Yes, Remove Student" at bounding box center [316, 146] width 46 height 7
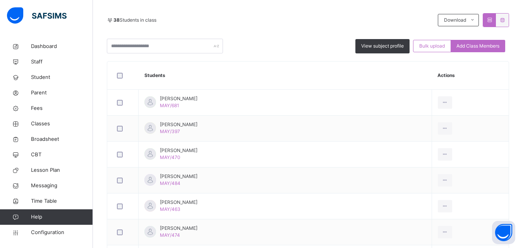
scroll to position [168, 0]
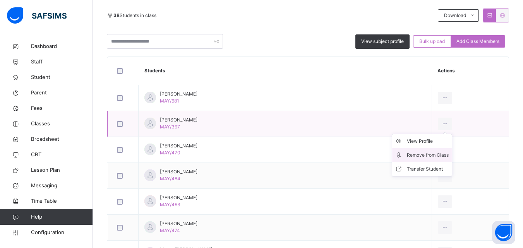
click at [430, 152] on div "Remove from Class" at bounding box center [428, 155] width 42 height 8
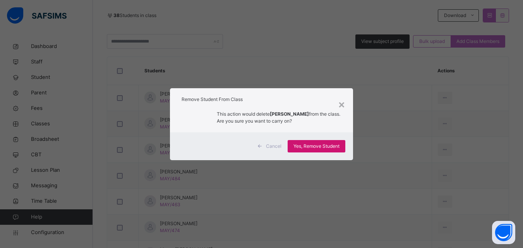
click at [336, 150] on span "Yes, Remove Student" at bounding box center [316, 146] width 46 height 7
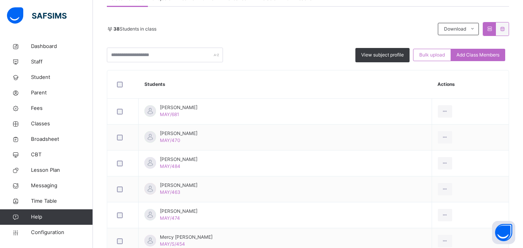
scroll to position [164, 0]
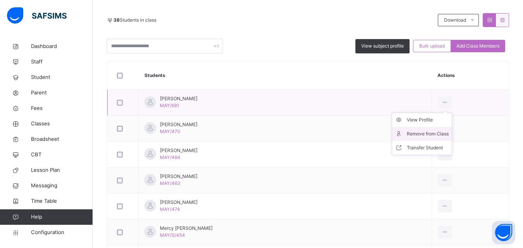
click at [444, 130] on div "Remove from Class" at bounding box center [428, 134] width 42 height 8
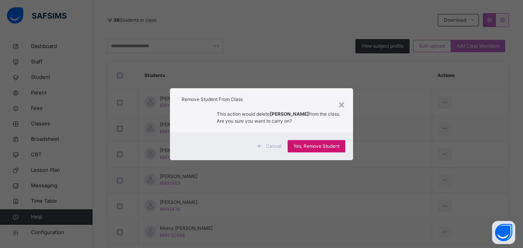
click at [316, 147] on span "Yes, Remove Student" at bounding box center [316, 146] width 46 height 7
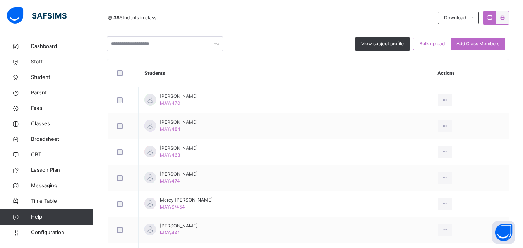
scroll to position [170, 0]
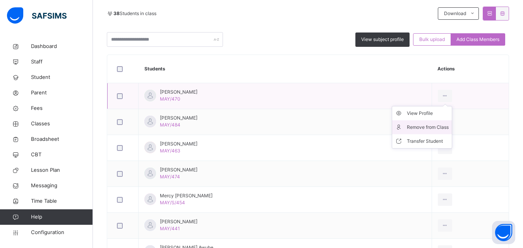
click at [435, 125] on div "Remove from Class" at bounding box center [428, 127] width 42 height 8
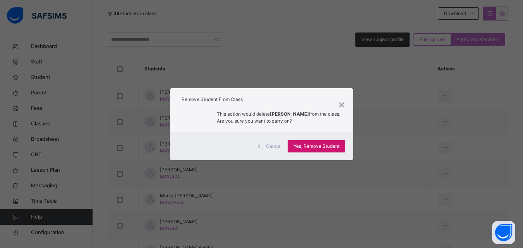
click at [339, 144] on span "Yes, Remove Student" at bounding box center [316, 146] width 46 height 7
drag, startPoint x: 405, startPoint y: 199, endPoint x: 318, endPoint y: 151, distance: 99.6
click at [318, 151] on div "× Remove Student From Class This action would delete JOSHUA CHUKS DAVIES from t…" at bounding box center [261, 124] width 523 height 248
click at [317, 149] on span "Yes, Remove Student" at bounding box center [316, 146] width 46 height 7
click at [317, 149] on div "Yes, Remove Student" at bounding box center [317, 146] width 58 height 12
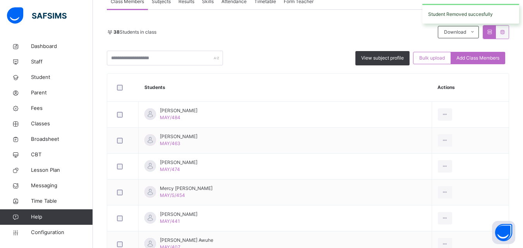
scroll to position [203, 0]
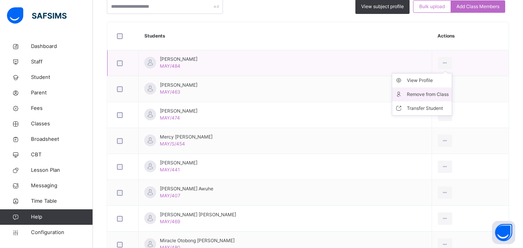
click at [430, 97] on div "Remove from Class" at bounding box center [428, 95] width 42 height 8
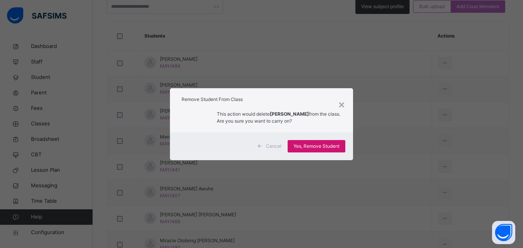
click at [338, 149] on span "Yes, Remove Student" at bounding box center [316, 146] width 46 height 7
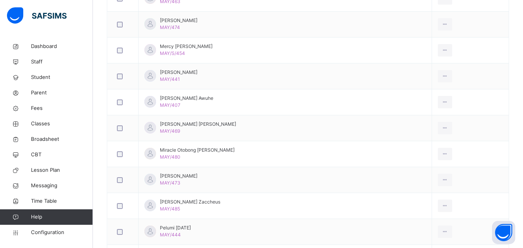
scroll to position [269, 0]
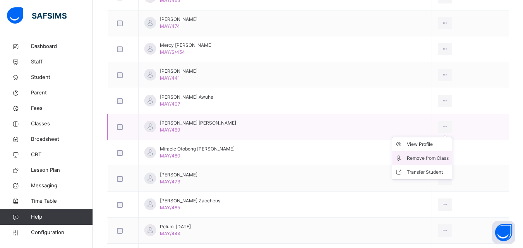
click at [430, 159] on div "Remove from Class" at bounding box center [428, 158] width 42 height 8
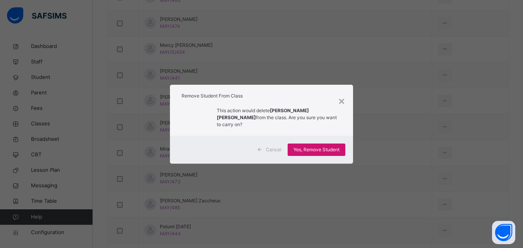
click at [328, 149] on span "Yes, Remove Student" at bounding box center [316, 149] width 46 height 7
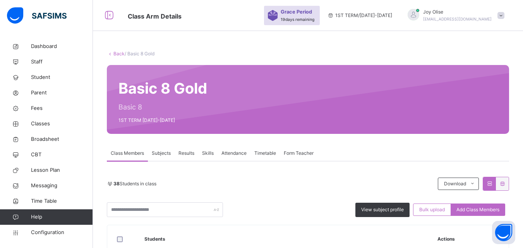
scroll to position [135, 0]
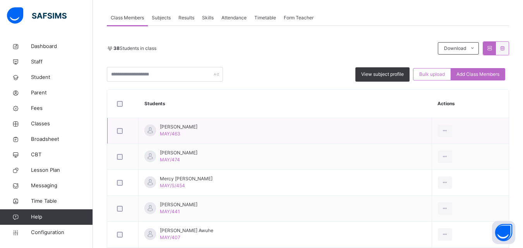
click at [442, 137] on td "View Profile Remove from Class Transfer Student" at bounding box center [470, 131] width 77 height 26
click at [437, 161] on div "Remove from Class" at bounding box center [428, 162] width 42 height 8
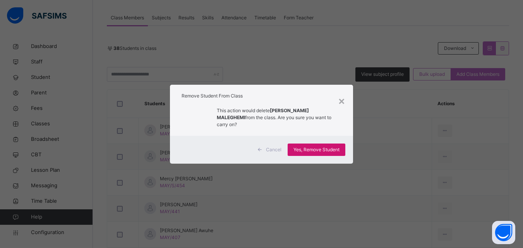
click at [308, 147] on span "Yes, Remove Student" at bounding box center [316, 149] width 46 height 7
click at [308, 147] on div "Yes, Remove Student" at bounding box center [317, 150] width 58 height 12
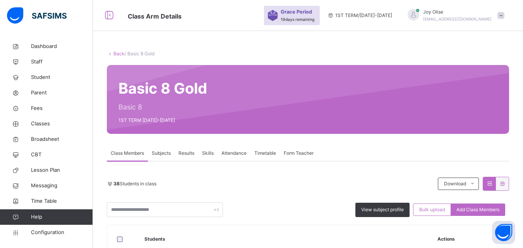
scroll to position [62, 0]
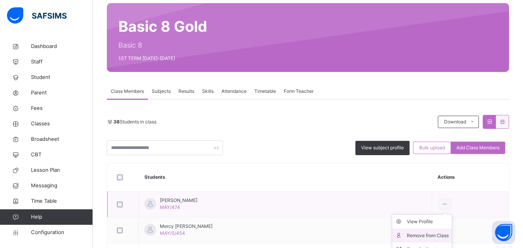
click at [438, 235] on div "Remove from Class" at bounding box center [428, 236] width 42 height 8
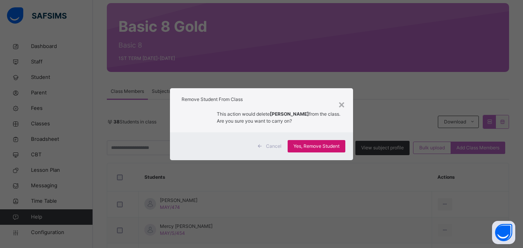
click at [311, 150] on span "Yes, Remove Student" at bounding box center [316, 146] width 46 height 7
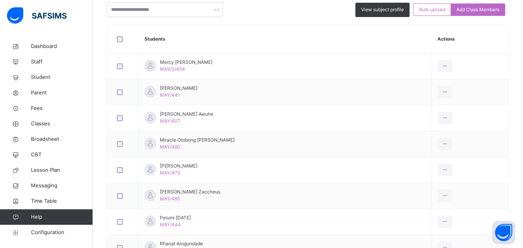
scroll to position [212, 0]
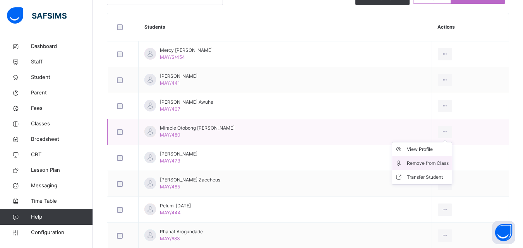
click at [442, 160] on div "Remove from Class" at bounding box center [428, 163] width 42 height 8
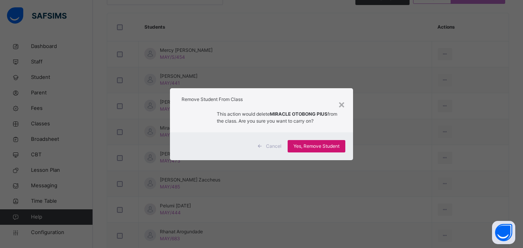
click at [326, 145] on span "Yes, Remove Student" at bounding box center [316, 146] width 46 height 7
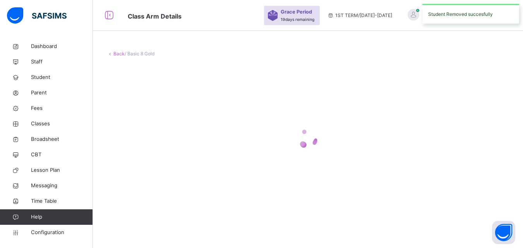
scroll to position [0, 0]
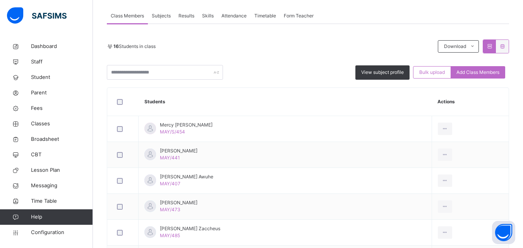
scroll to position [137, 0]
click at [438, 160] on div "Remove from Class" at bounding box center [428, 160] width 42 height 8
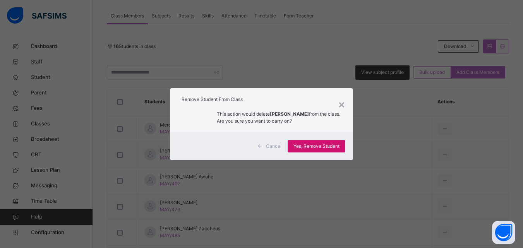
click at [343, 147] on div "Yes, Remove Student" at bounding box center [317, 146] width 58 height 12
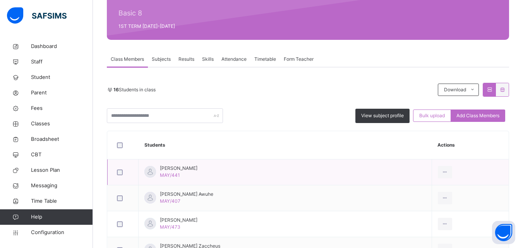
scroll to position [125, 0]
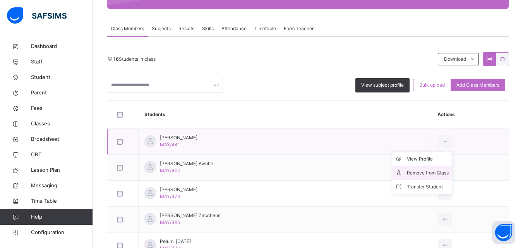
click at [430, 170] on div "Remove from Class" at bounding box center [428, 173] width 42 height 8
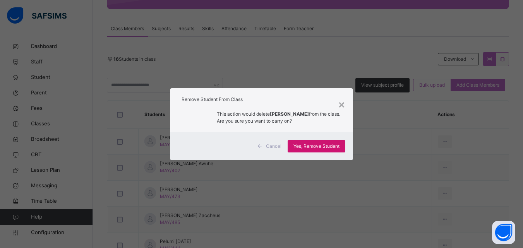
click at [307, 147] on span "Yes, Remove Student" at bounding box center [316, 146] width 46 height 7
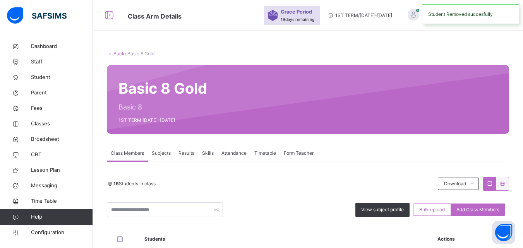
scroll to position [156, 0]
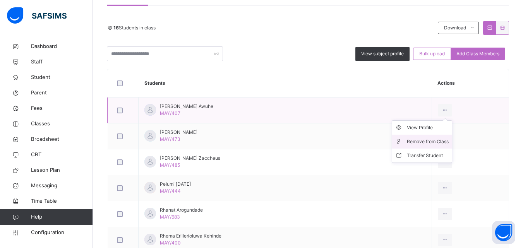
click at [429, 140] on div "Remove from Class" at bounding box center [428, 142] width 42 height 8
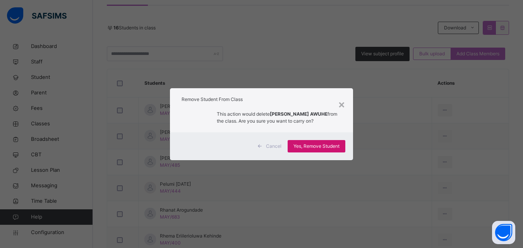
click at [321, 147] on span "Yes, Remove Student" at bounding box center [316, 146] width 46 height 7
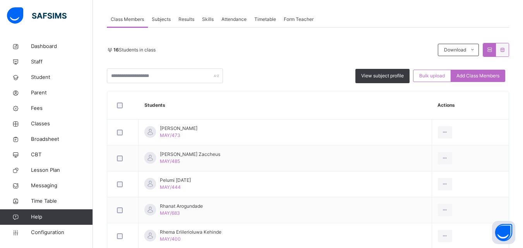
scroll to position [153, 0]
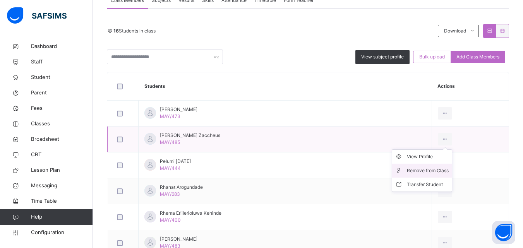
click at [428, 167] on div "Remove from Class" at bounding box center [428, 171] width 42 height 8
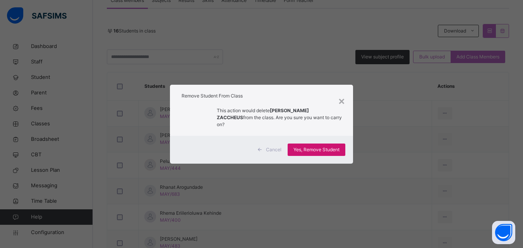
click at [331, 149] on span "Yes, Remove Student" at bounding box center [316, 149] width 46 height 7
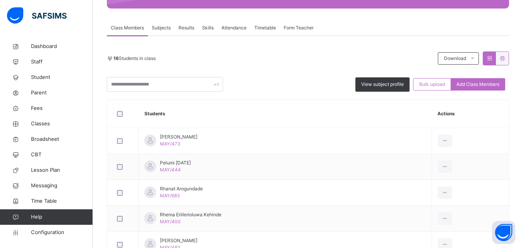
scroll to position [127, 0]
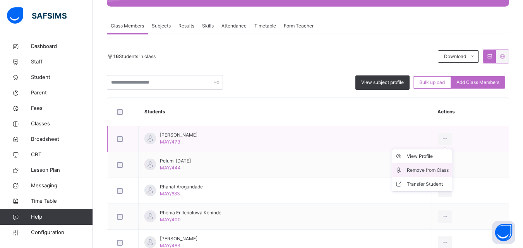
click at [444, 172] on div "Remove from Class" at bounding box center [428, 170] width 42 height 8
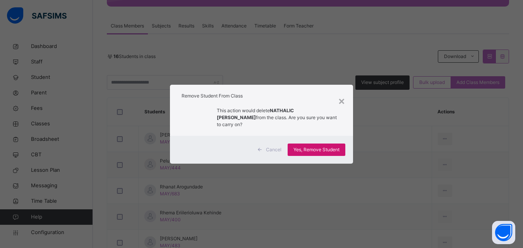
click at [336, 152] on span "Yes, Remove Student" at bounding box center [316, 149] width 46 height 7
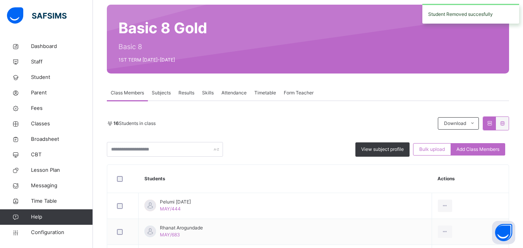
scroll to position [151, 0]
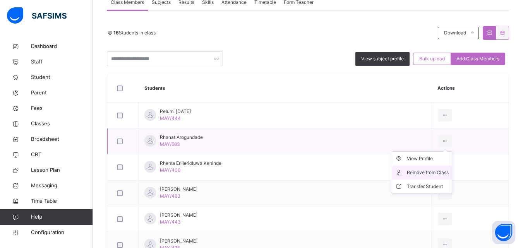
click at [441, 172] on div "Remove from Class" at bounding box center [428, 173] width 42 height 8
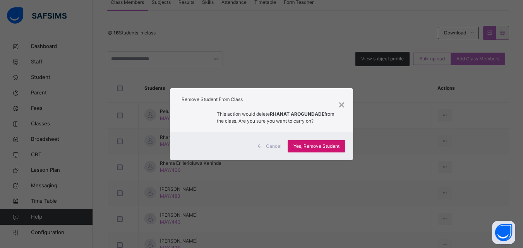
click at [338, 149] on span "Yes, Remove Student" at bounding box center [316, 146] width 46 height 7
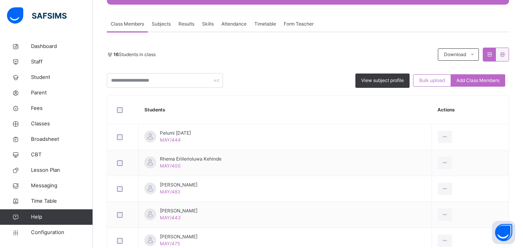
scroll to position [159, 0]
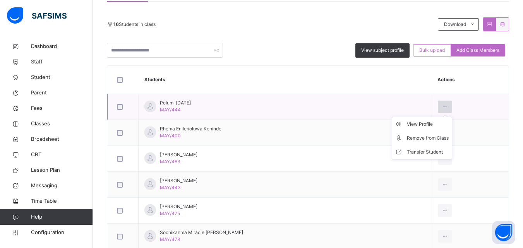
click at [446, 103] on icon at bounding box center [445, 106] width 7 height 7
click at [431, 134] on div "Remove from Class" at bounding box center [428, 138] width 42 height 8
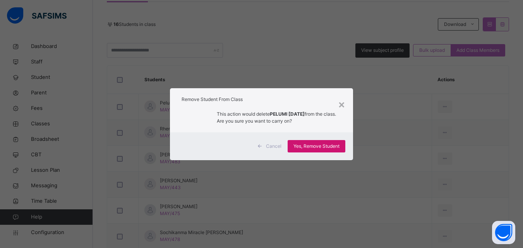
click at [338, 144] on span "Yes, Remove Student" at bounding box center [316, 146] width 46 height 7
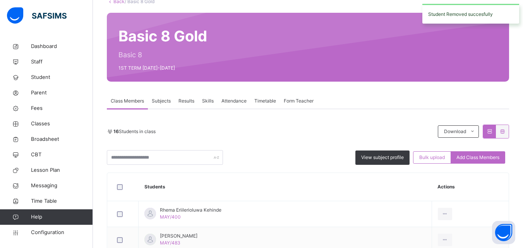
scroll to position [175, 0]
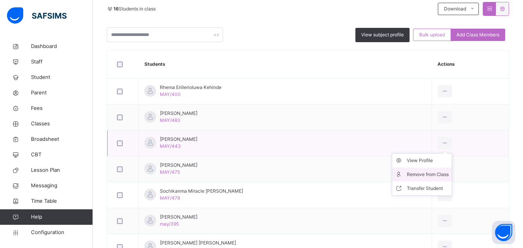
click at [417, 177] on div "Remove from Class" at bounding box center [428, 175] width 42 height 8
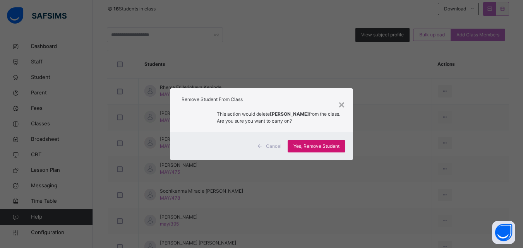
click at [318, 145] on span "Yes, Remove Student" at bounding box center [316, 146] width 46 height 7
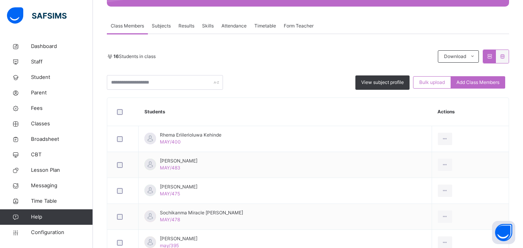
scroll to position [132, 0]
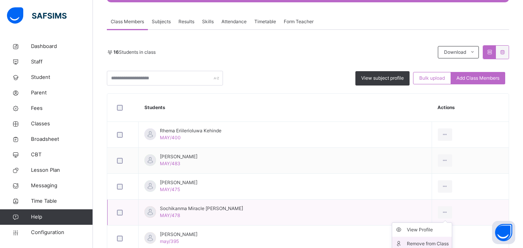
click at [437, 242] on div "Remove from Class" at bounding box center [428, 244] width 42 height 8
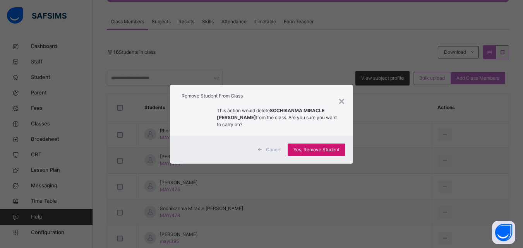
click at [335, 148] on span "Yes, Remove Student" at bounding box center [316, 149] width 46 height 7
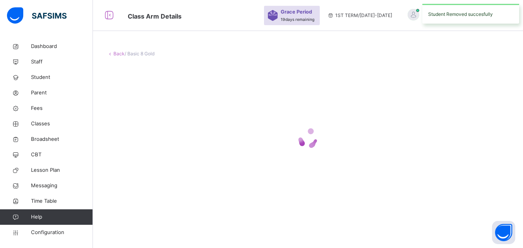
scroll to position [0, 0]
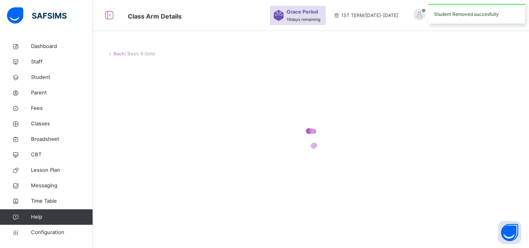
drag, startPoint x: 526, startPoint y: 89, endPoint x: 528, endPoint y: 108, distance: 19.8
click at [523, 108] on html "Class Arm Details Grace Period 19 days remaining 1ST TERM / 2025-2026 Joy Olise…" at bounding box center [264, 124] width 529 height 248
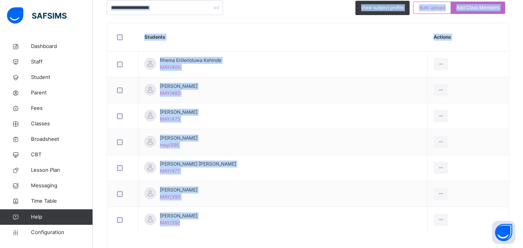
scroll to position [230, 0]
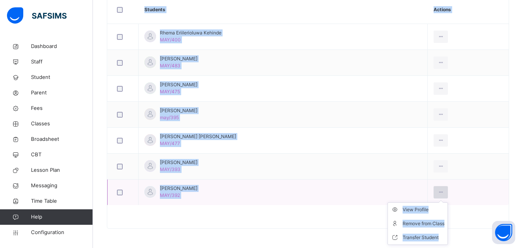
click at [442, 194] on icon at bounding box center [440, 192] width 7 height 7
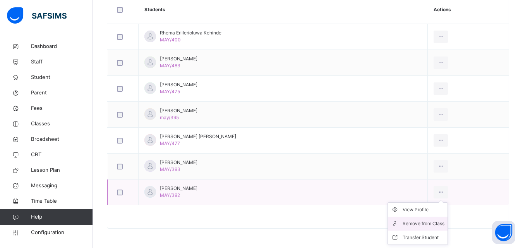
click at [427, 228] on li "Remove from Class" at bounding box center [418, 224] width 60 height 14
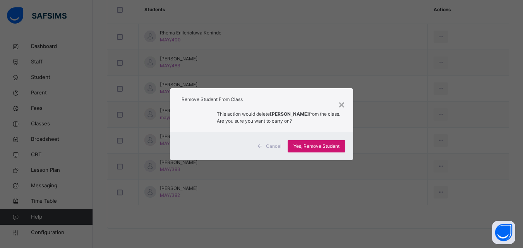
click at [313, 144] on span "Yes, Remove Student" at bounding box center [316, 146] width 46 height 7
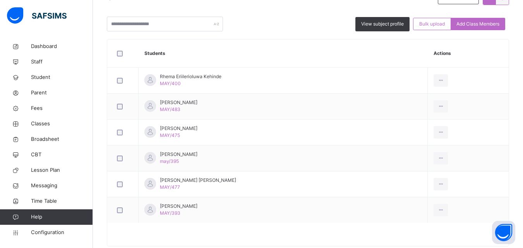
scroll to position [199, 0]
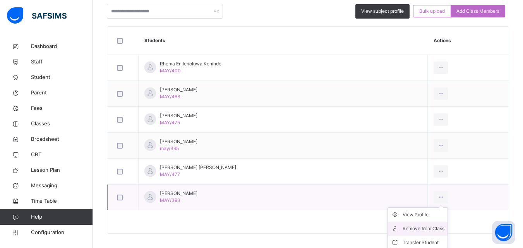
click at [437, 228] on div "Remove from Class" at bounding box center [424, 229] width 42 height 8
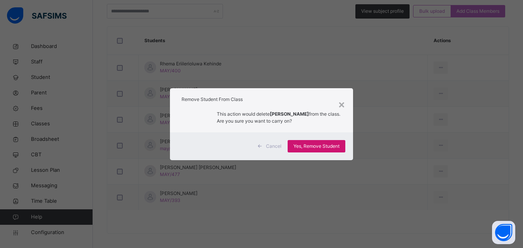
click at [336, 149] on span "Yes, Remove Student" at bounding box center [316, 146] width 46 height 7
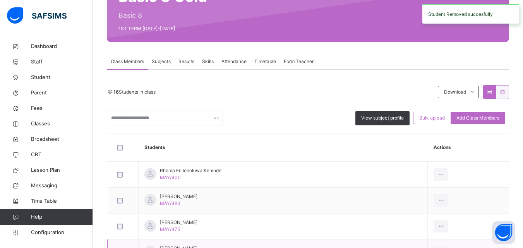
scroll to position [161, 0]
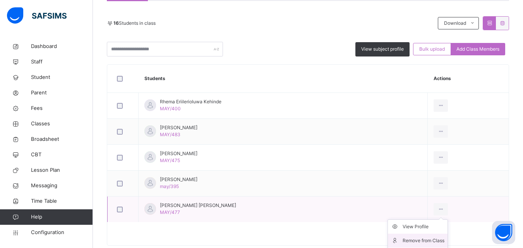
click at [418, 240] on div "Remove from Class" at bounding box center [424, 241] width 42 height 8
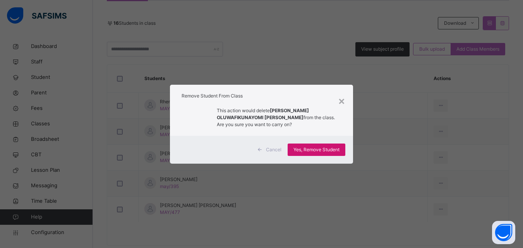
click at [341, 152] on div "Yes, Remove Student" at bounding box center [317, 150] width 58 height 12
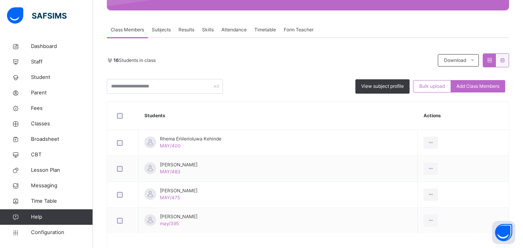
scroll to position [130, 0]
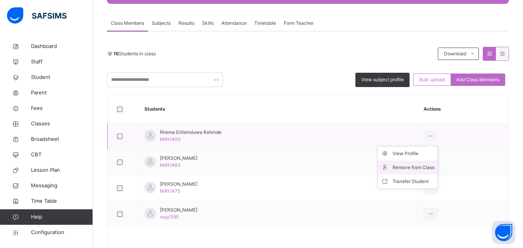
click at [413, 166] on div "Remove from Class" at bounding box center [414, 168] width 42 height 8
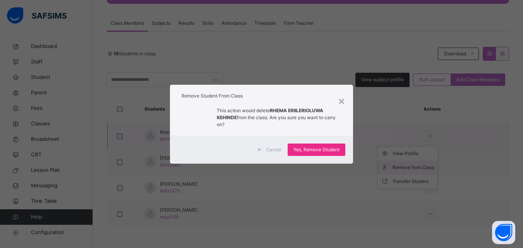
click at [413, 166] on div "× Remove Student From Class This action would delete RHEMA ERIILERIOLUWA KEHIND…" at bounding box center [261, 124] width 523 height 248
click at [333, 144] on div "Yes, Remove Student" at bounding box center [317, 150] width 58 height 12
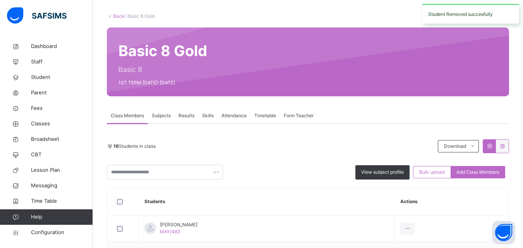
scroll to position [102, 0]
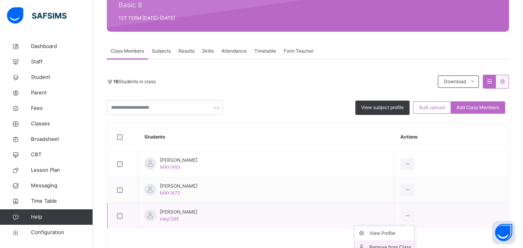
click at [411, 248] on div "Remove from Class" at bounding box center [390, 247] width 42 height 8
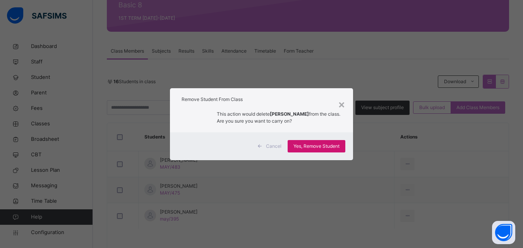
click at [312, 140] on div "Yes, Remove Student" at bounding box center [317, 146] width 58 height 12
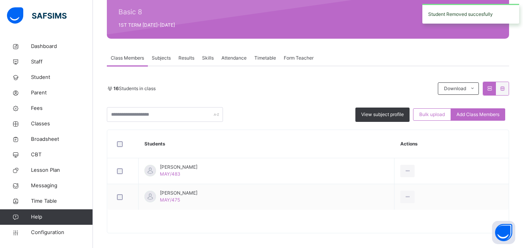
scroll to position [97, 0]
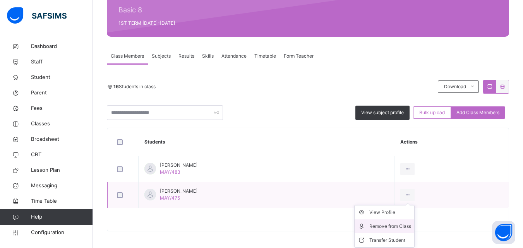
click at [409, 225] on div "Remove from Class" at bounding box center [390, 227] width 42 height 8
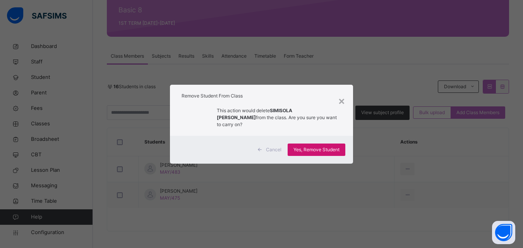
click at [328, 149] on span "Yes, Remove Student" at bounding box center [316, 149] width 46 height 7
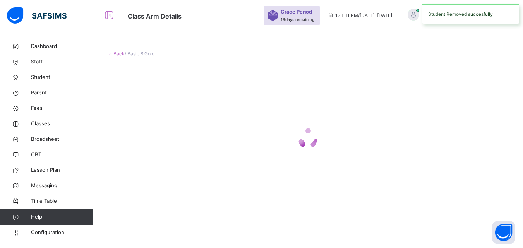
scroll to position [0, 0]
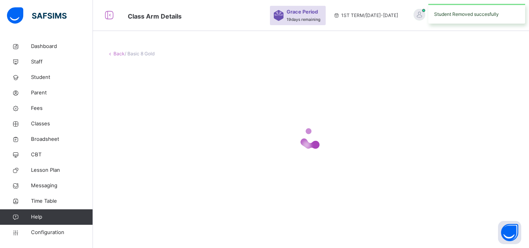
click at [328, 149] on div at bounding box center [311, 138] width 408 height 31
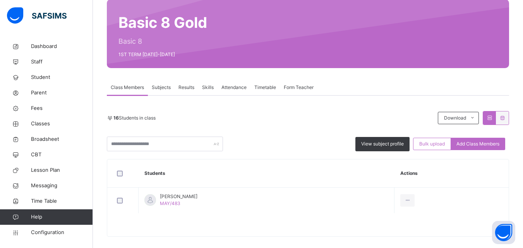
scroll to position [74, 0]
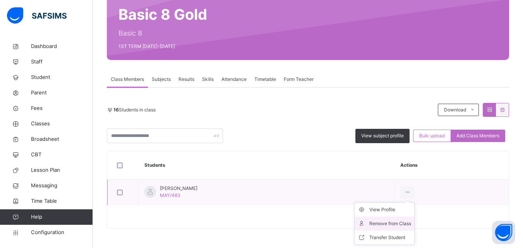
click at [376, 225] on div "Remove from Class" at bounding box center [390, 224] width 42 height 8
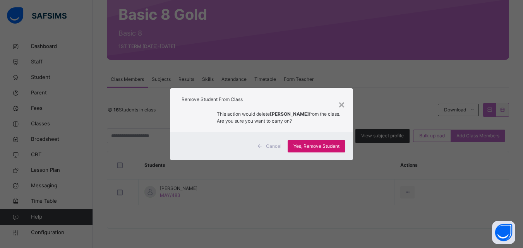
click at [324, 145] on span "Yes, Remove Student" at bounding box center [316, 146] width 46 height 7
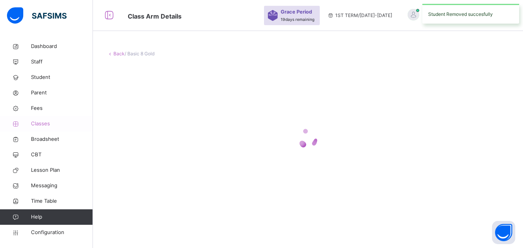
scroll to position [0, 0]
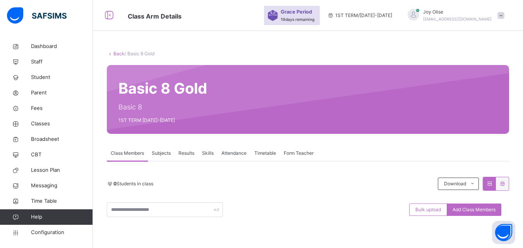
click at [115, 53] on link "Back" at bounding box center [118, 54] width 11 height 6
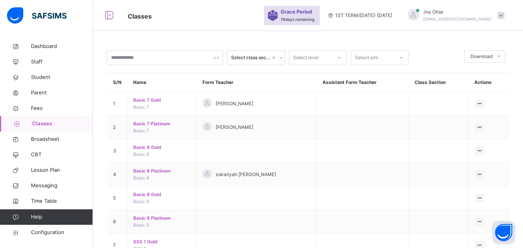
scroll to position [7, 0]
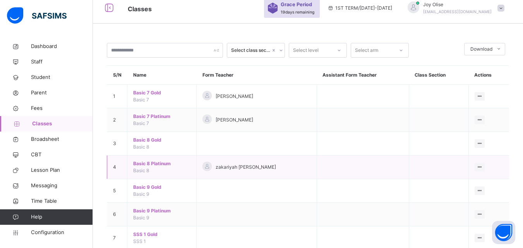
click at [153, 165] on span "Basic 8 Platinum" at bounding box center [161, 163] width 57 height 7
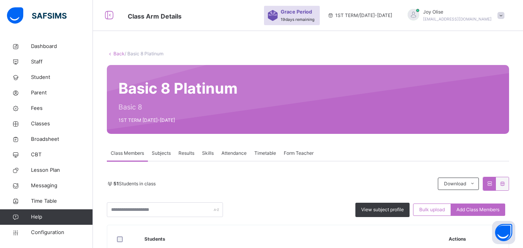
click at [166, 183] on div "51 Students in class" at bounding box center [270, 183] width 327 height 7
click at [119, 52] on link "Back" at bounding box center [118, 54] width 11 height 6
